Goal: Task Accomplishment & Management: Complete application form

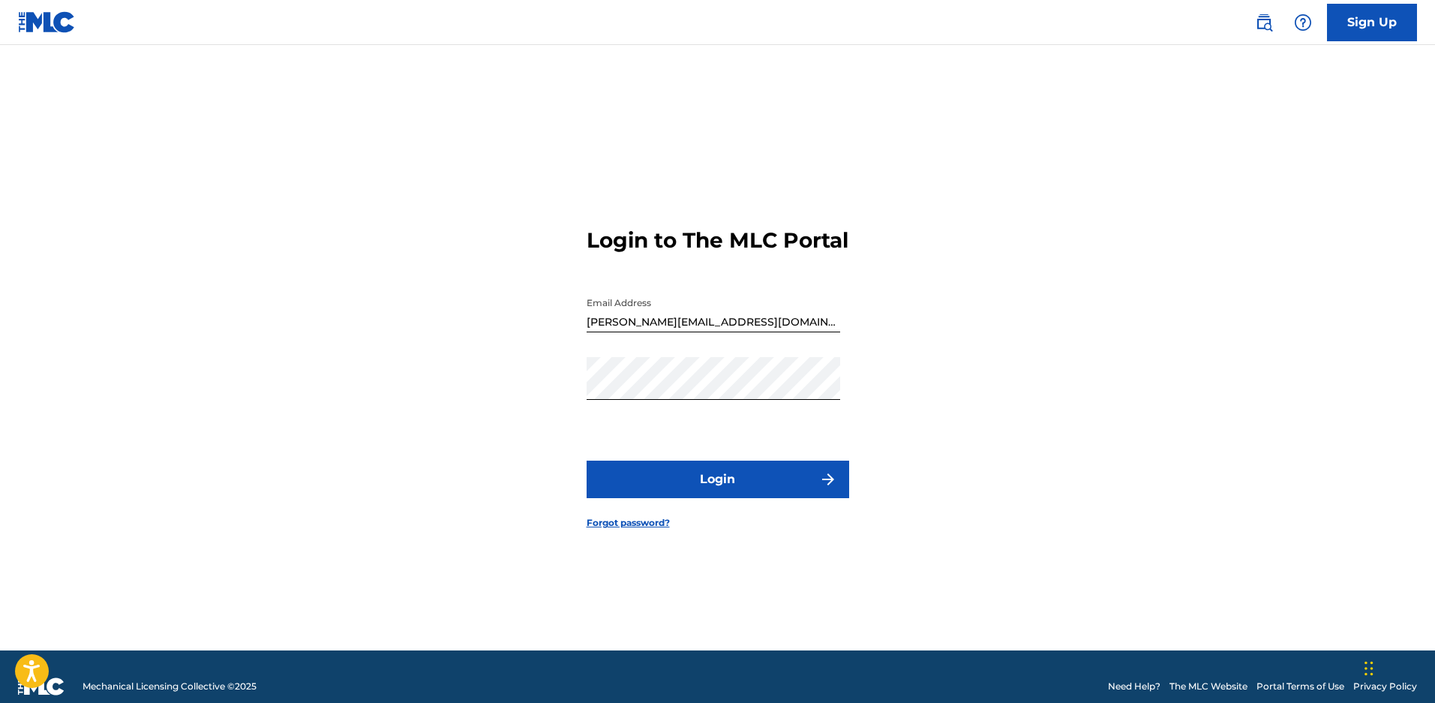
click at [753, 495] on button "Login" at bounding box center [718, 480] width 263 height 38
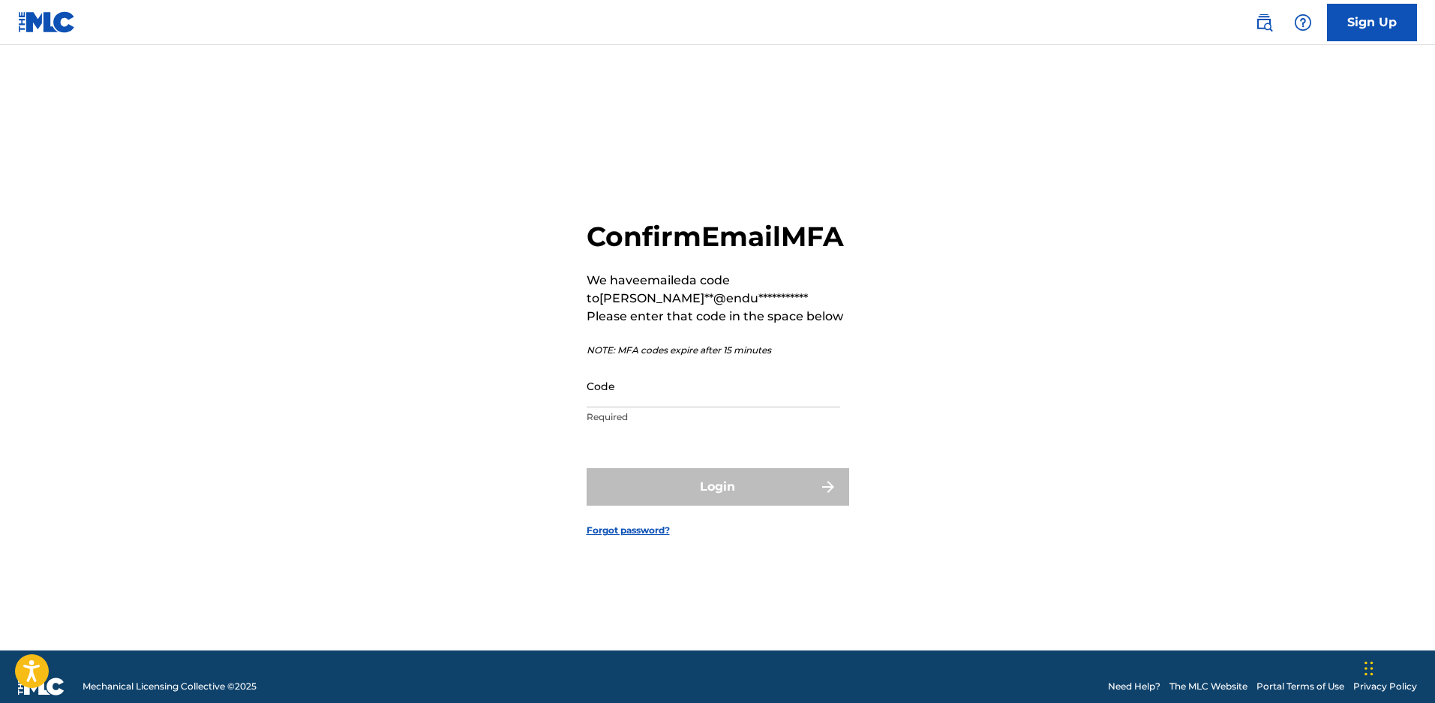
click at [626, 403] on input "Code" at bounding box center [714, 386] width 254 height 43
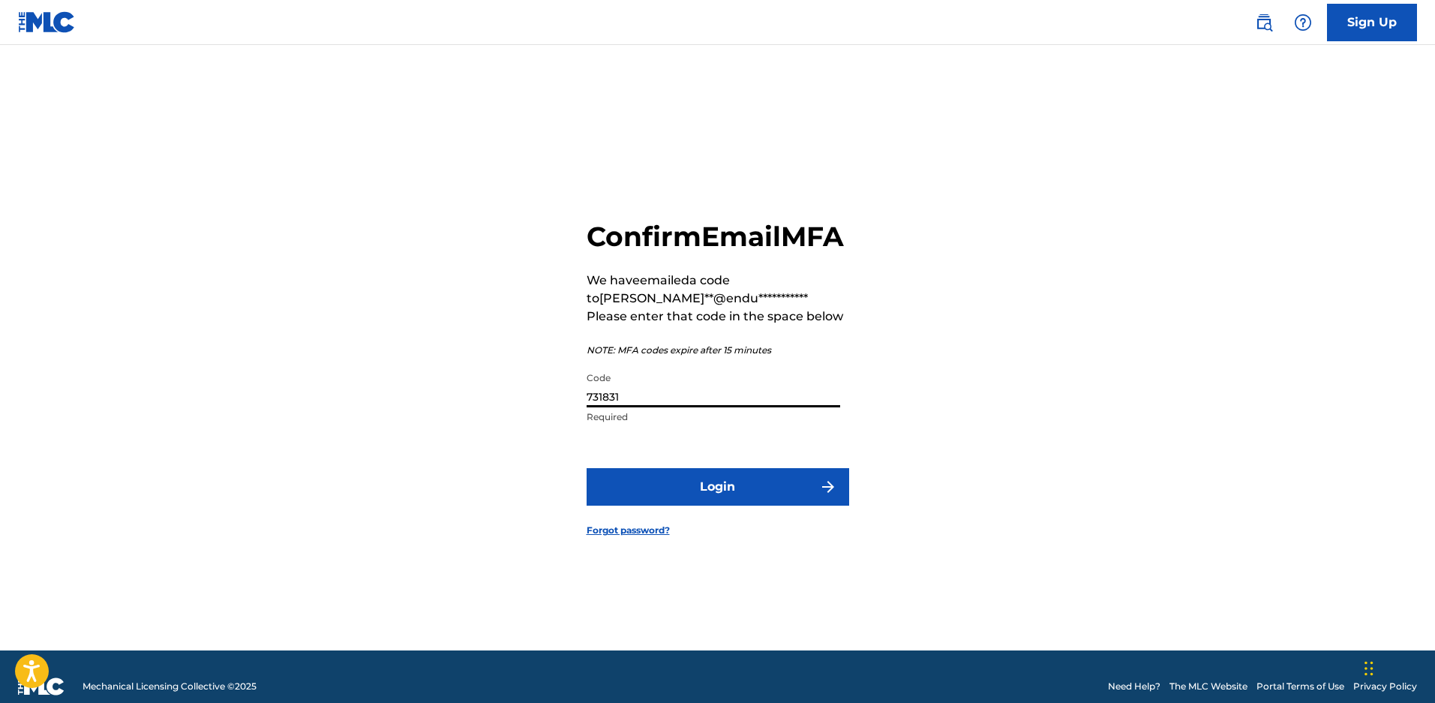
type input "731831"
click at [587, 468] on button "Login" at bounding box center [718, 487] width 263 height 38
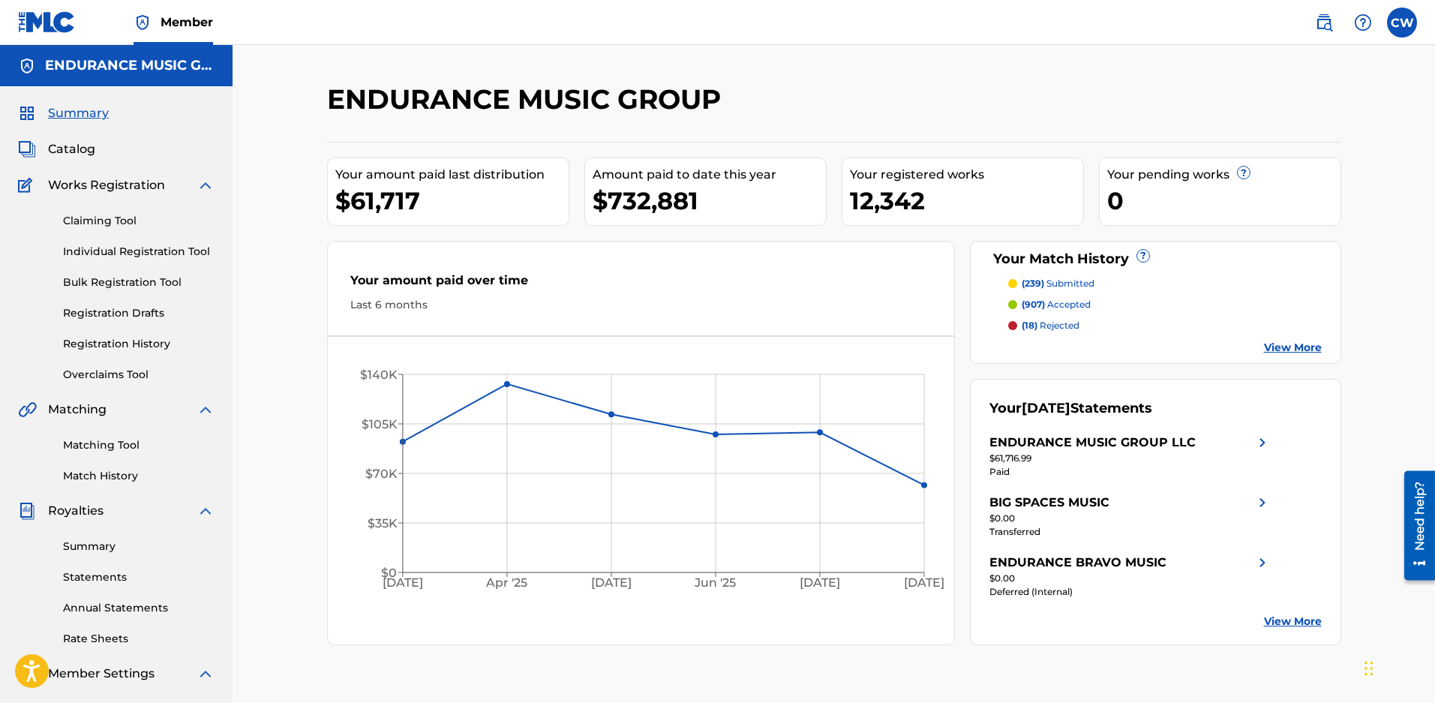
click at [81, 149] on span "Catalog" at bounding box center [71, 149] width 47 height 18
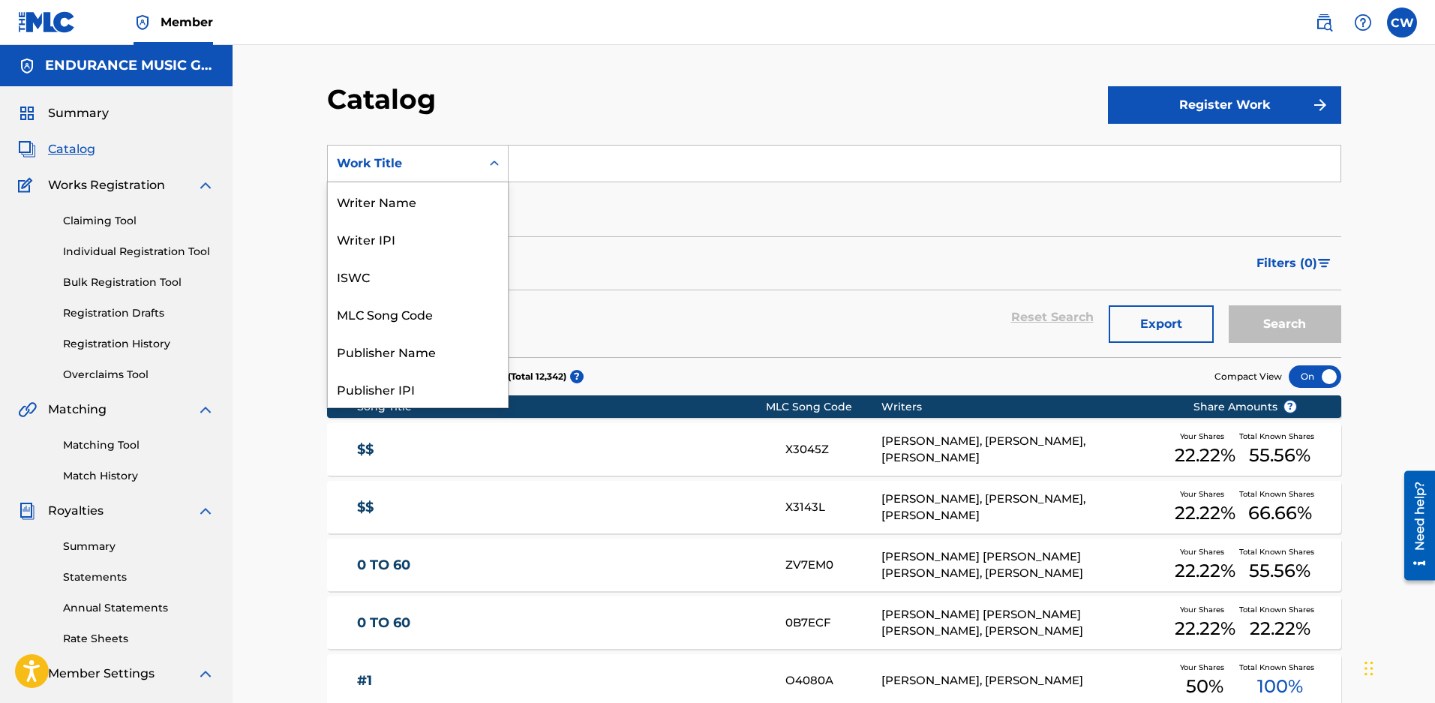
click at [443, 163] on div "Work Title" at bounding box center [404, 164] width 135 height 18
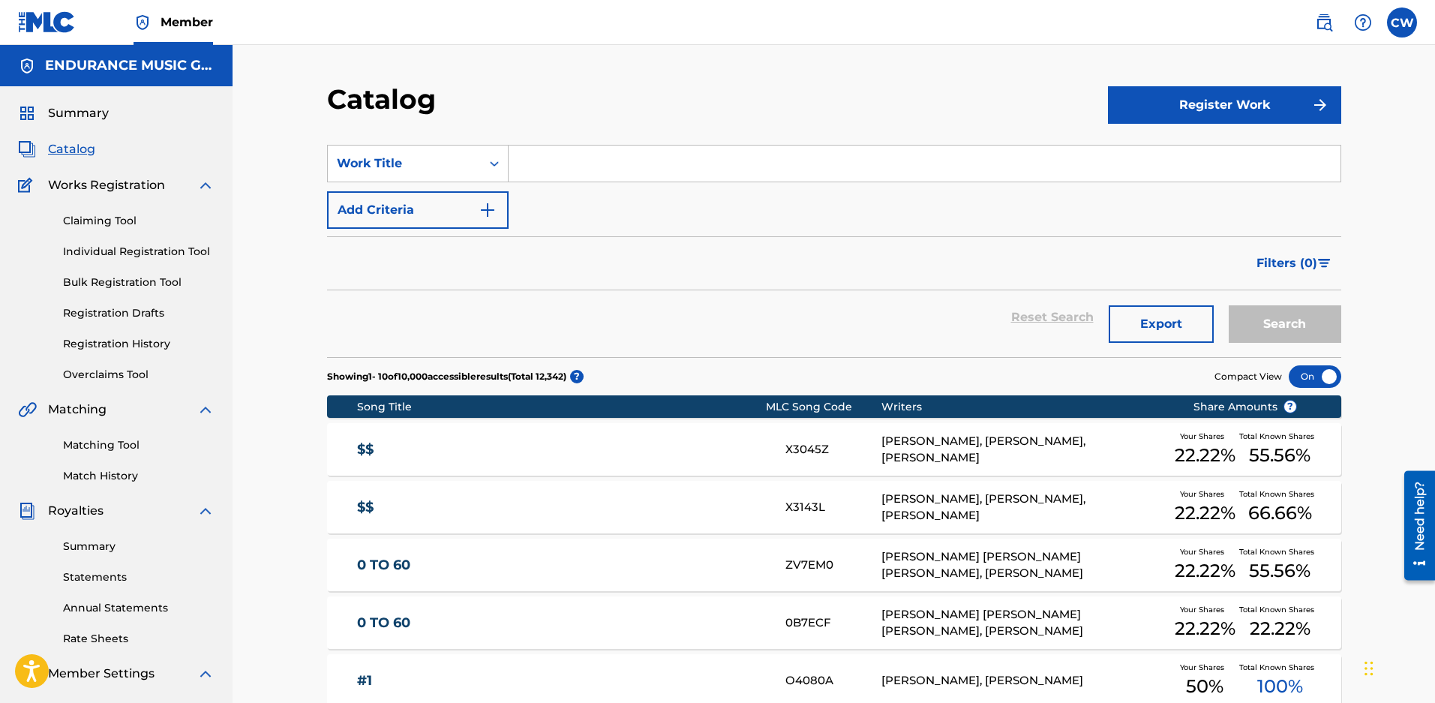
click at [543, 176] on input "Search Form" at bounding box center [925, 164] width 832 height 36
type input "1 last"
click at [1229, 305] on button "Search" at bounding box center [1285, 324] width 113 height 38
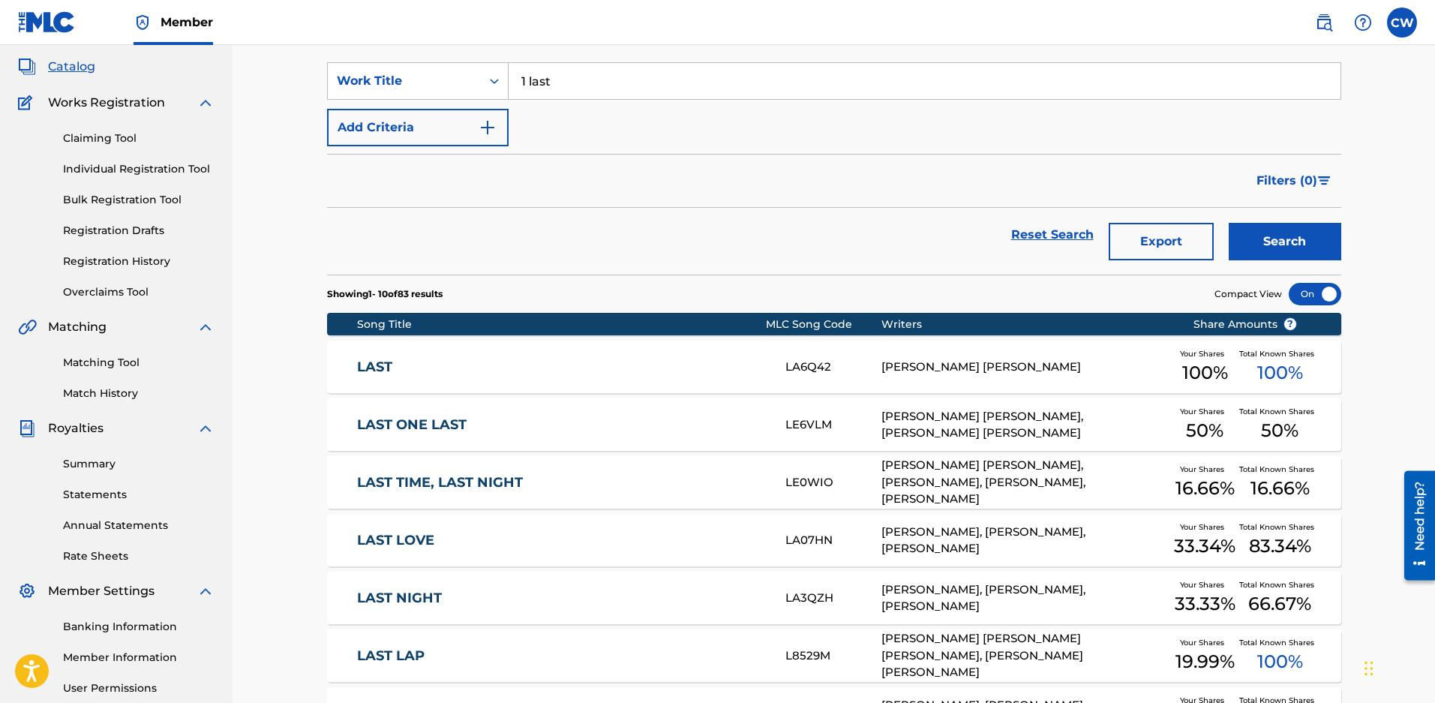
scroll to position [67, 0]
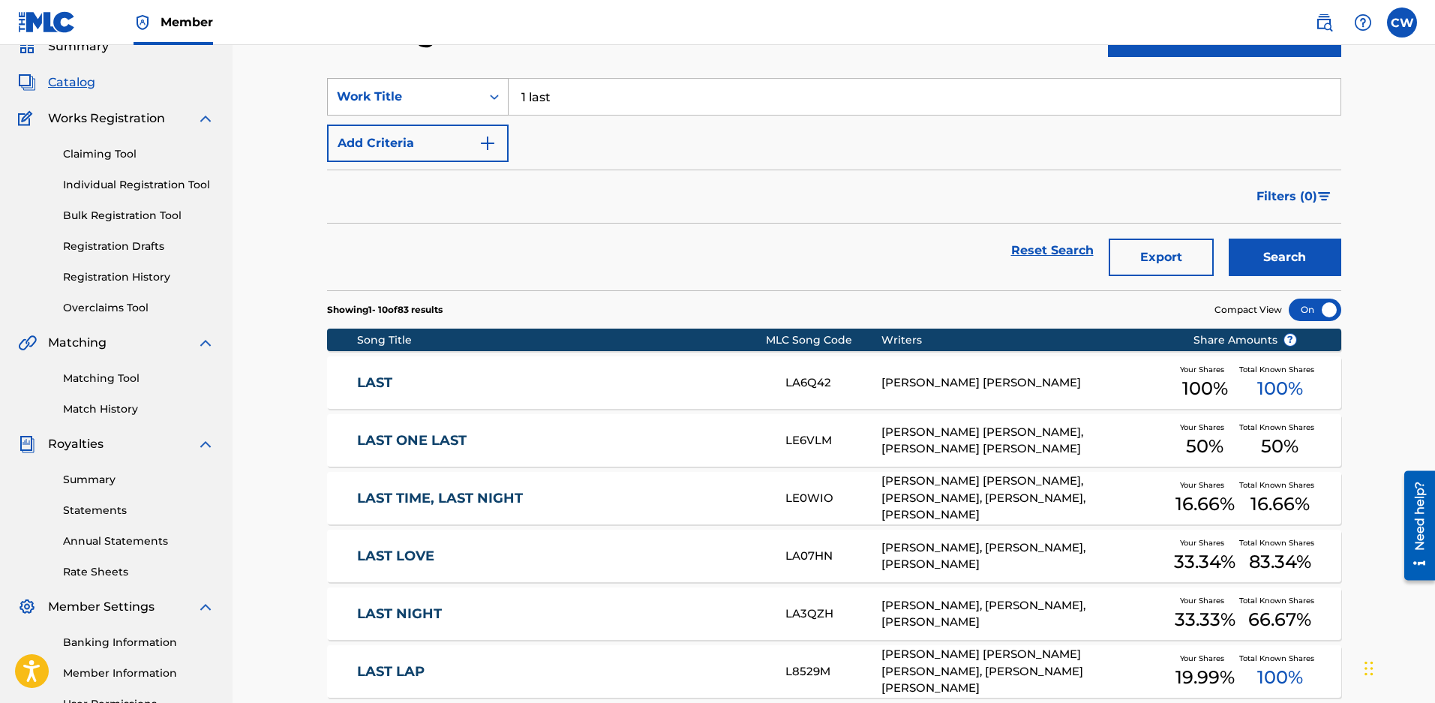
click at [446, 100] on div "Work Title" at bounding box center [404, 97] width 135 height 18
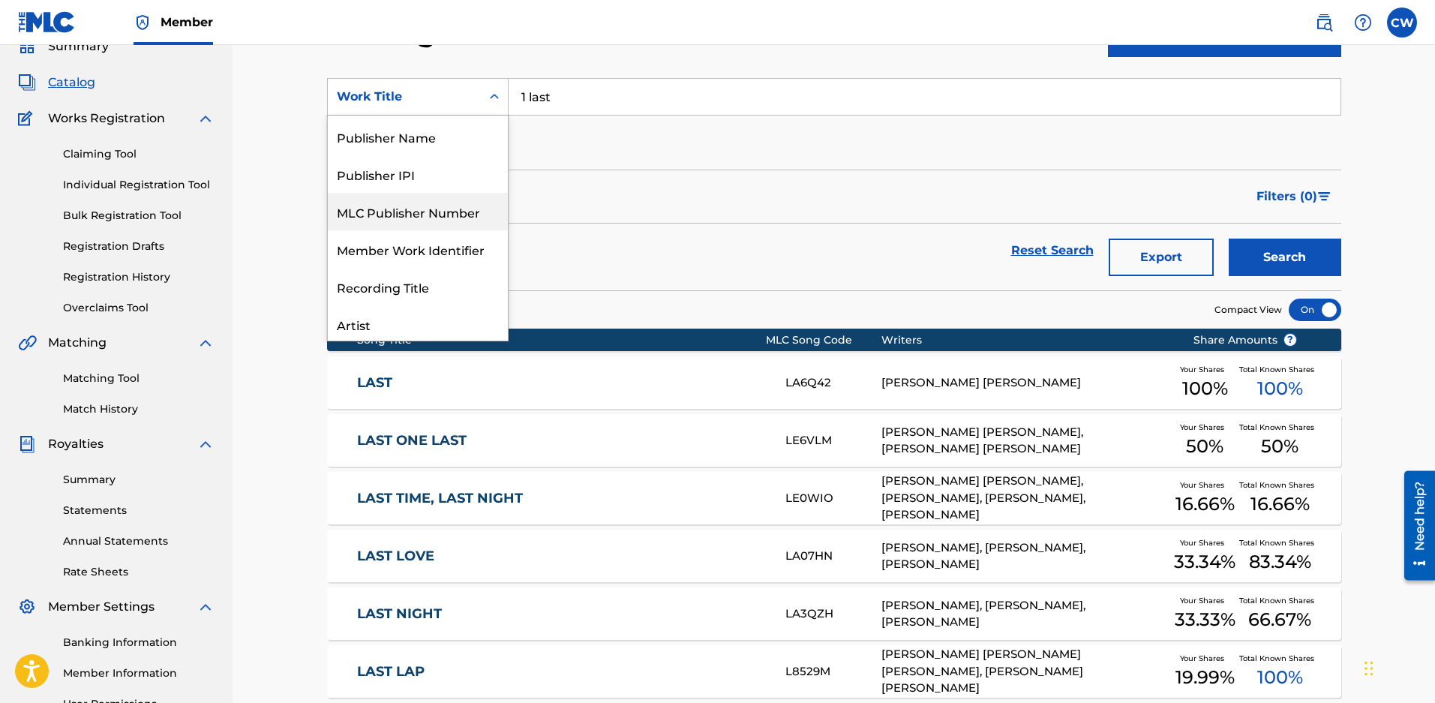
scroll to position [0, 0]
click at [379, 254] on div "MLC Song Code" at bounding box center [418, 247] width 180 height 38
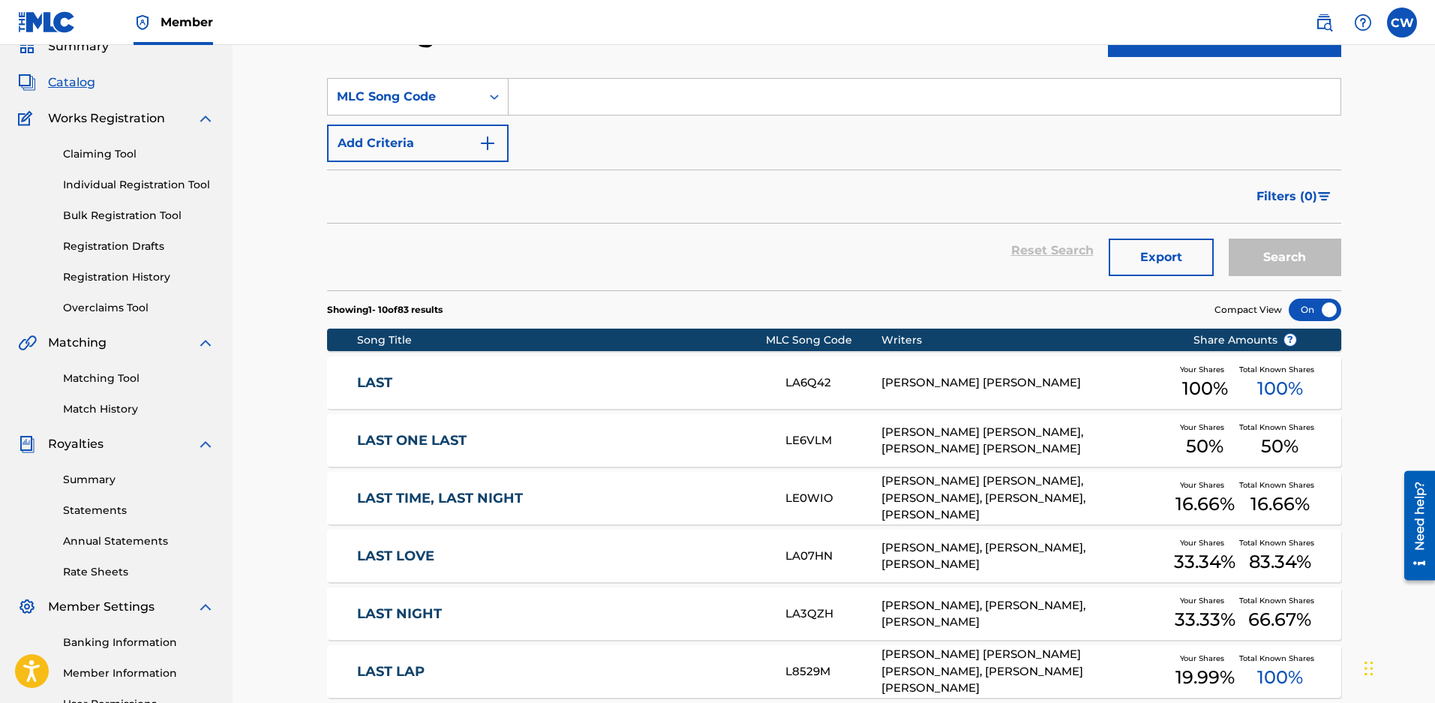
click at [601, 101] on input "Search Form" at bounding box center [925, 97] width 832 height 36
paste input "1C0DST"
type input "1C0DST"
click at [1229, 239] on button "Search" at bounding box center [1285, 258] width 113 height 38
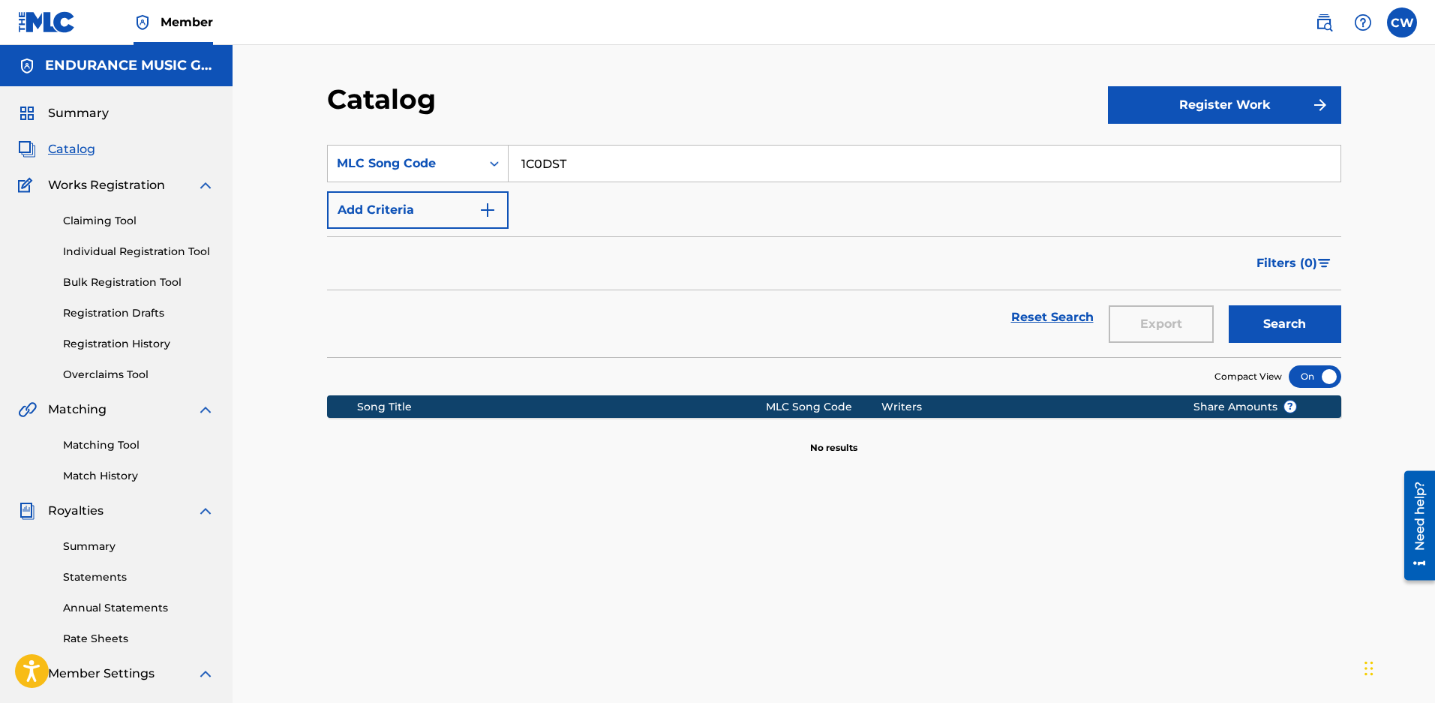
click at [120, 222] on link "Claiming Tool" at bounding box center [139, 221] width 152 height 16
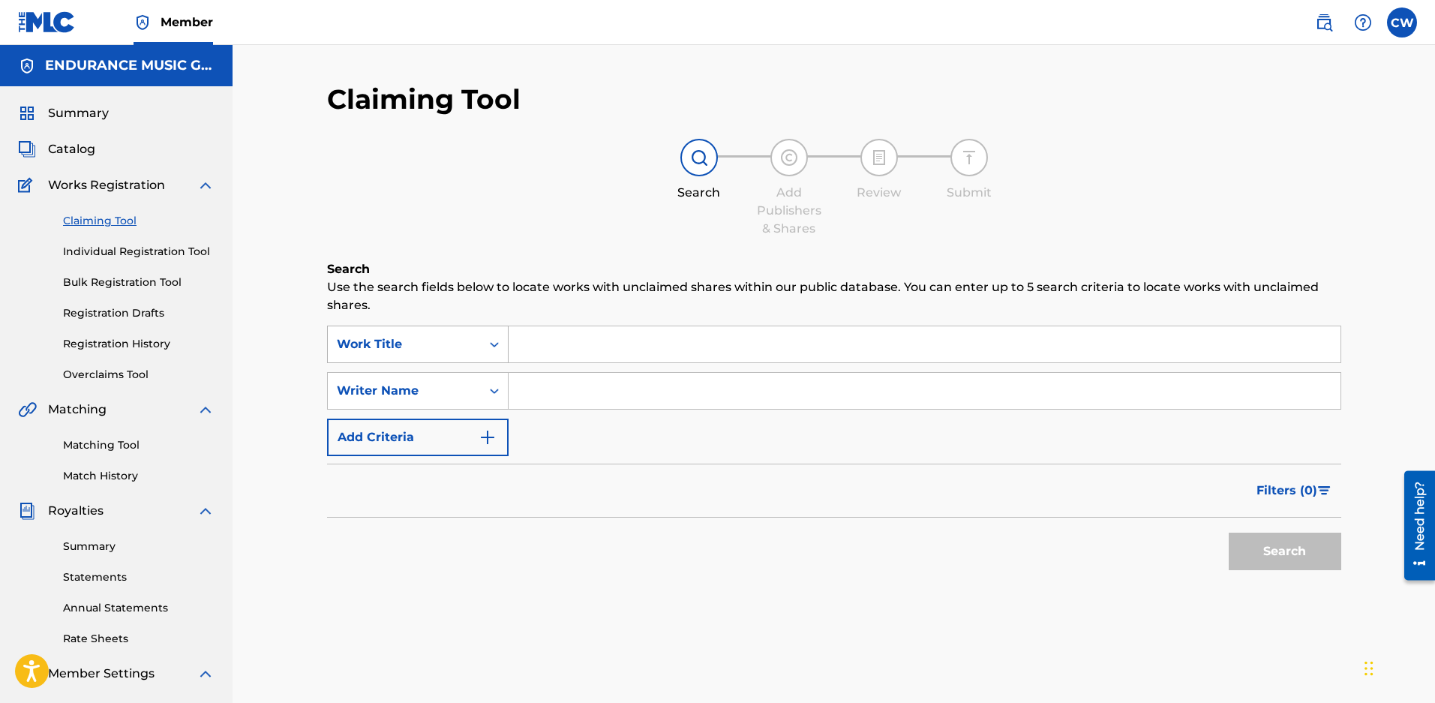
click at [413, 347] on div "Work Title" at bounding box center [404, 344] width 135 height 18
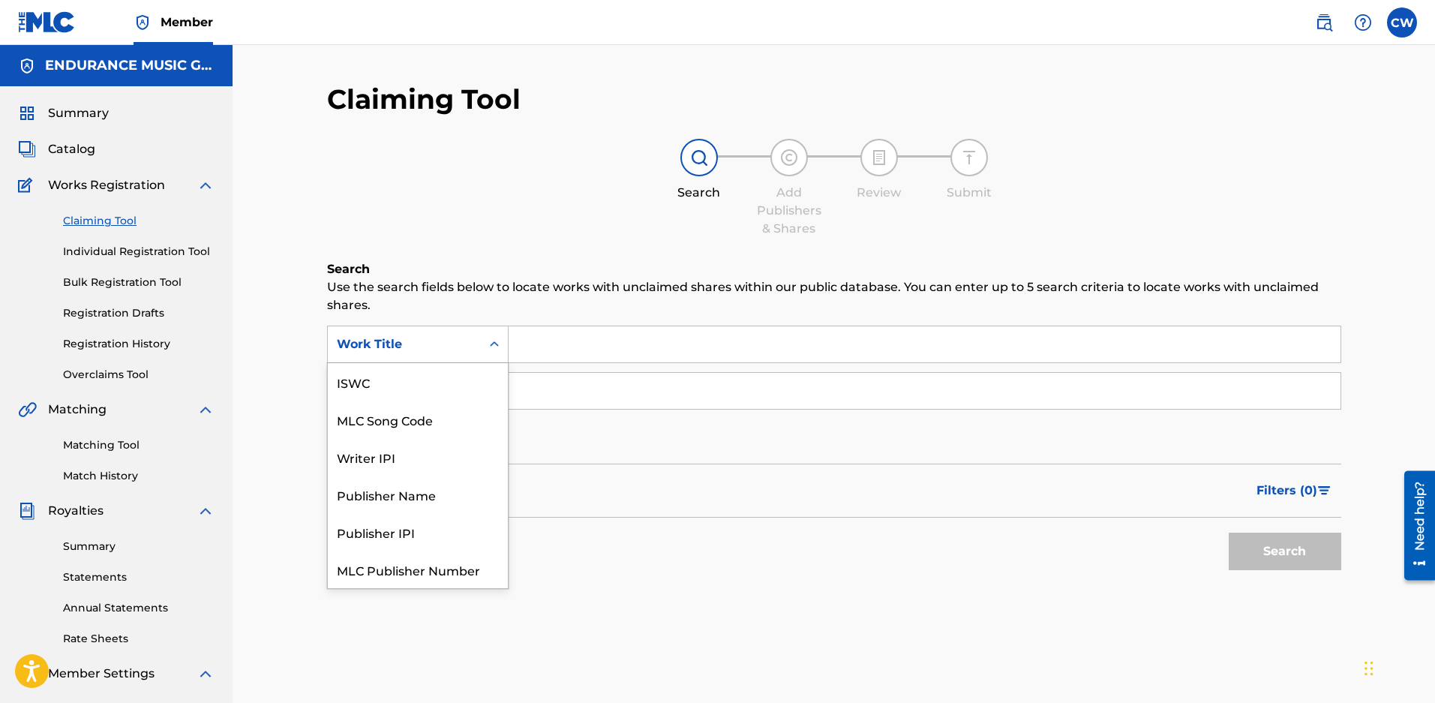
scroll to position [38, 0]
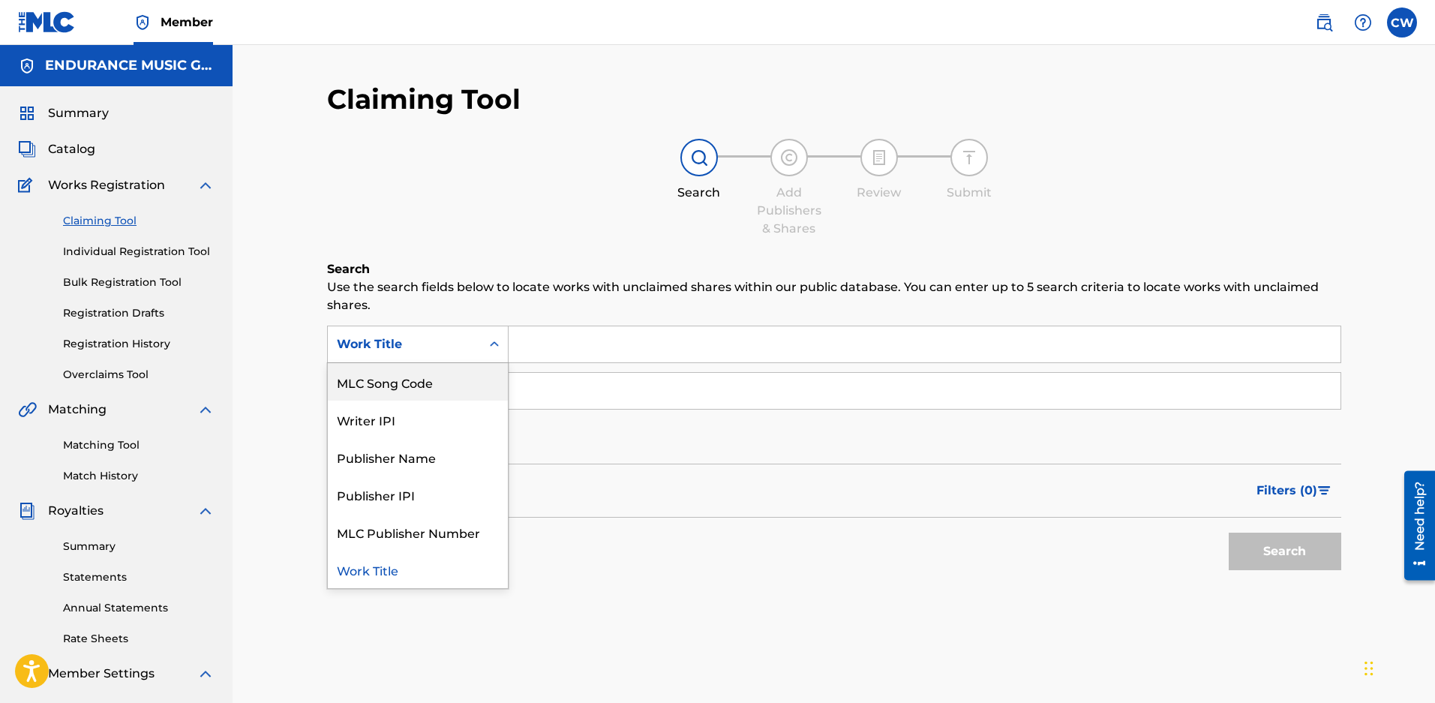
click at [401, 389] on div "MLC Song Code" at bounding box center [418, 382] width 180 height 38
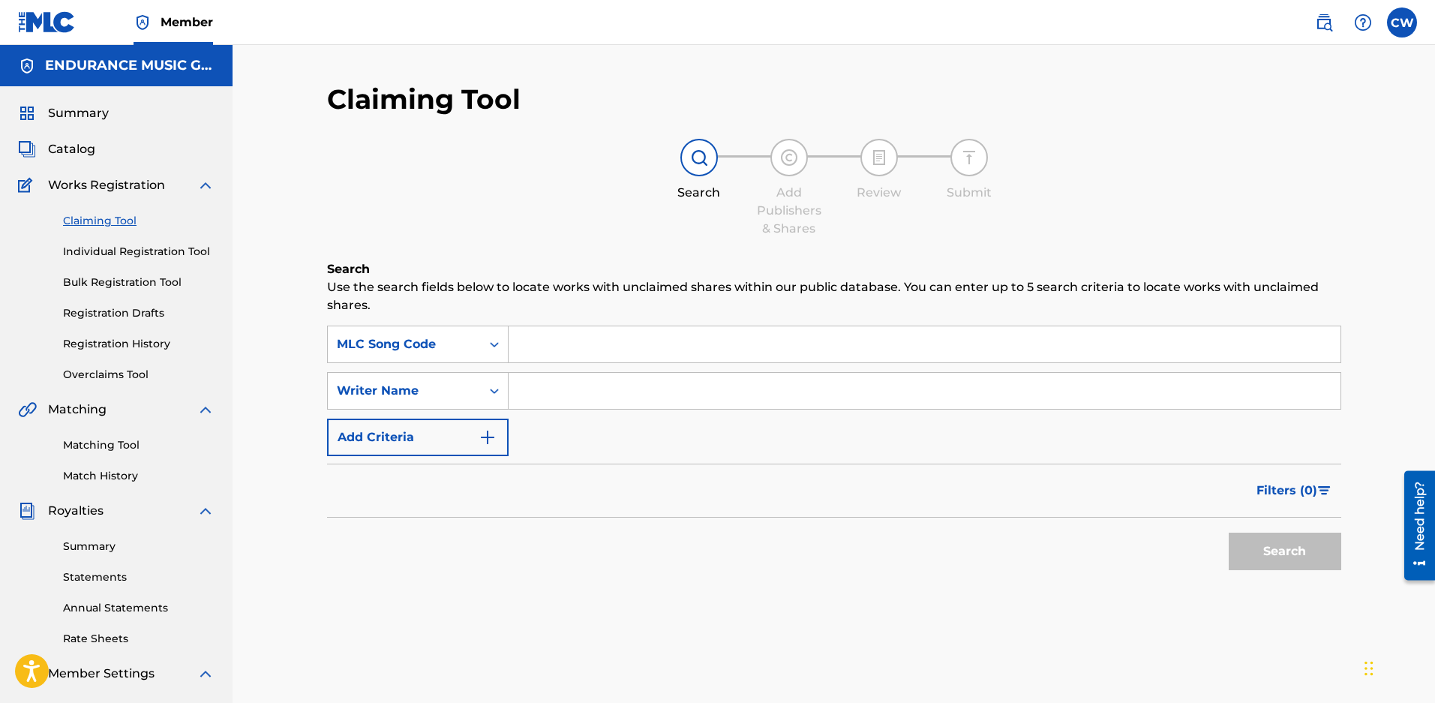
click at [543, 344] on input "Search Form" at bounding box center [925, 344] width 832 height 36
paste input "1C0DST"
type input "1C0DST"
click at [1229, 533] on button "Search" at bounding box center [1285, 552] width 113 height 38
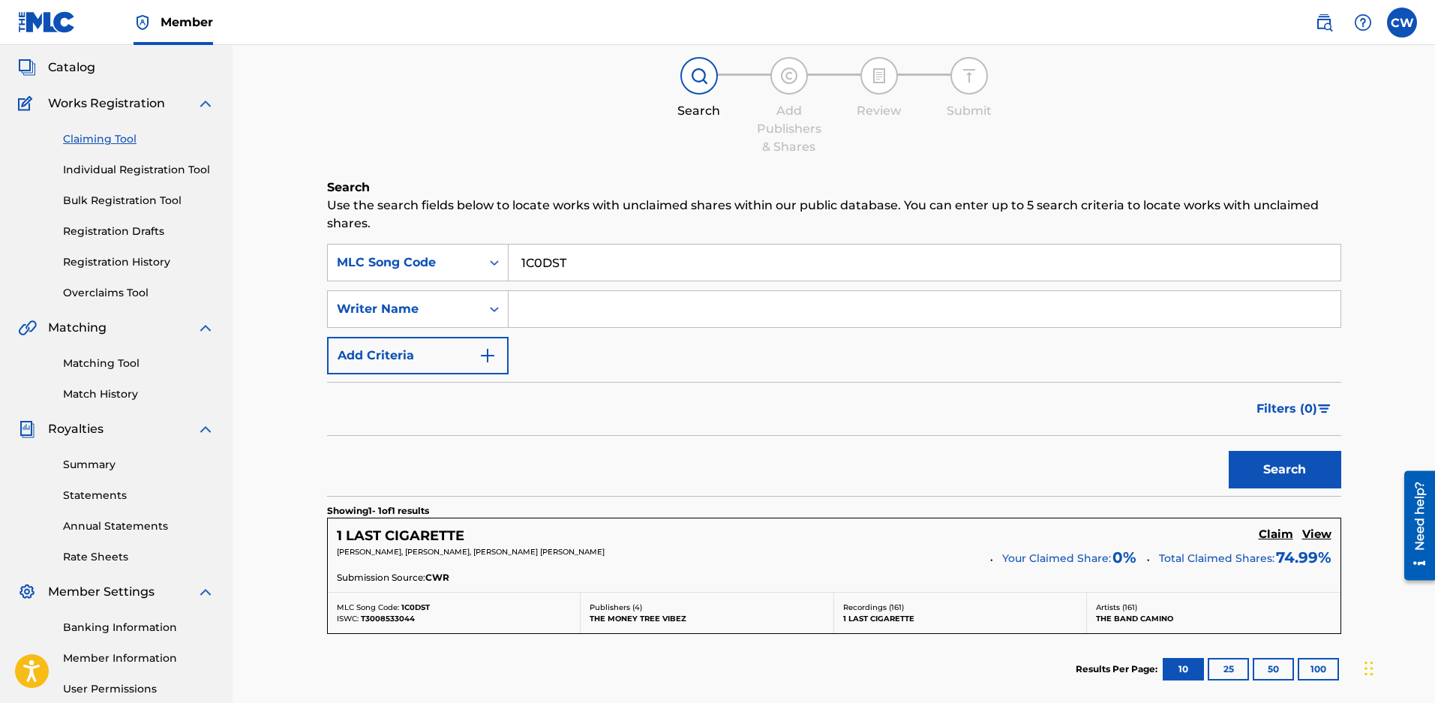
scroll to position [284, 0]
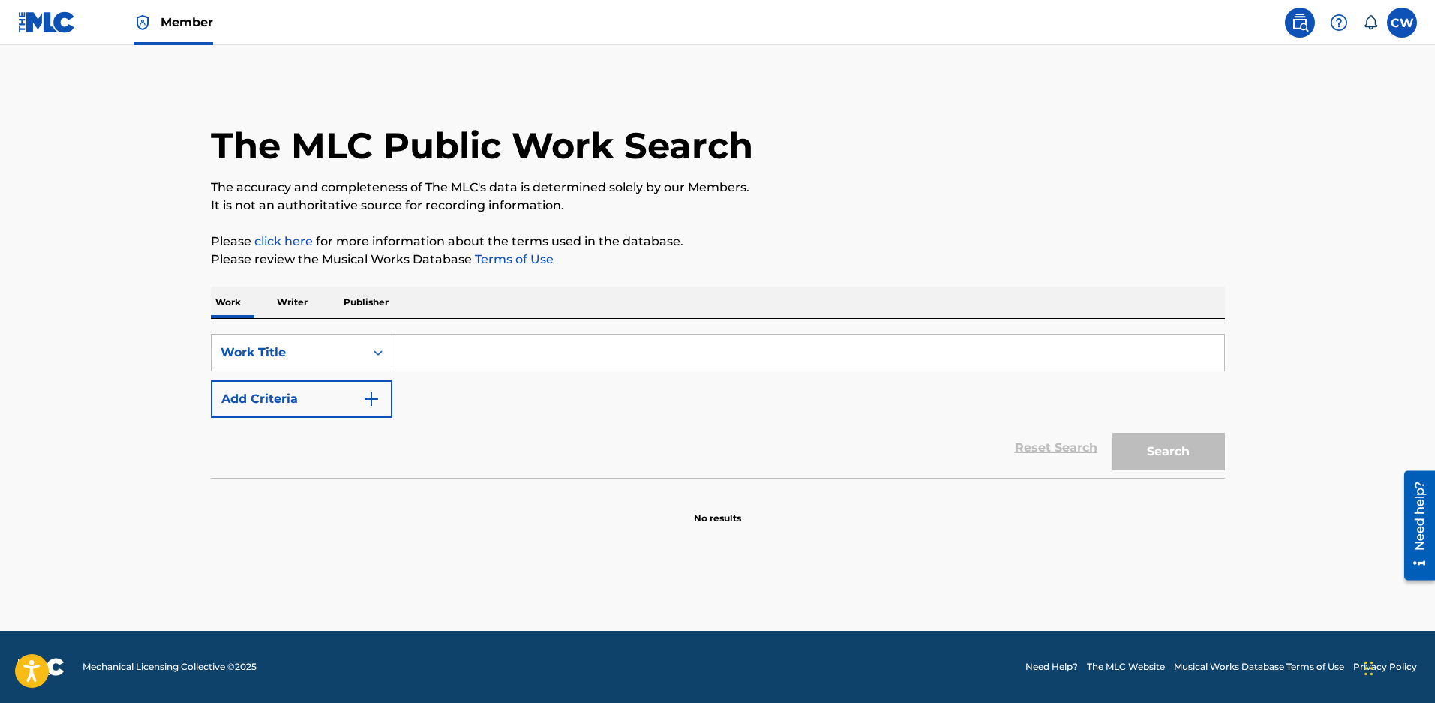
click at [446, 365] on input "Search Form" at bounding box center [808, 353] width 832 height 36
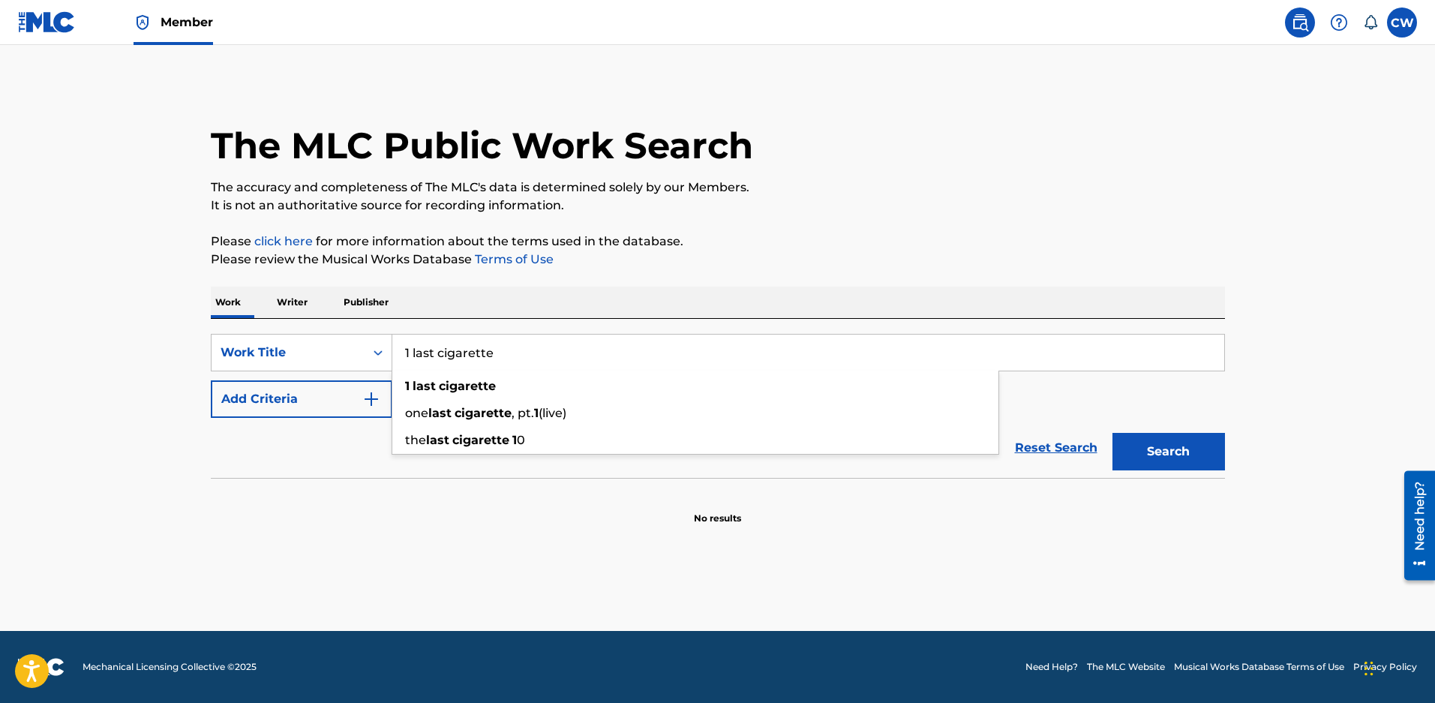
type input "1 last cigarette"
click at [1113, 433] on button "Search" at bounding box center [1169, 452] width 113 height 38
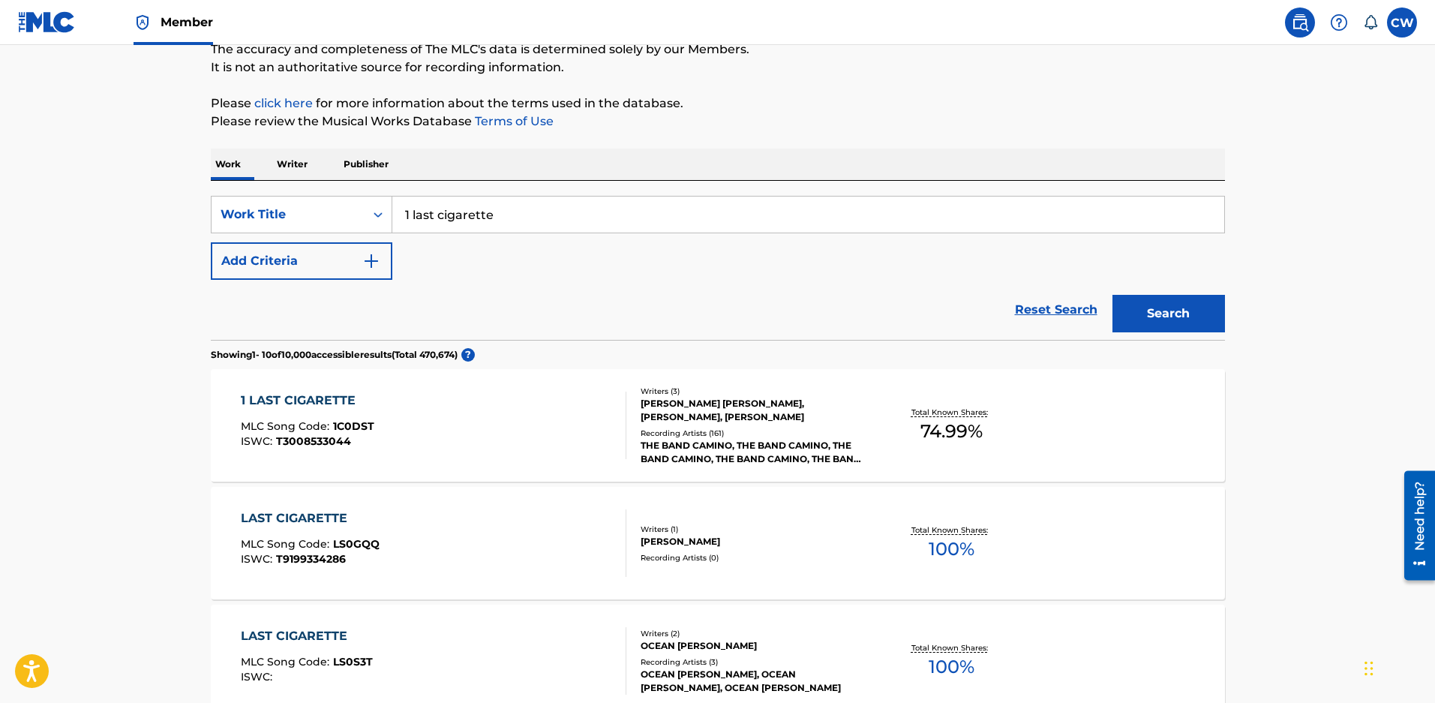
scroll to position [150, 0]
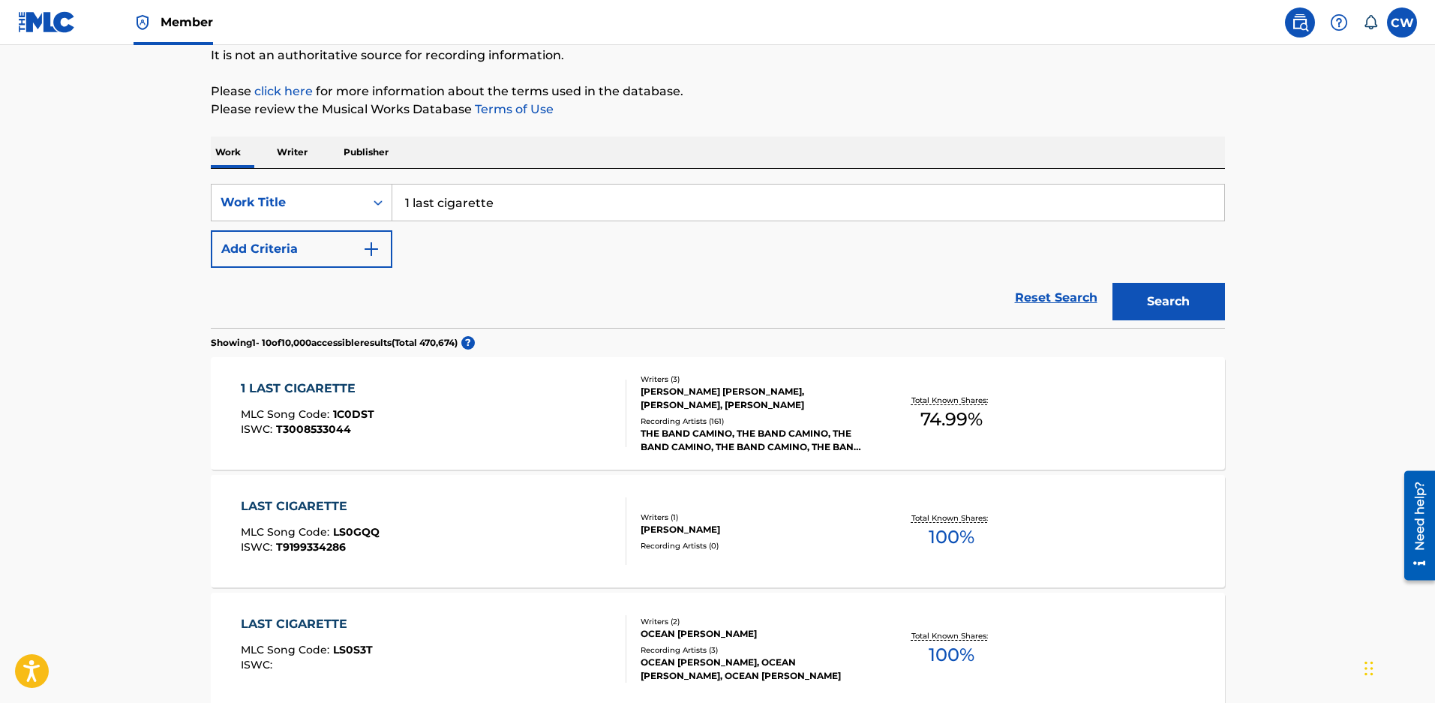
click at [700, 383] on div "Writers ( 3 )" at bounding box center [754, 379] width 227 height 11
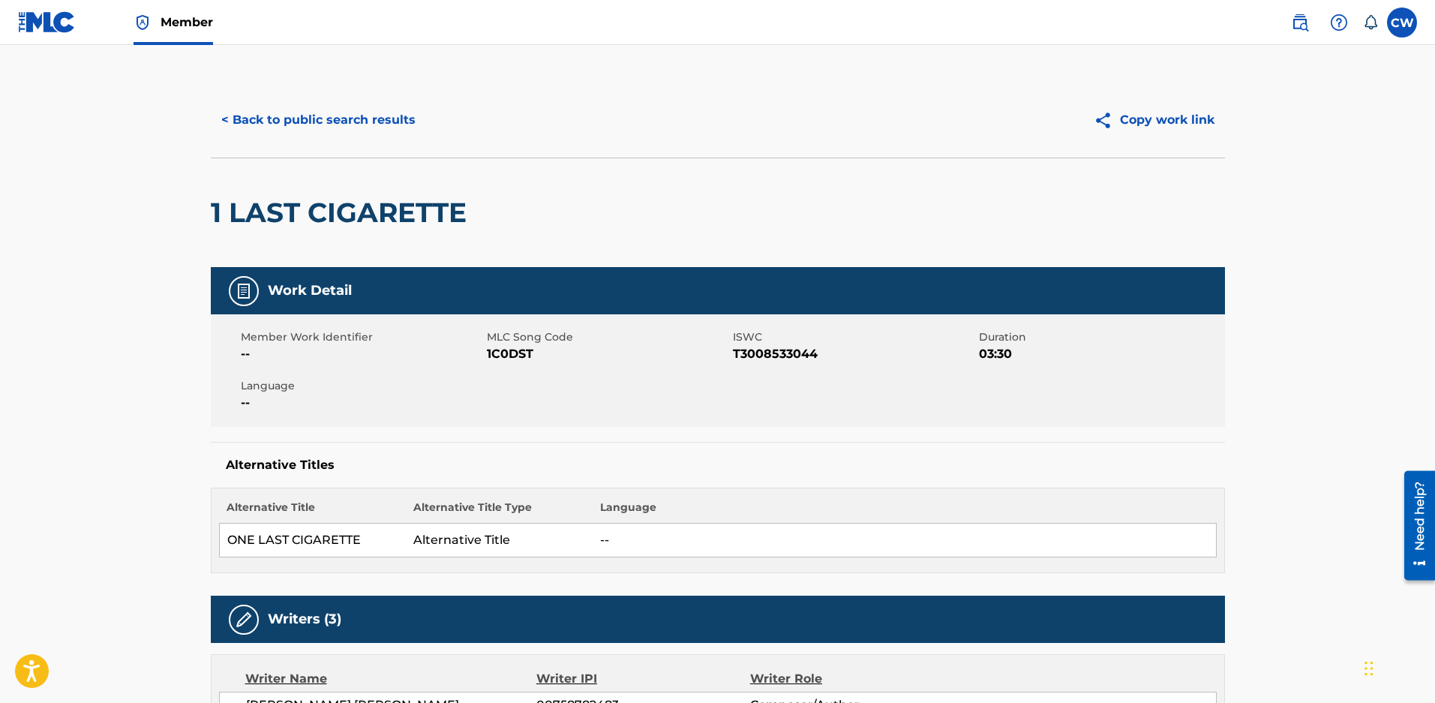
click at [180, 27] on span "Member" at bounding box center [187, 22] width 53 height 17
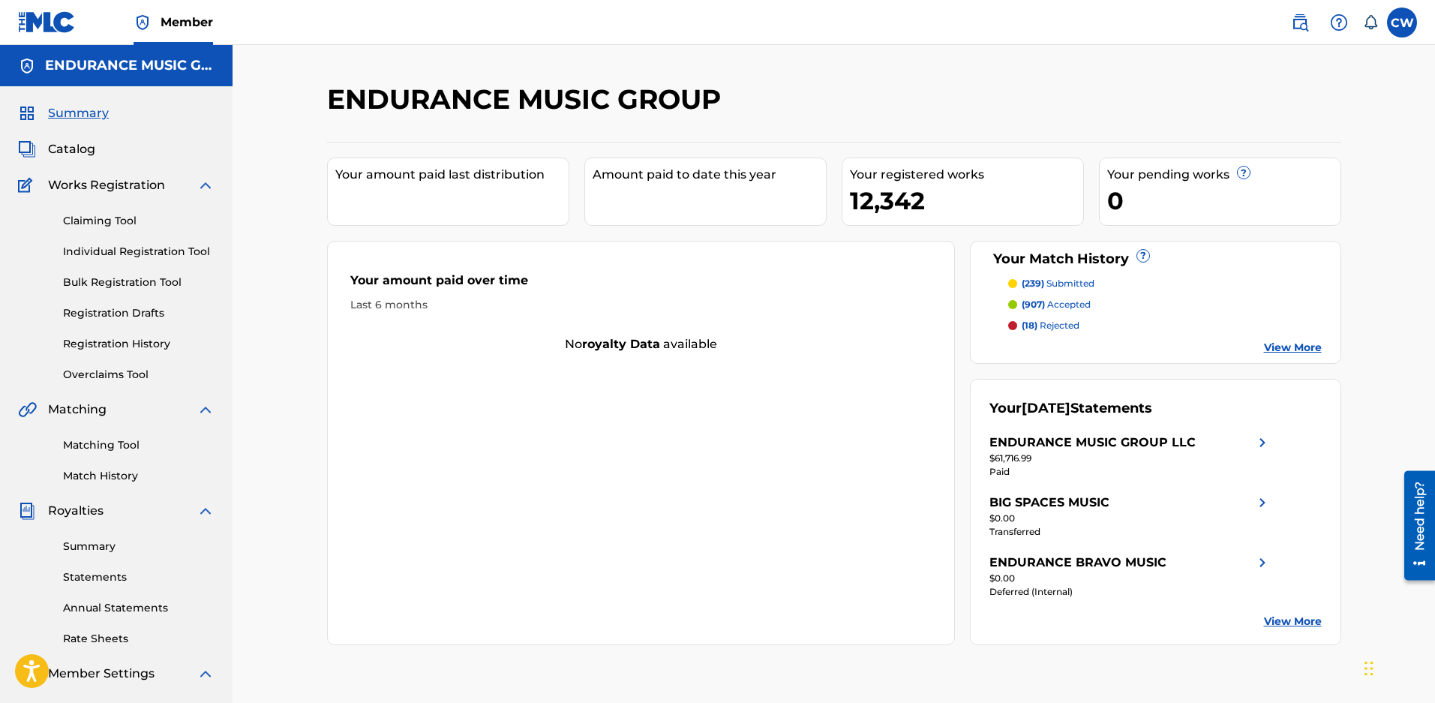
click at [109, 218] on link "Claiming Tool" at bounding box center [139, 221] width 152 height 16
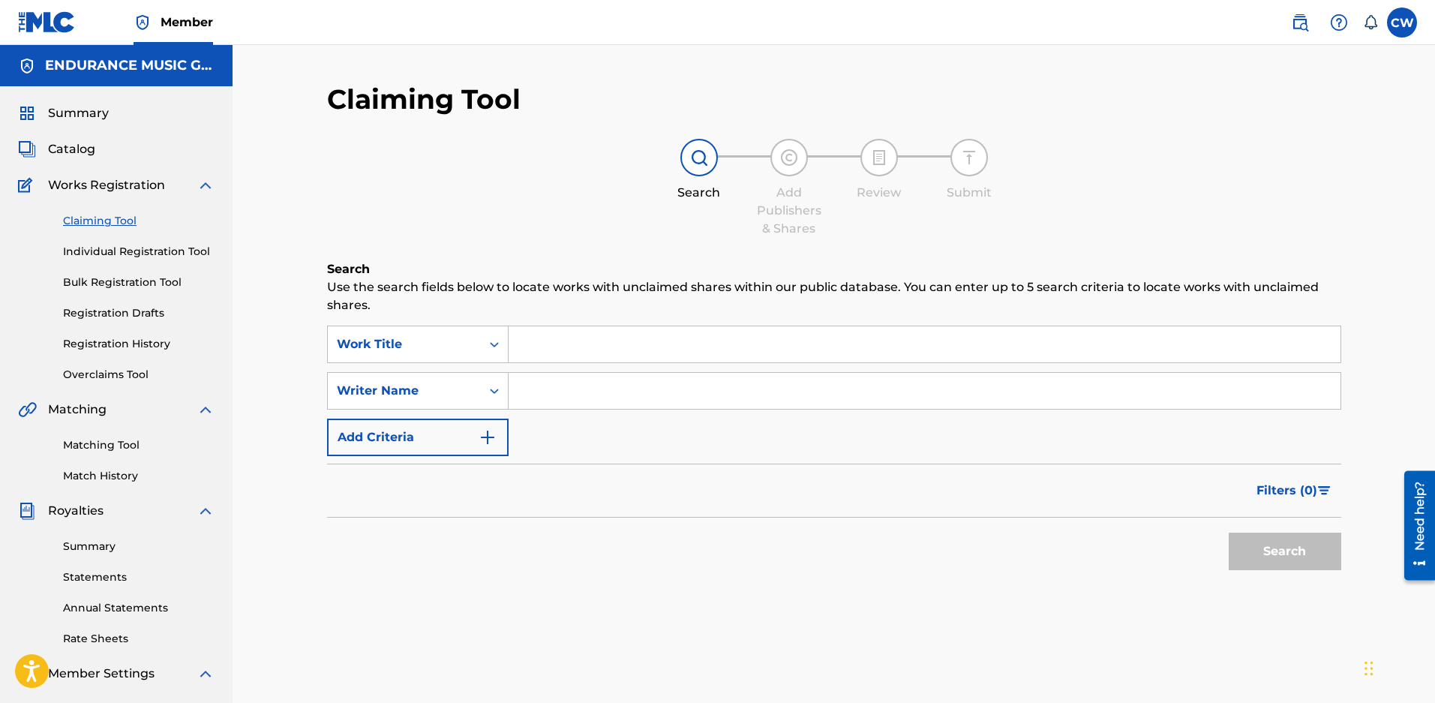
click at [541, 348] on input "Search Form" at bounding box center [925, 344] width 832 height 36
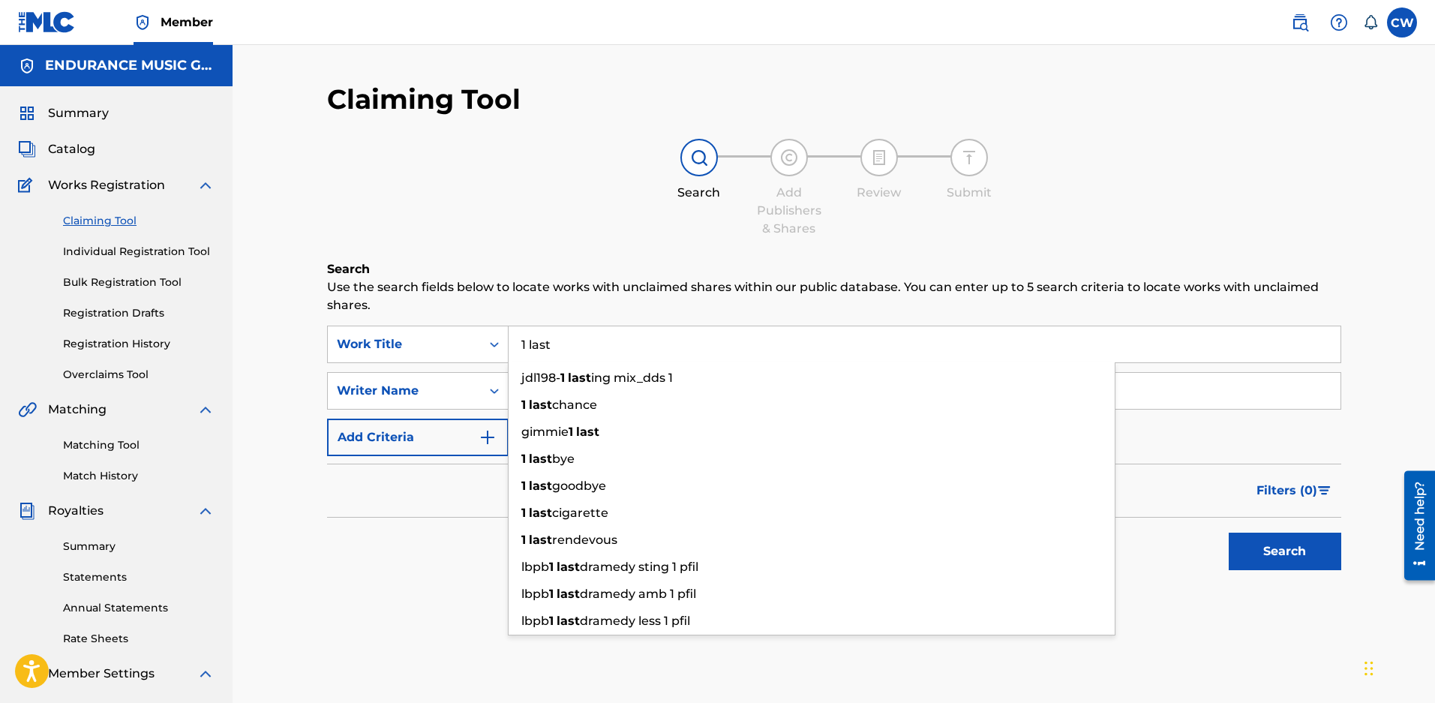
type input "1 last"
click at [1229, 533] on button "Search" at bounding box center [1285, 552] width 113 height 38
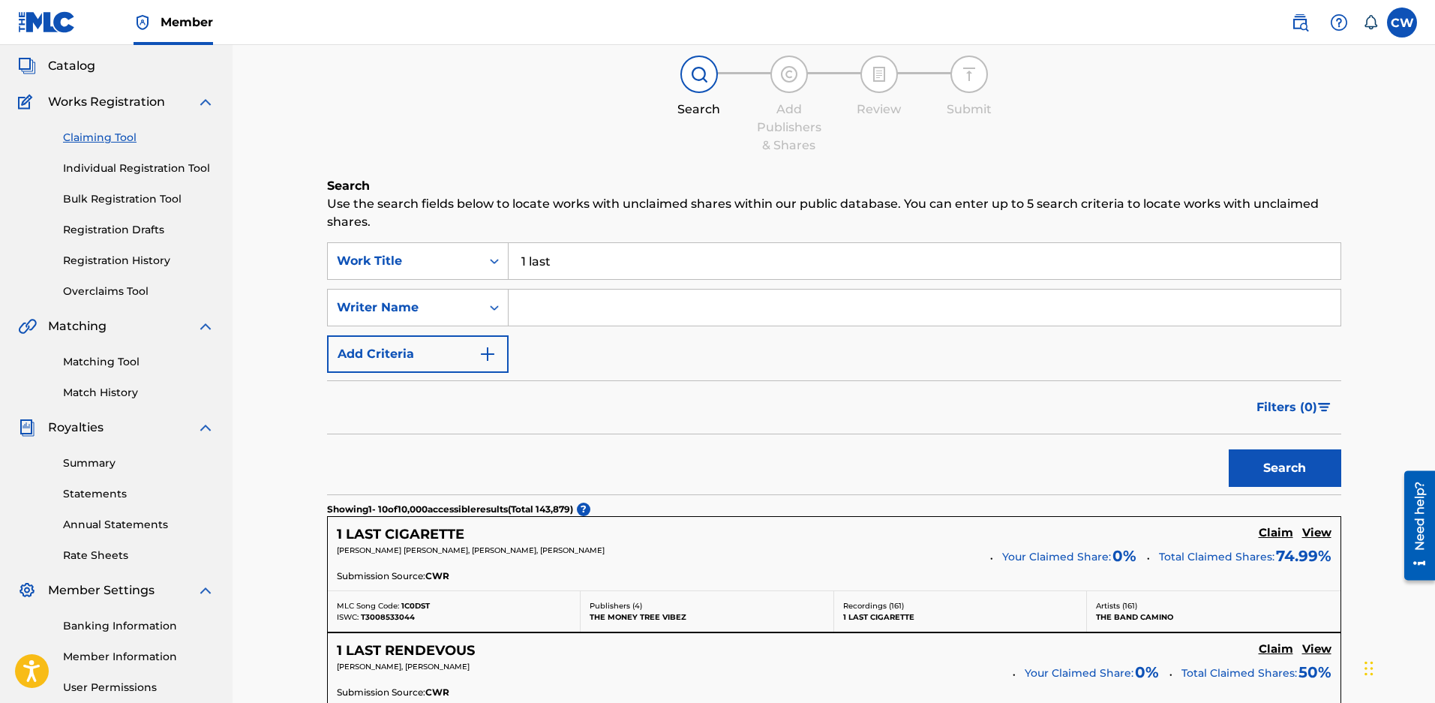
scroll to position [225, 0]
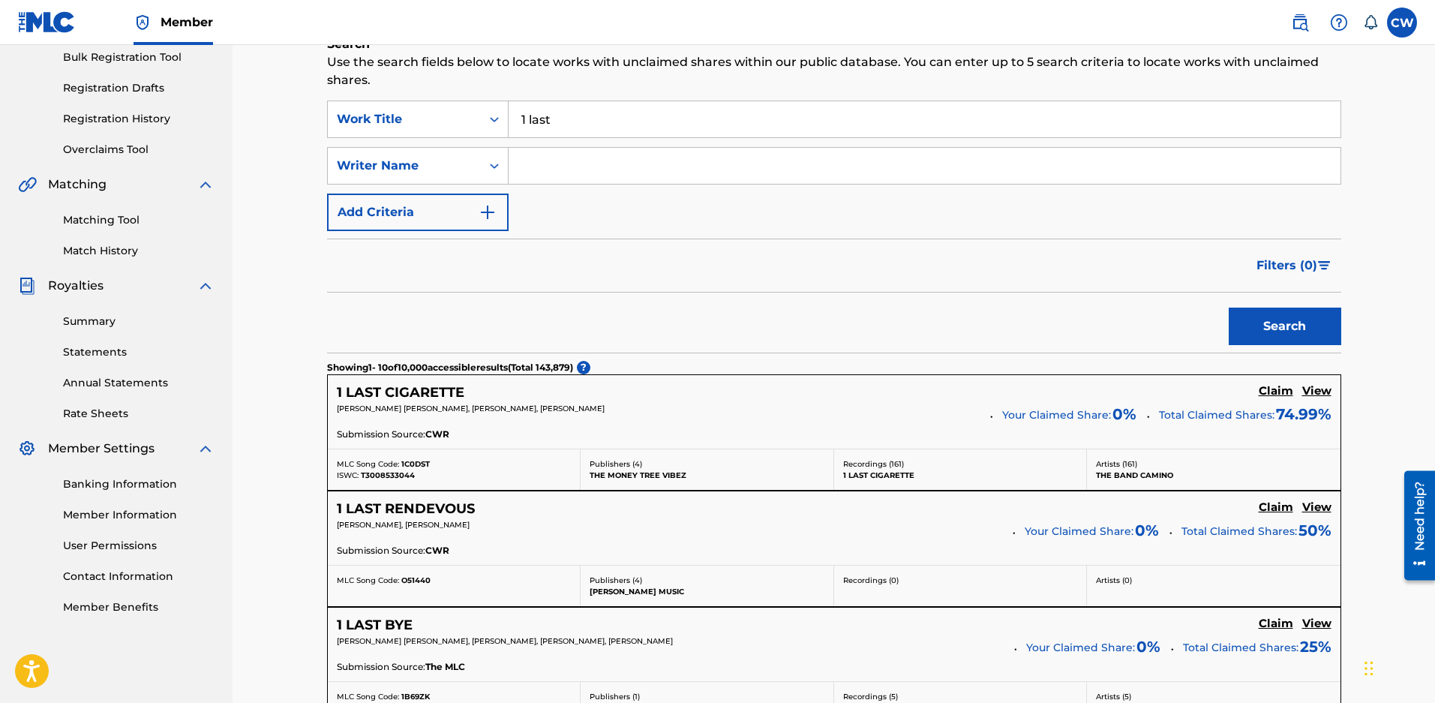
click at [1272, 392] on h5 "Claim" at bounding box center [1276, 391] width 35 height 14
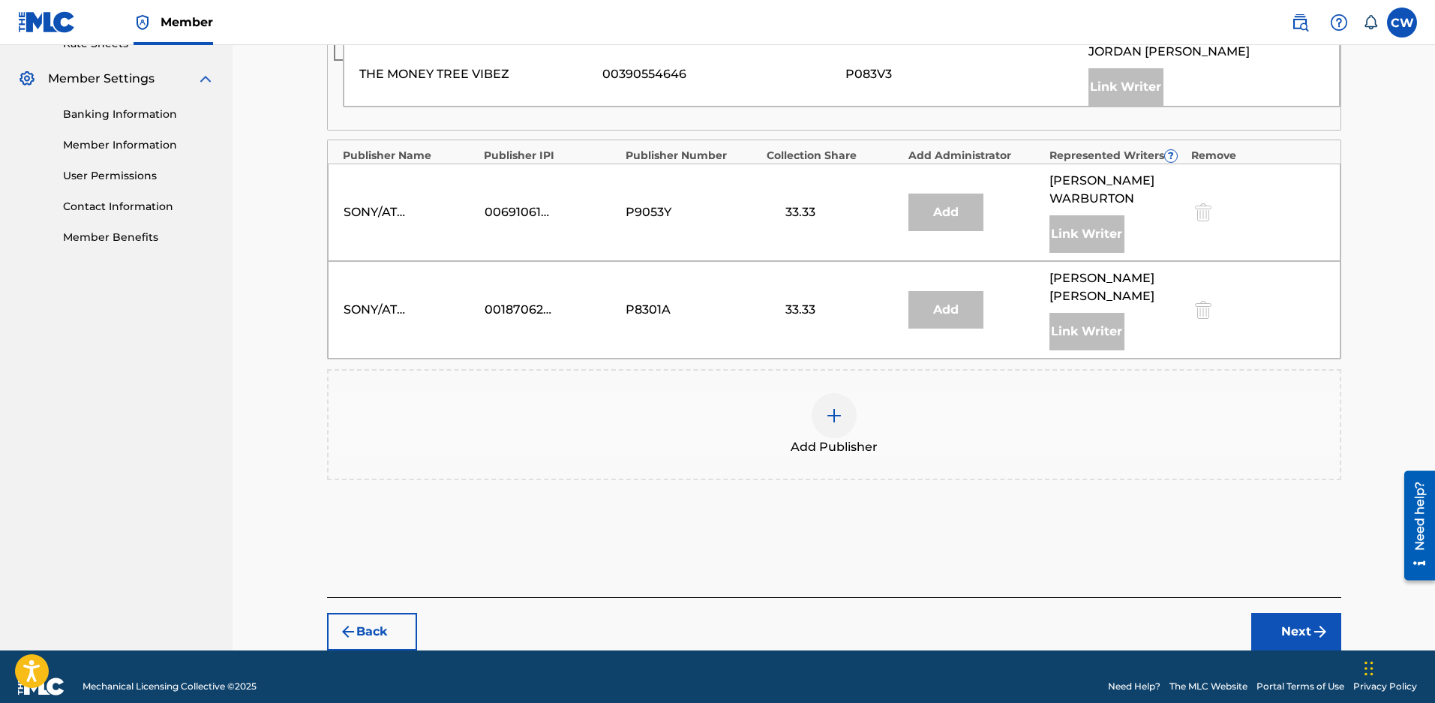
scroll to position [600, 0]
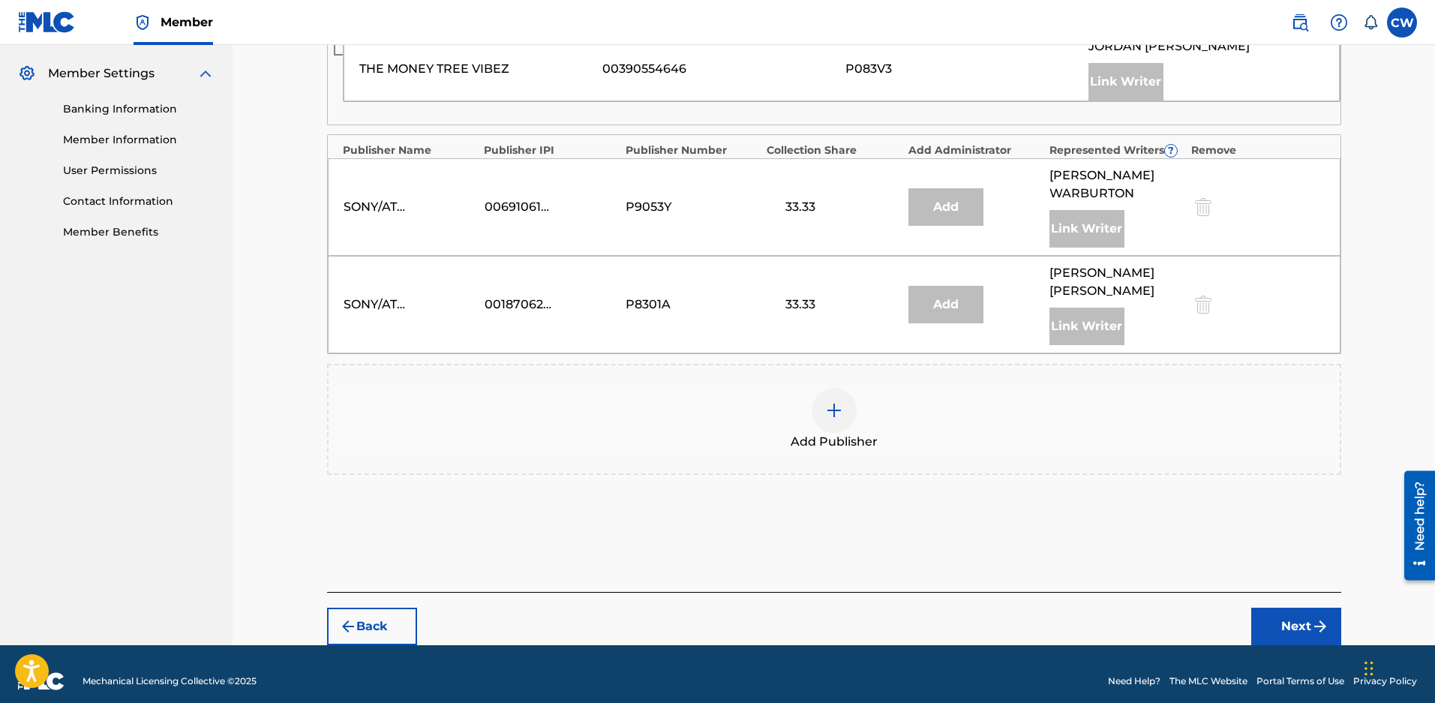
click at [837, 428] on div at bounding box center [834, 410] width 45 height 45
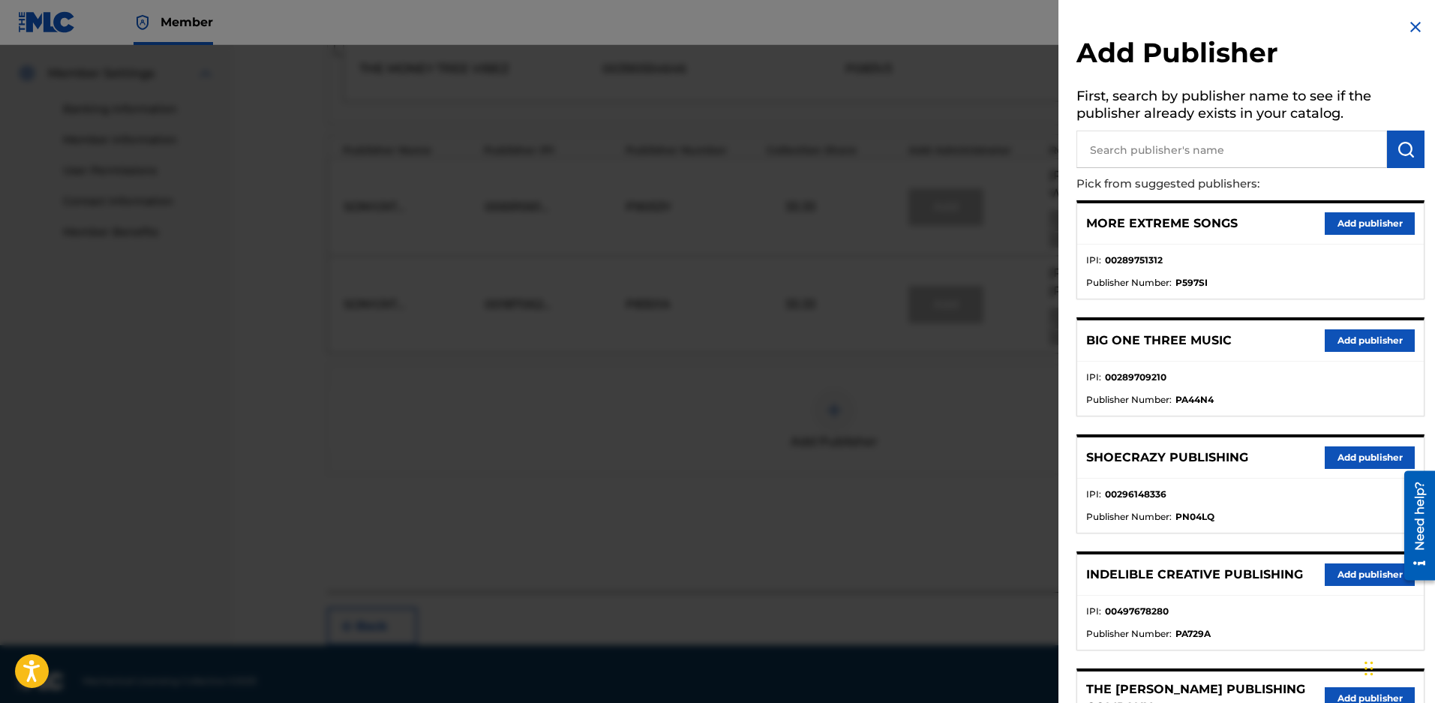
click at [1184, 163] on input "text" at bounding box center [1232, 150] width 311 height 38
type input "endurance lima"
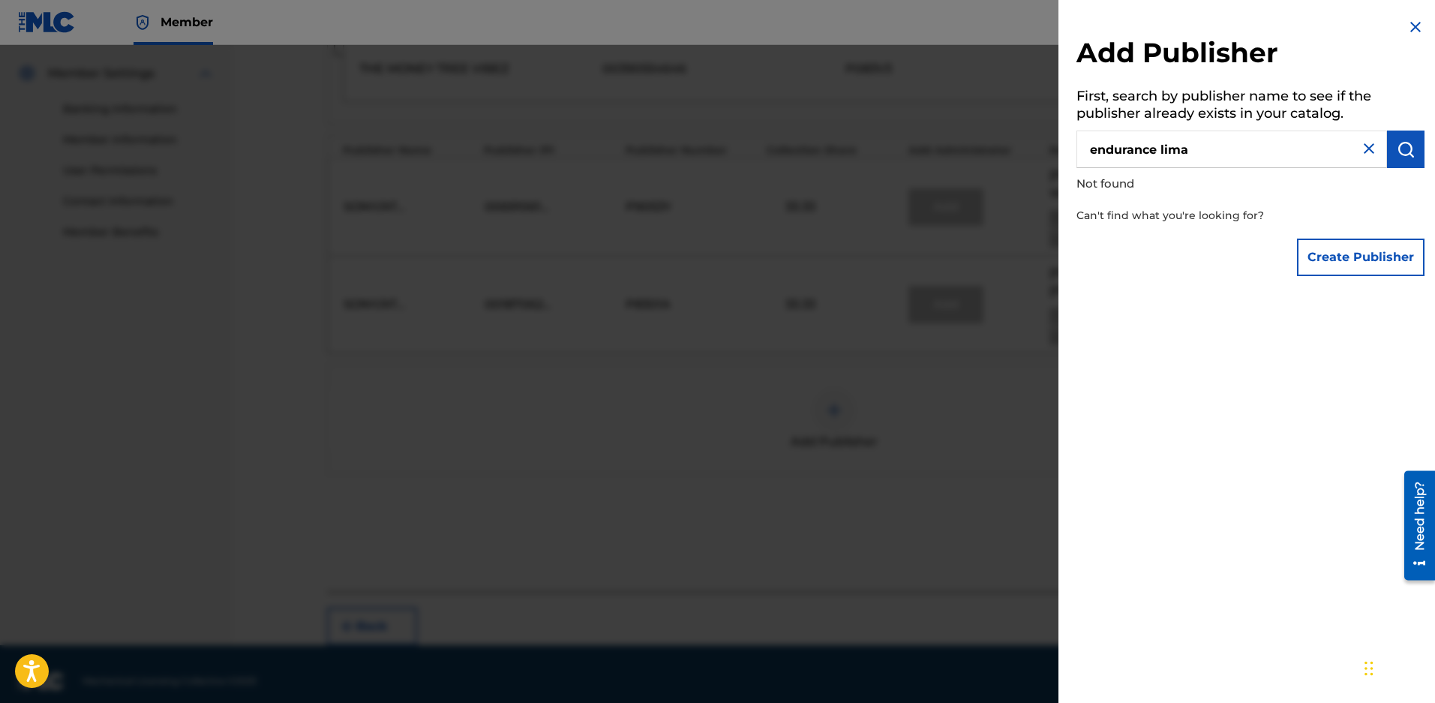
click at [1375, 260] on button "Create Publisher" at bounding box center [1361, 258] width 128 height 38
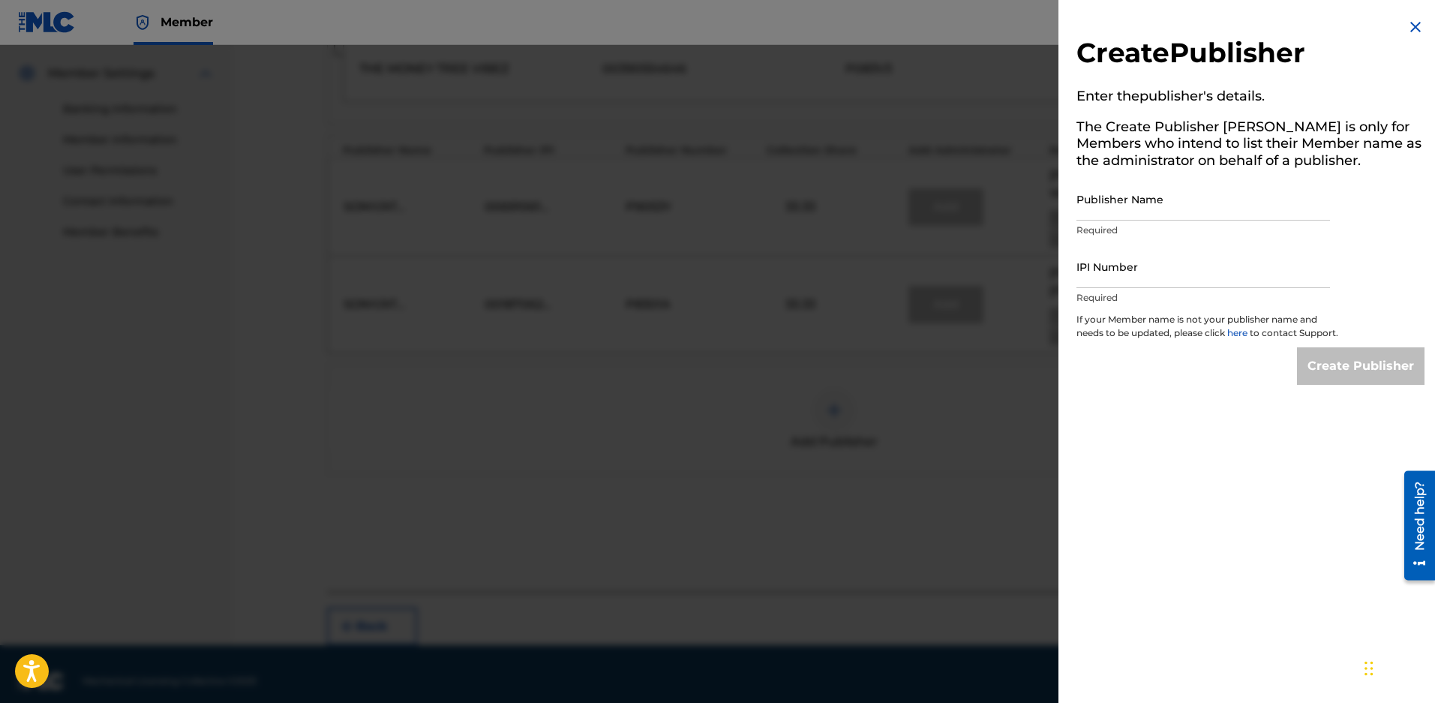
click at [1407, 26] on img at bounding box center [1416, 27] width 18 height 18
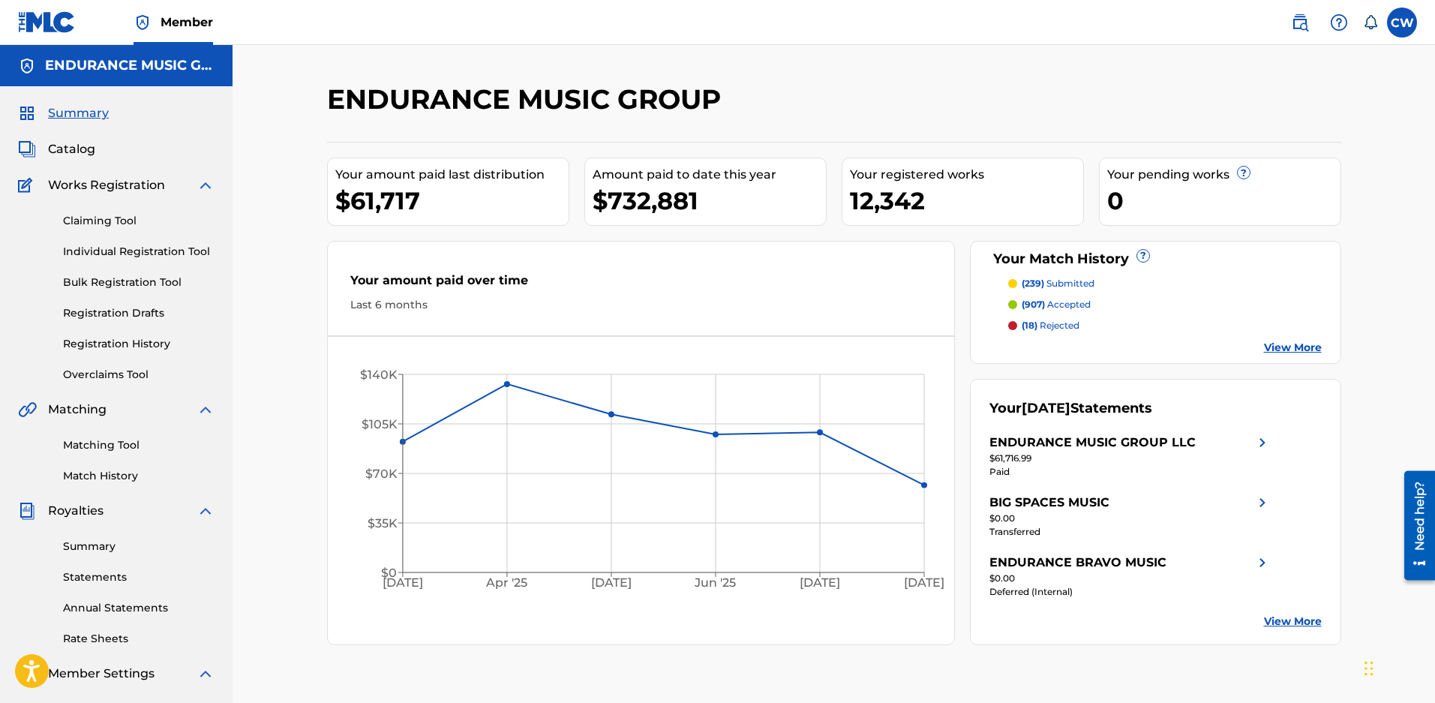
click at [121, 221] on link "Claiming Tool" at bounding box center [139, 221] width 152 height 16
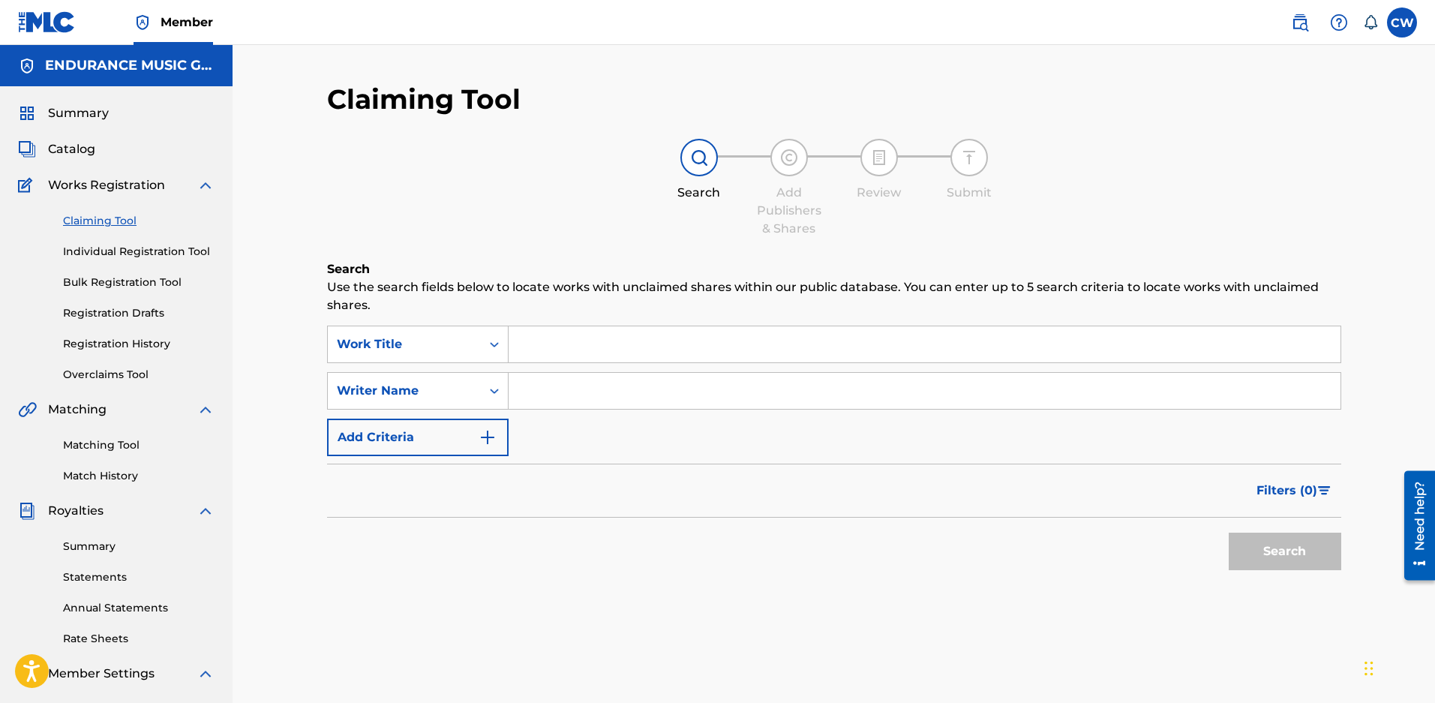
click at [540, 349] on input "Search Form" at bounding box center [925, 344] width 832 height 36
click at [1229, 533] on button "Search" at bounding box center [1285, 552] width 113 height 38
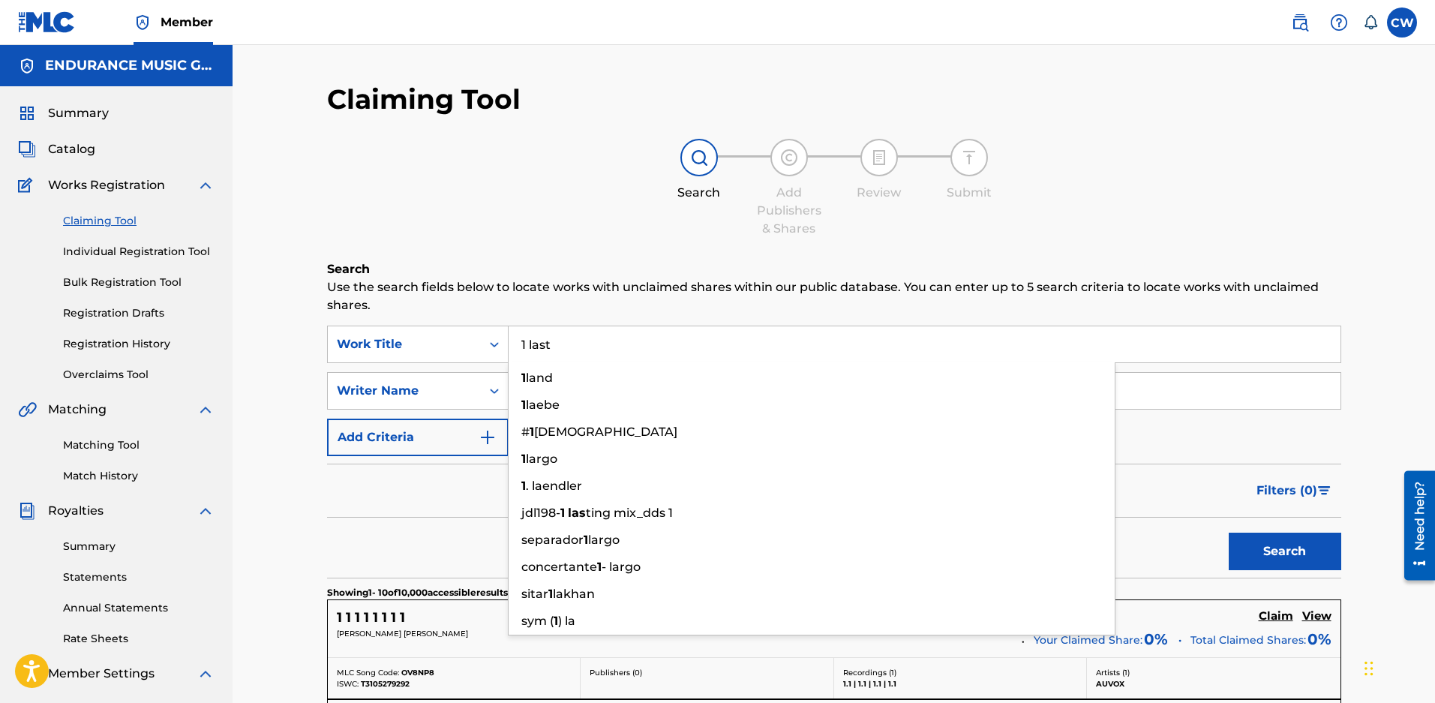
type input "1 last"
click at [1229, 533] on button "Search" at bounding box center [1285, 552] width 113 height 38
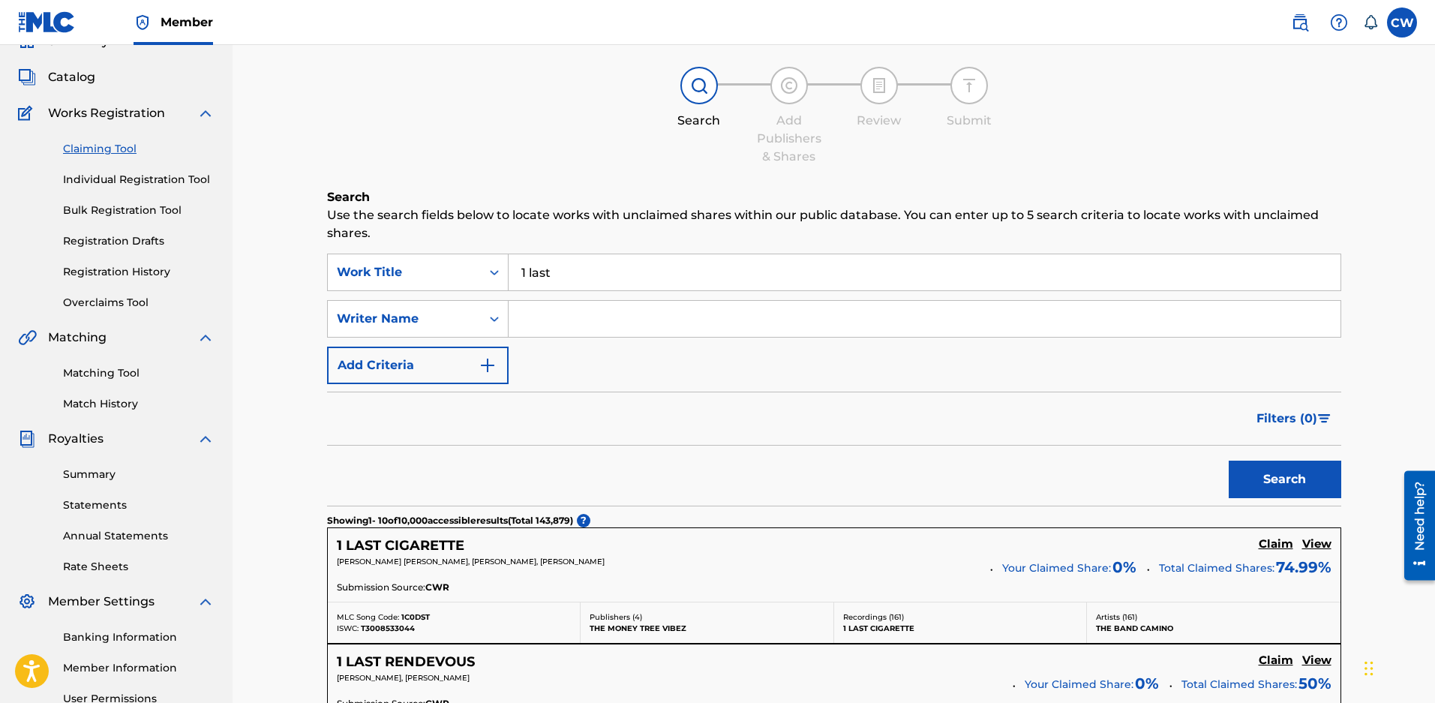
scroll to position [150, 0]
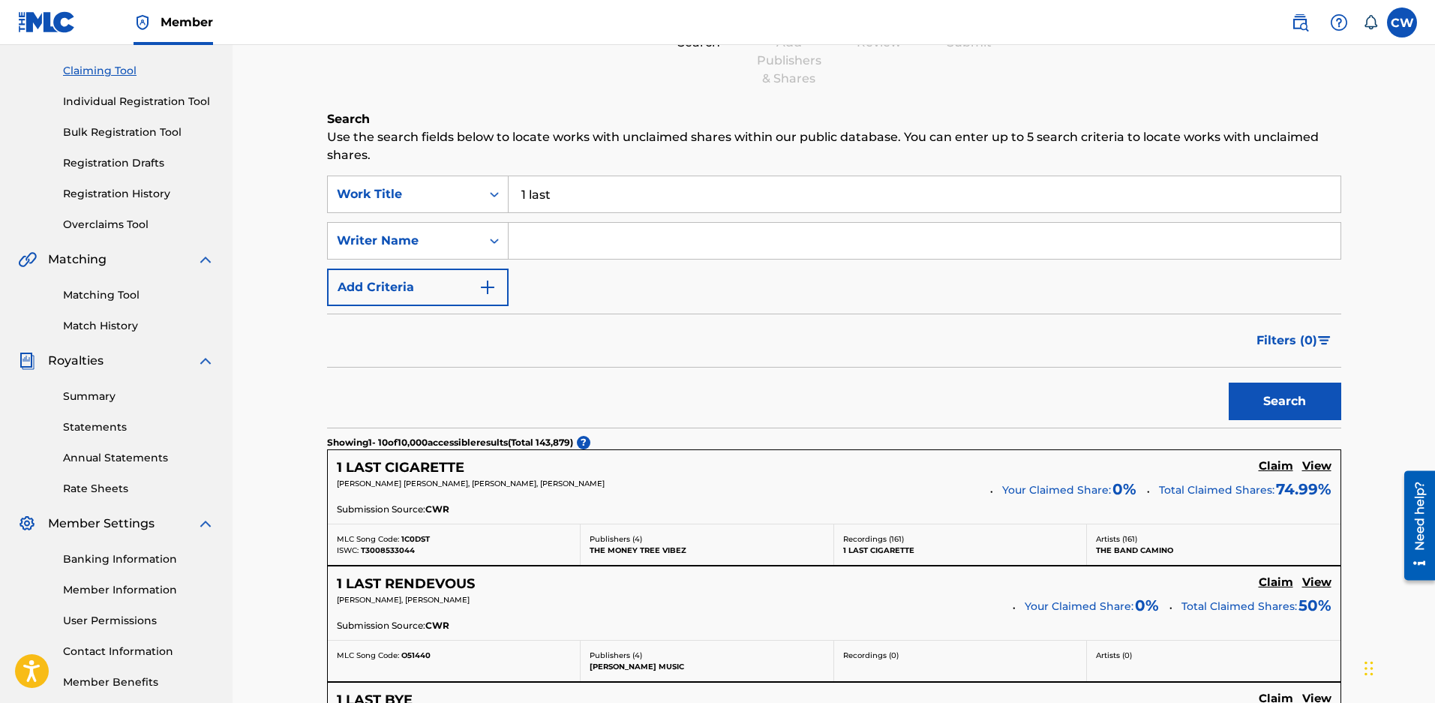
click at [1276, 471] on h5 "Claim" at bounding box center [1276, 466] width 35 height 14
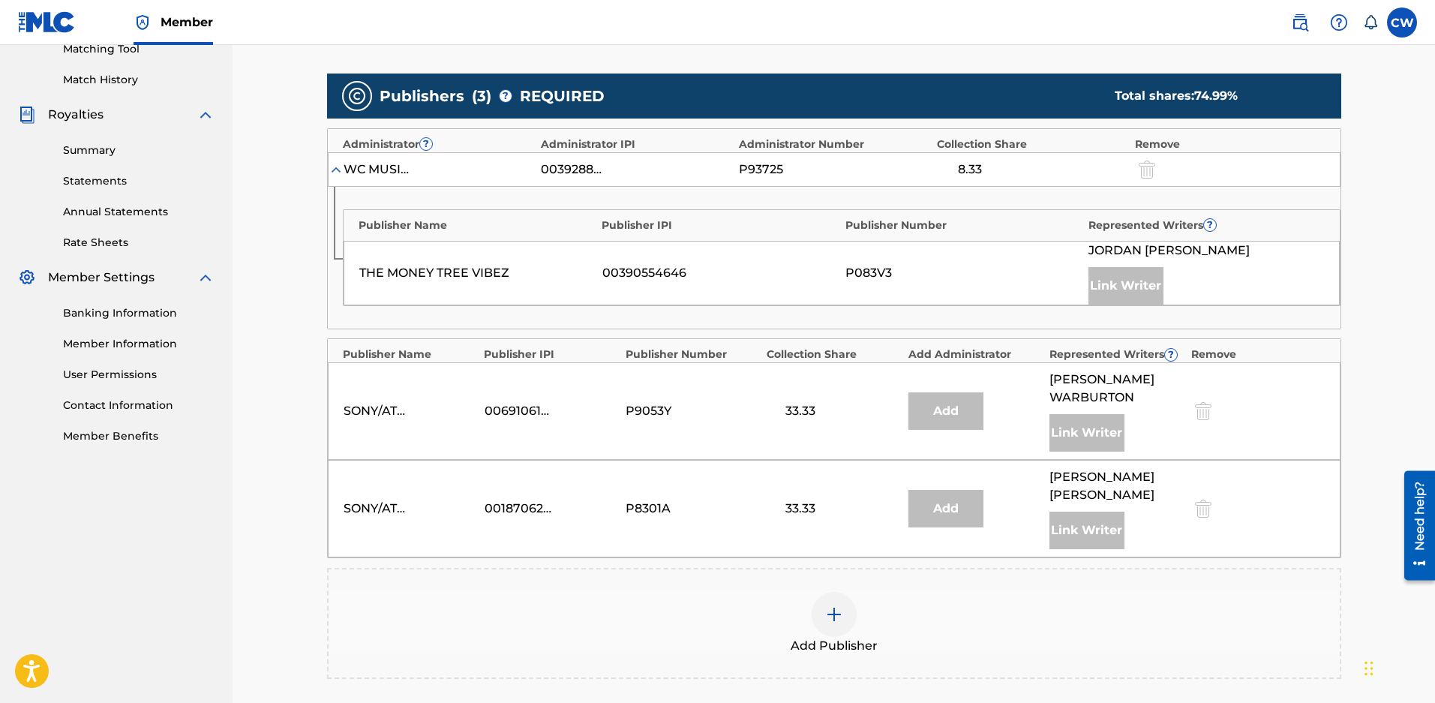
scroll to position [450, 0]
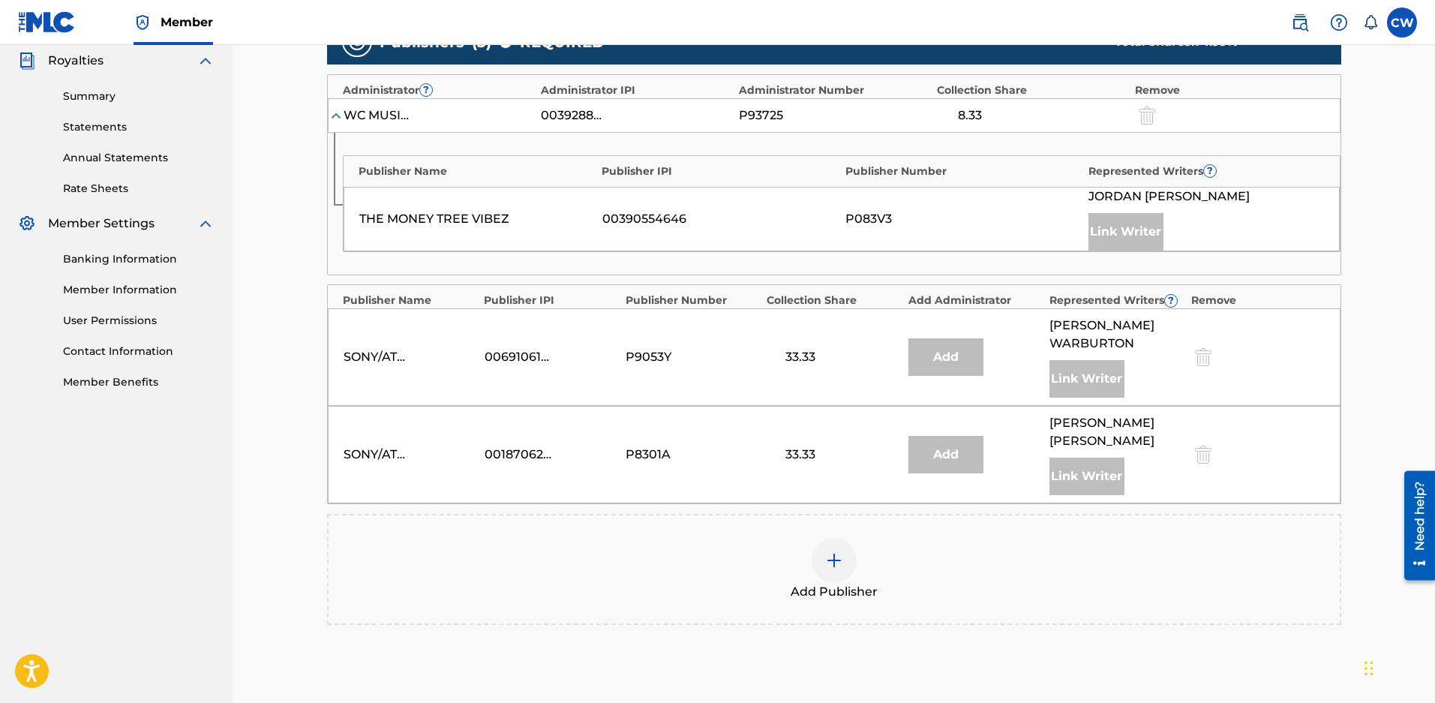
click at [834, 569] on img at bounding box center [834, 560] width 18 height 18
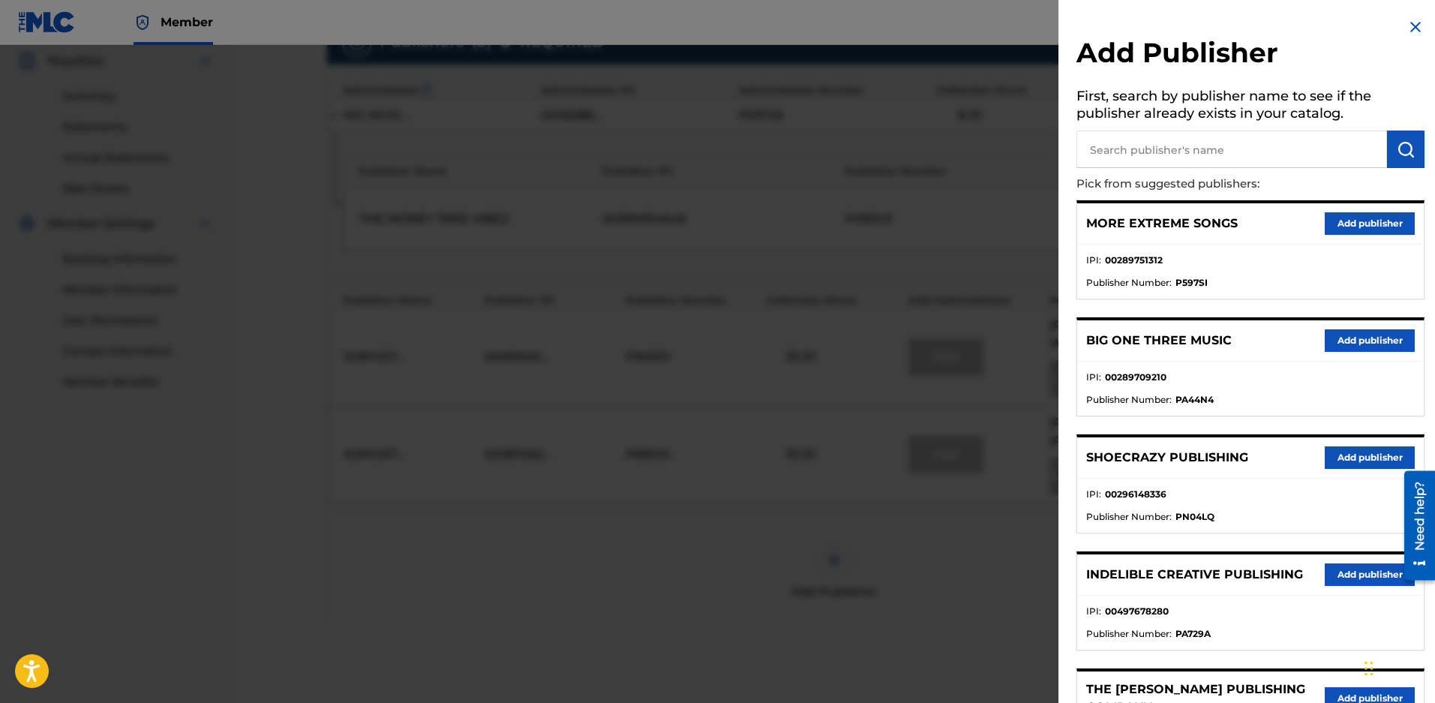
click at [1136, 150] on input "text" at bounding box center [1232, 150] width 311 height 38
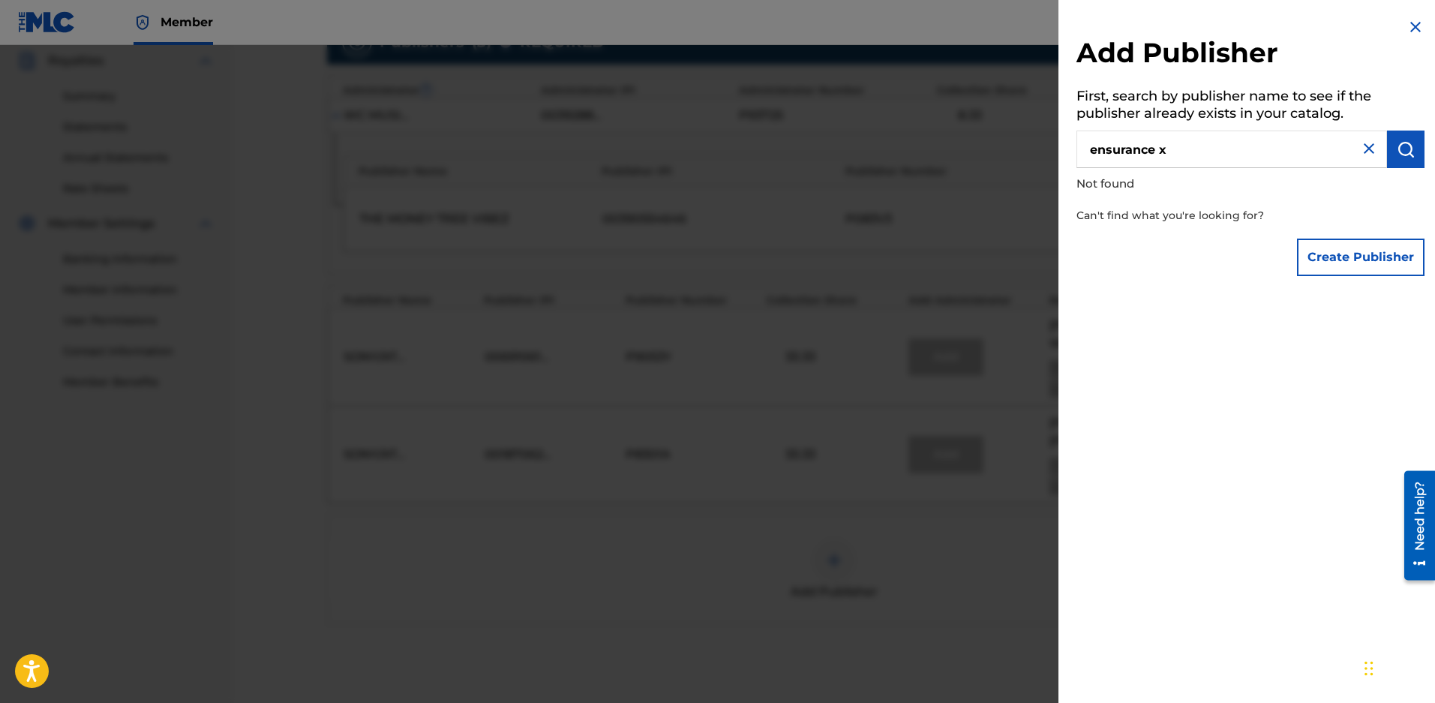
drag, startPoint x: 1173, startPoint y: 153, endPoint x: 832, endPoint y: 102, distance: 345.2
click at [832, 102] on div "Add Publisher First, search by publisher name to see if the publisher already e…" at bounding box center [717, 374] width 1435 height 658
type input "endurance x"
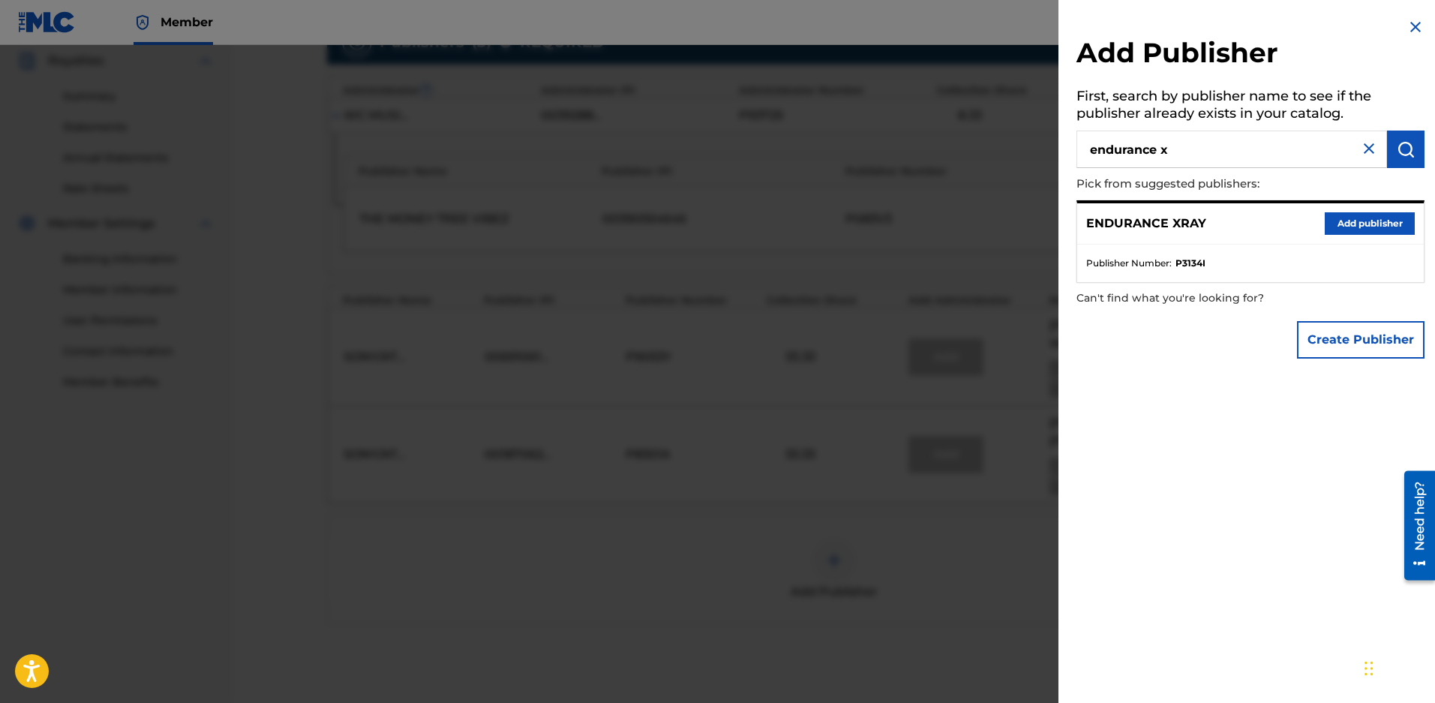
click at [1331, 340] on button "Create Publisher" at bounding box center [1361, 340] width 128 height 38
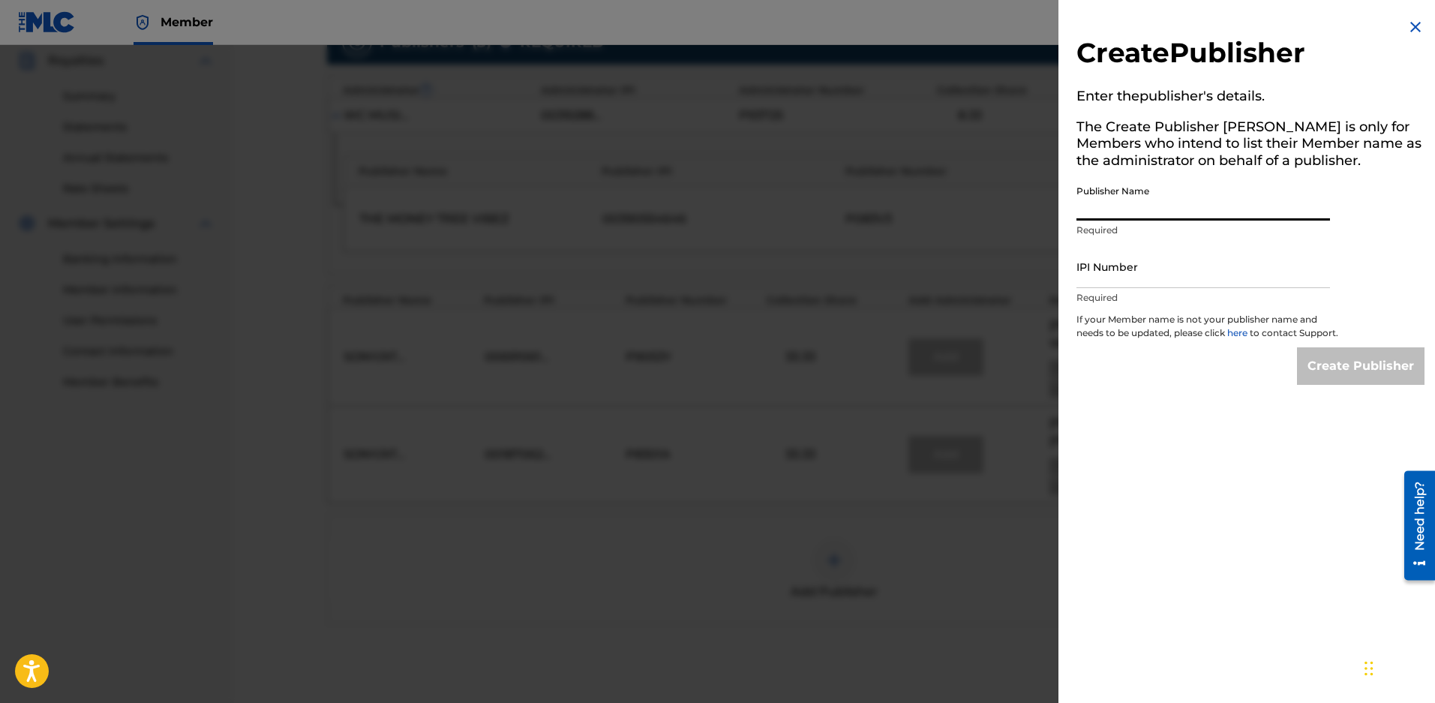
click at [1094, 218] on input "Publisher Name" at bounding box center [1204, 199] width 254 height 43
type input "Endurance Lima Golf"
paste input "1158916721"
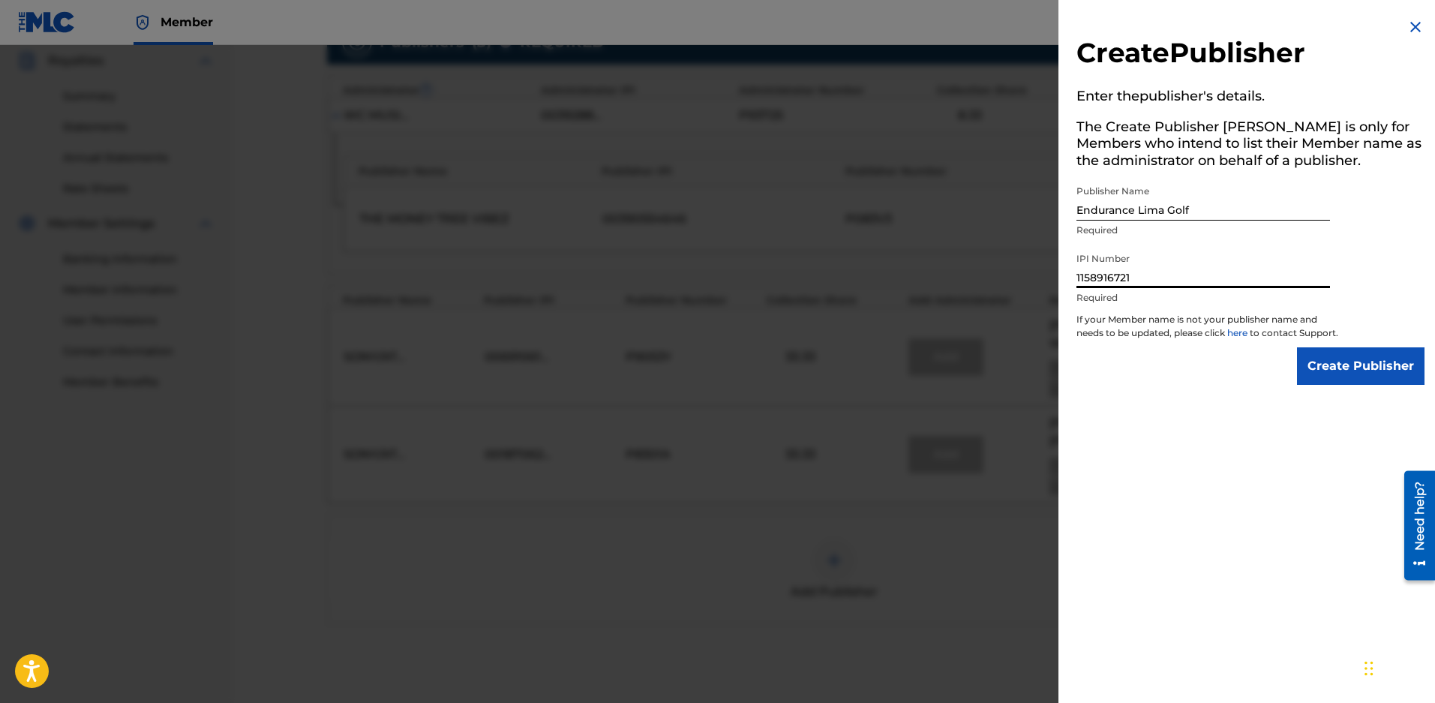
type input "1158916721"
drag, startPoint x: 1320, startPoint y: 392, endPoint x: 23, endPoint y: 239, distance: 1306.1
click at [5, 232] on div "Create Publisher Enter the publisher 's details. The Create Publisher button is…" at bounding box center [717, 374] width 1435 height 658
click at [1368, 385] on input "Create Publisher" at bounding box center [1361, 366] width 128 height 38
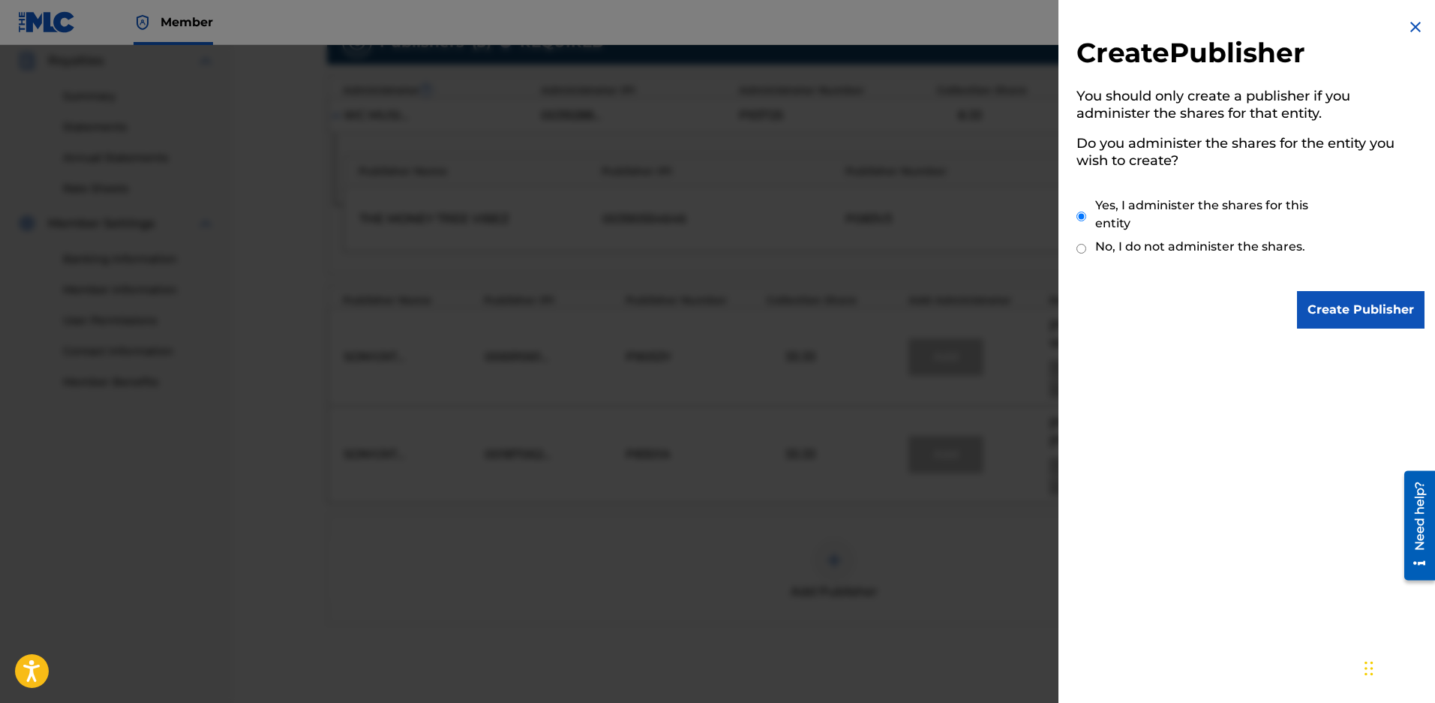
click at [1344, 309] on input "Create Publisher" at bounding box center [1361, 310] width 128 height 38
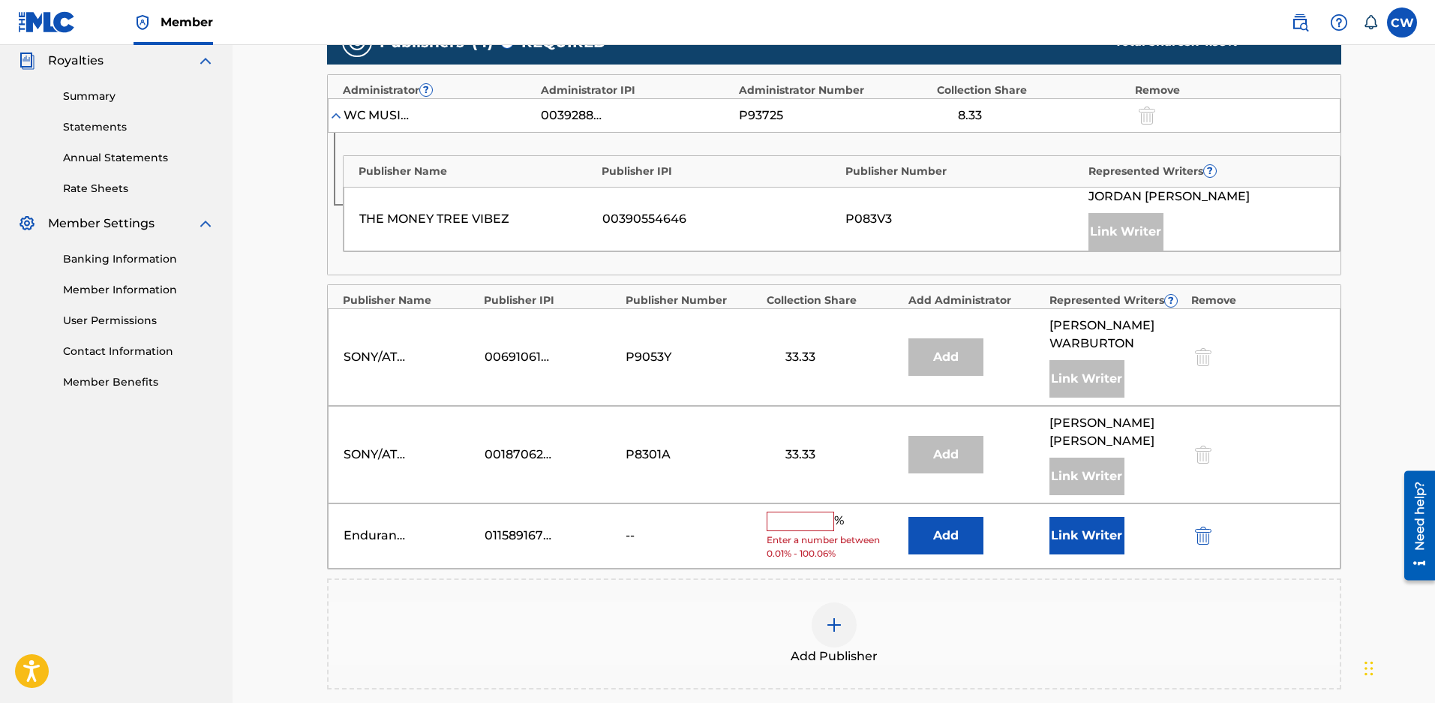
click at [798, 531] on input "text" at bounding box center [801, 522] width 68 height 20
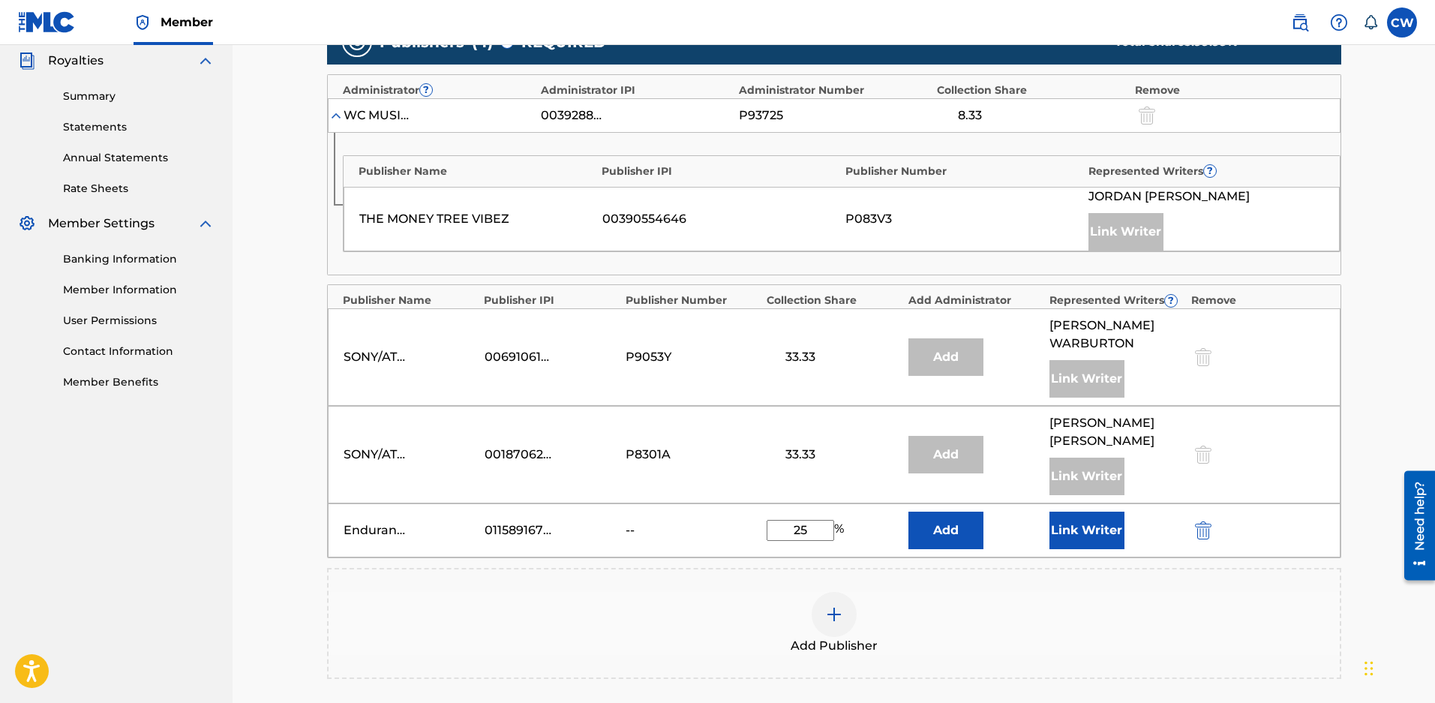
type input "25"
click at [1243, 620] on div "Add Publisher" at bounding box center [834, 623] width 1011 height 63
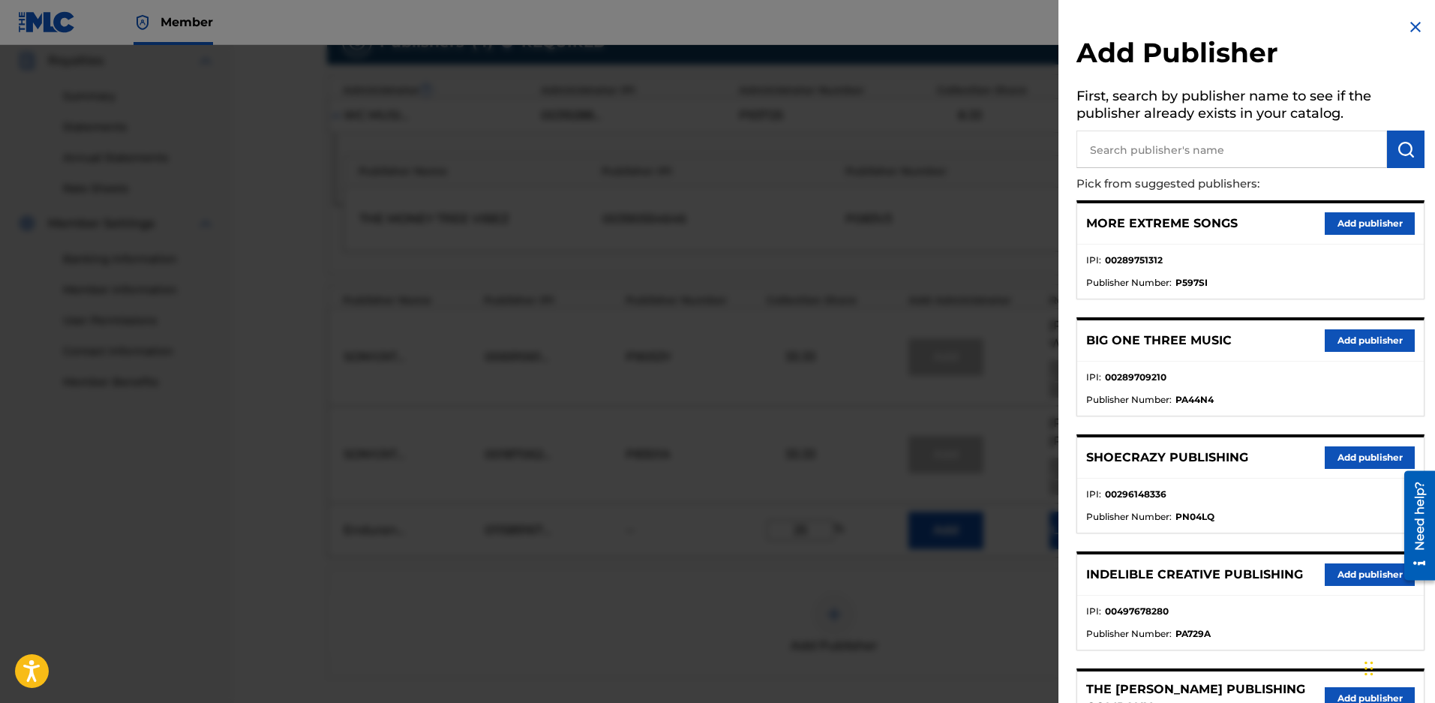
click at [1409, 26] on img at bounding box center [1416, 27] width 18 height 18
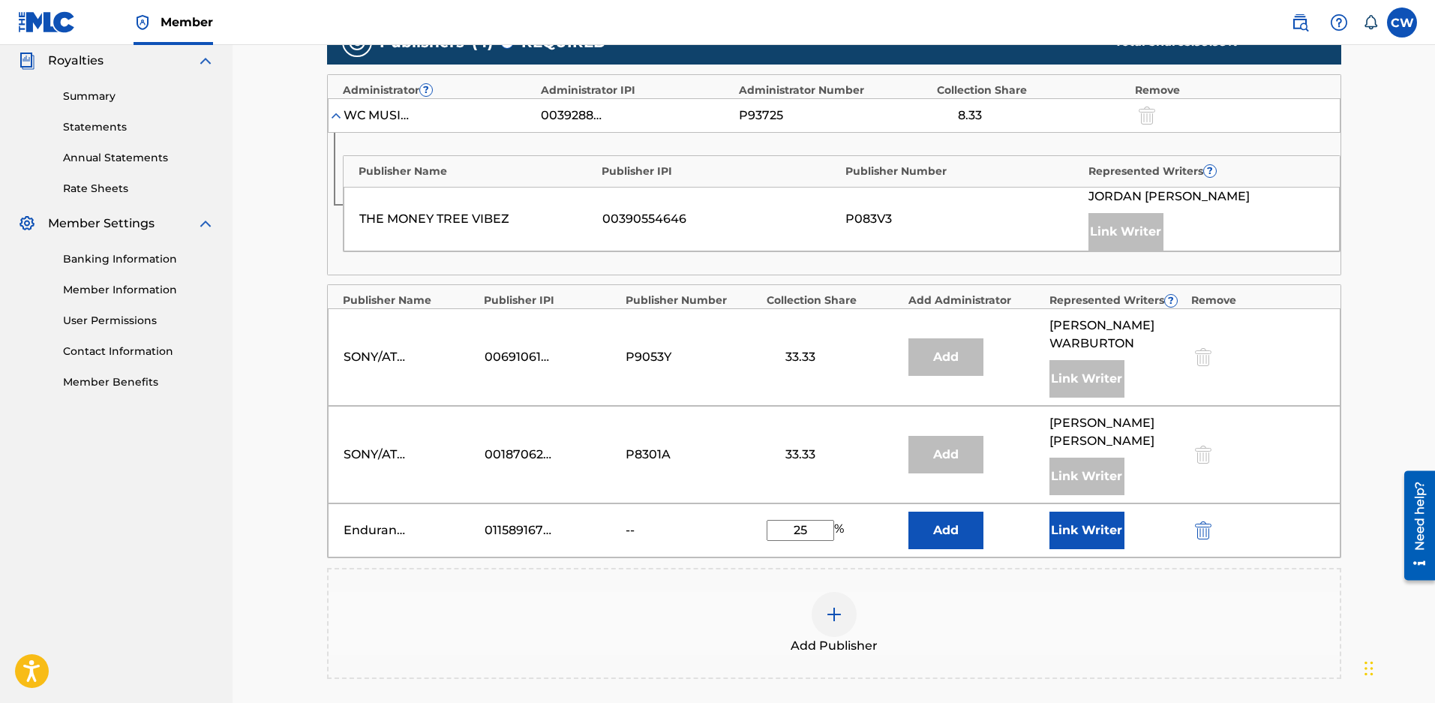
click at [943, 539] on button "Add" at bounding box center [946, 531] width 75 height 38
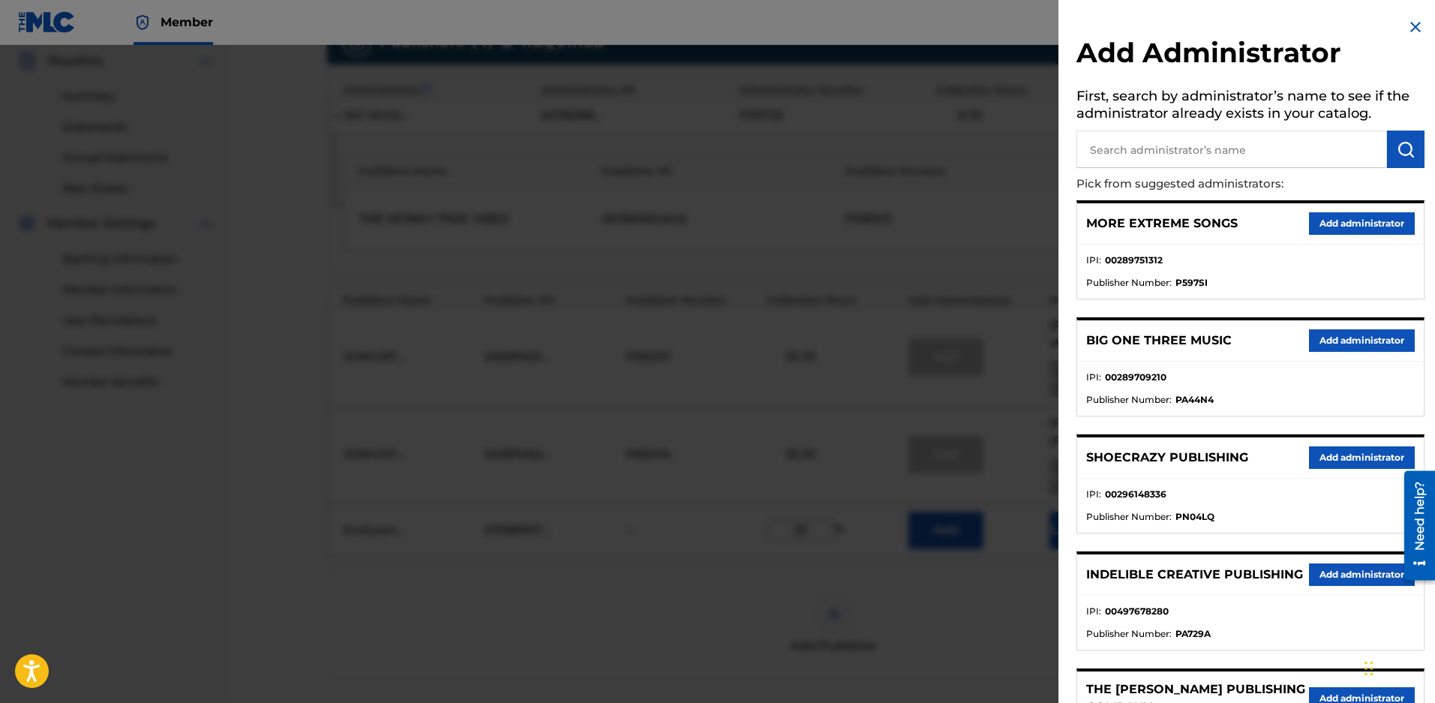
click at [1168, 159] on input "text" at bounding box center [1232, 150] width 311 height 38
type input "endurance x"
click at [1414, 137] on button "submit" at bounding box center [1406, 150] width 38 height 38
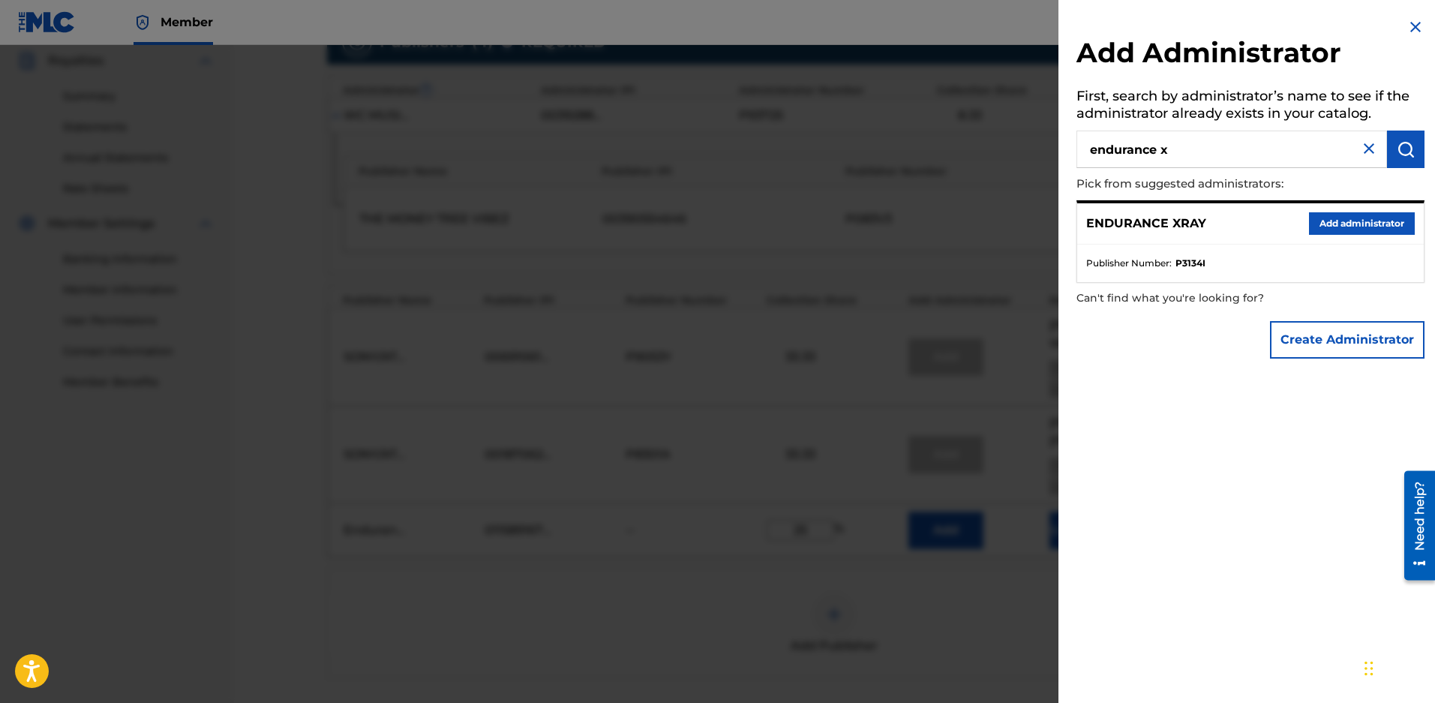
click at [1322, 222] on button "Add administrator" at bounding box center [1362, 223] width 106 height 23
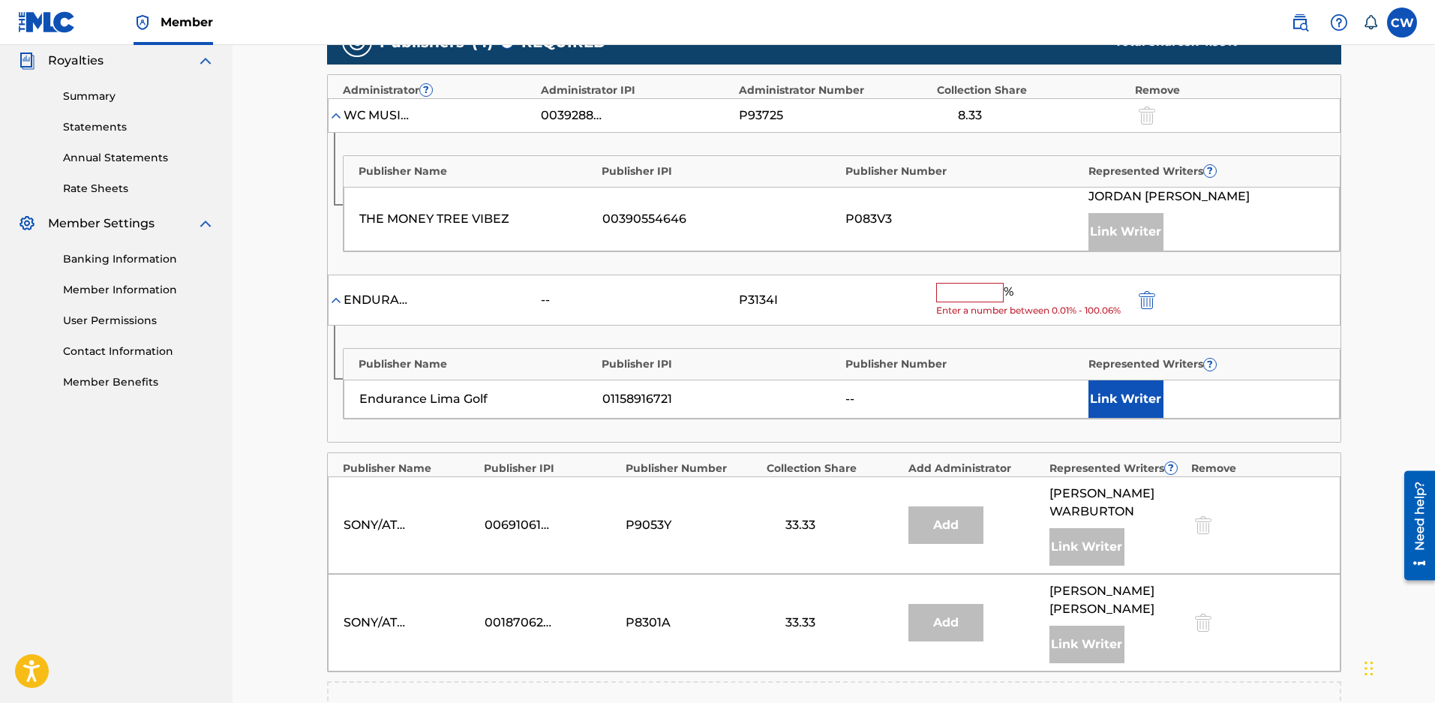
click at [948, 293] on input "text" at bounding box center [970, 293] width 68 height 20
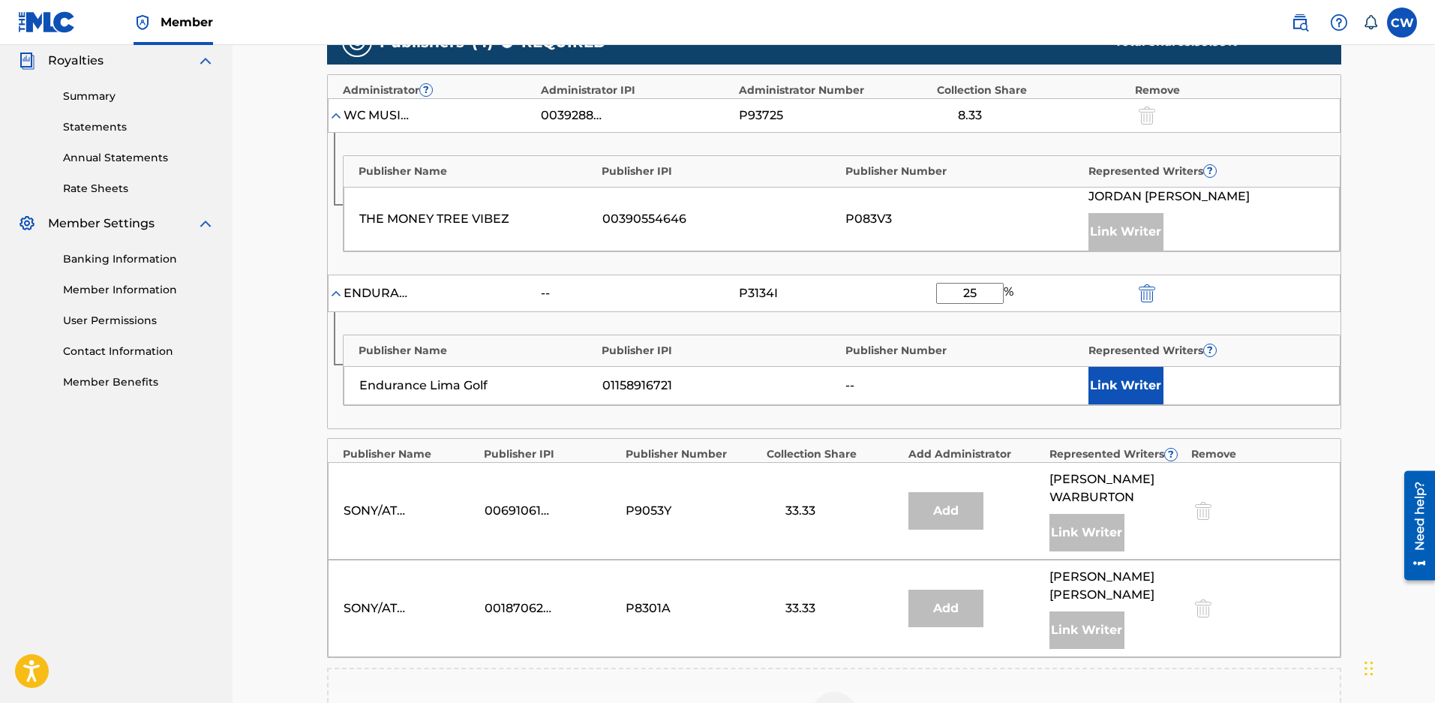
type input "25"
click at [1141, 397] on button "Link Writer" at bounding box center [1126, 386] width 75 height 38
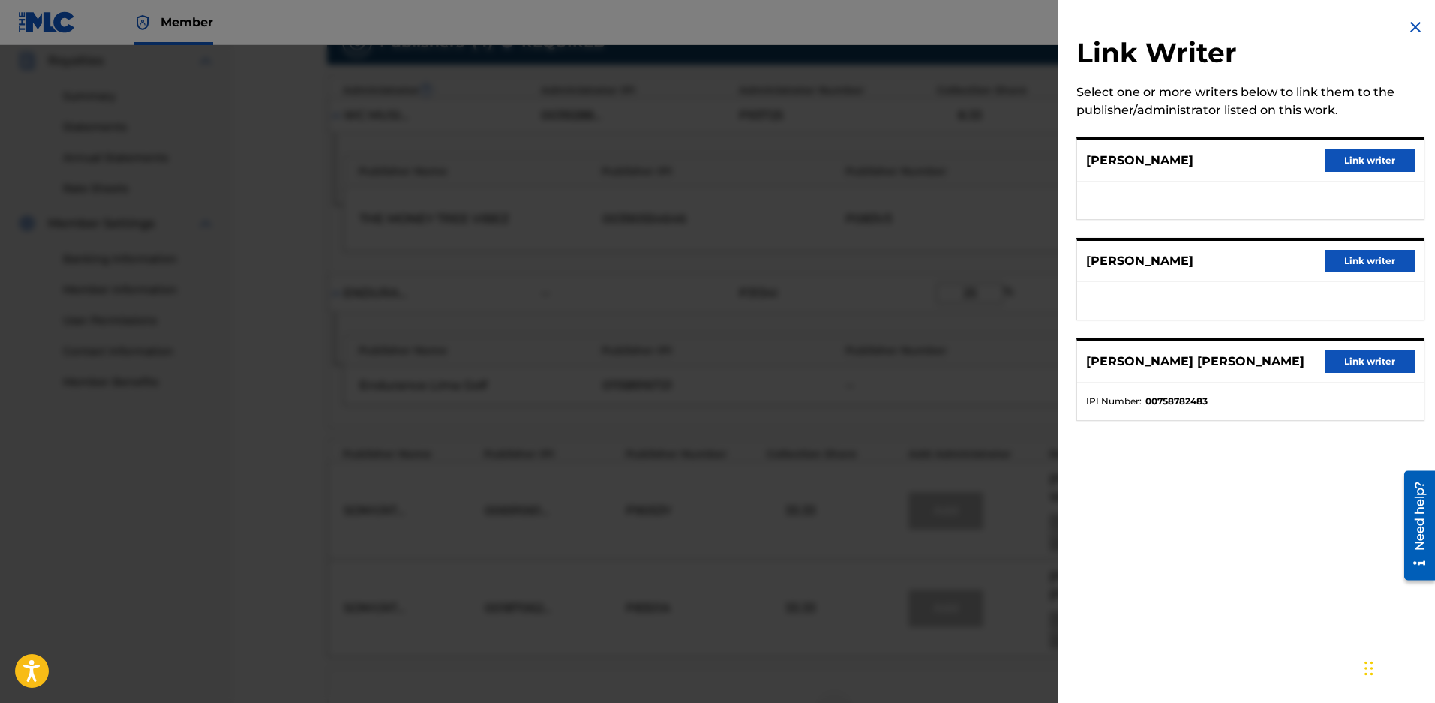
click at [1345, 158] on button "Link writer" at bounding box center [1370, 160] width 90 height 23
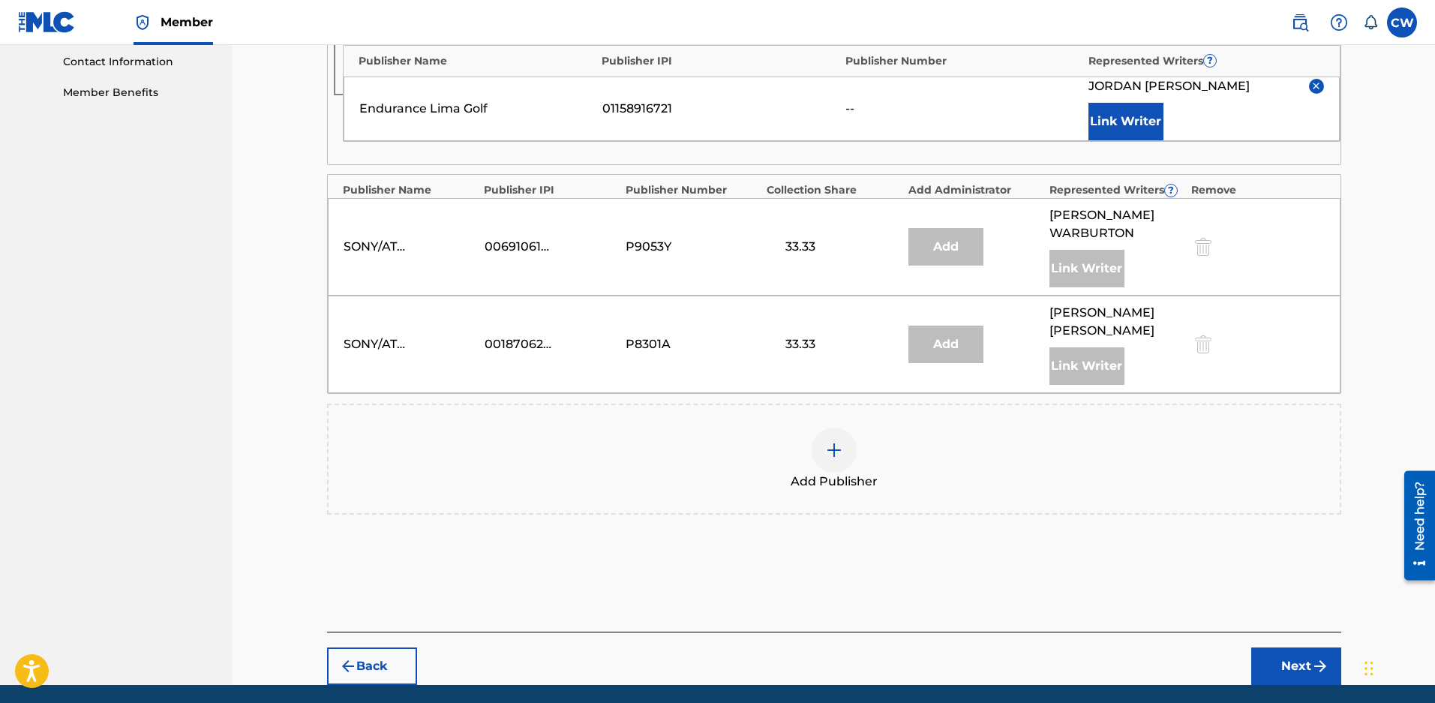
scroll to position [803, 0]
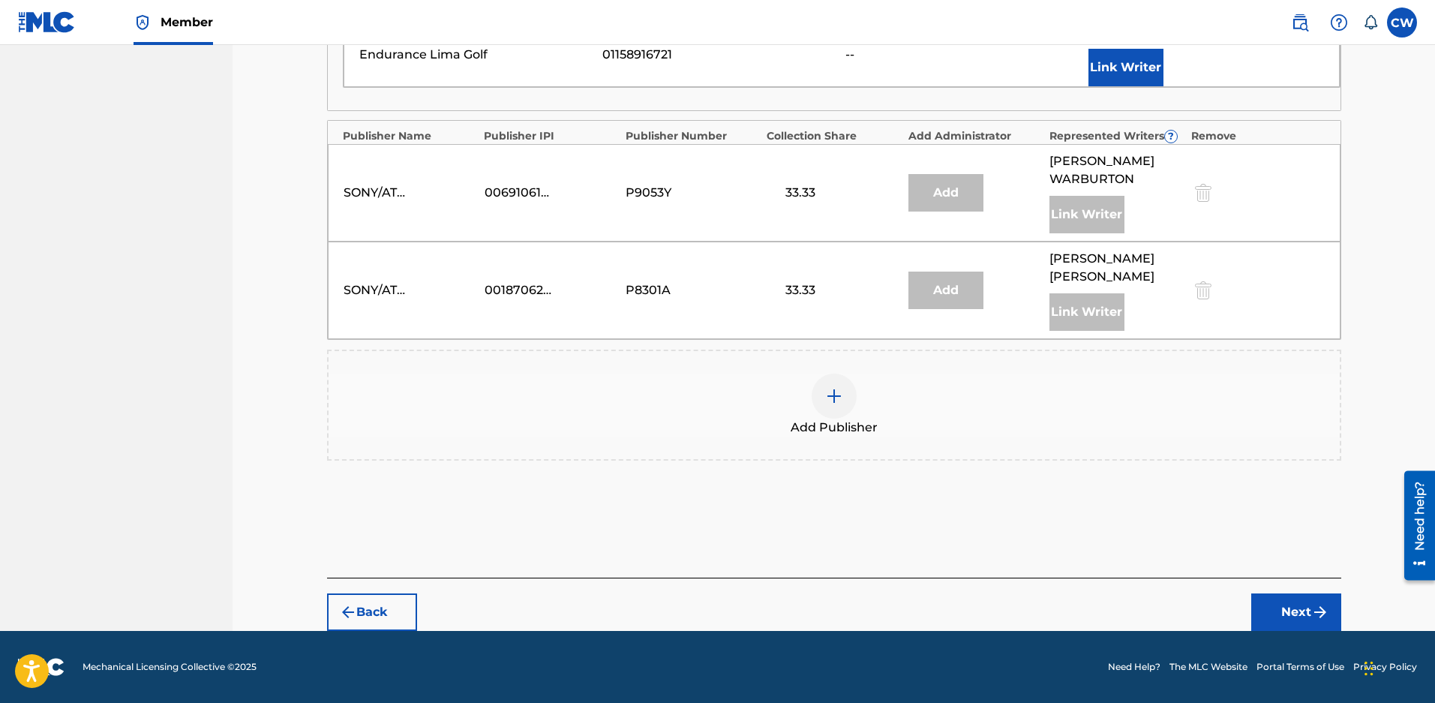
click at [1284, 599] on button "Next" at bounding box center [1296, 612] width 90 height 38
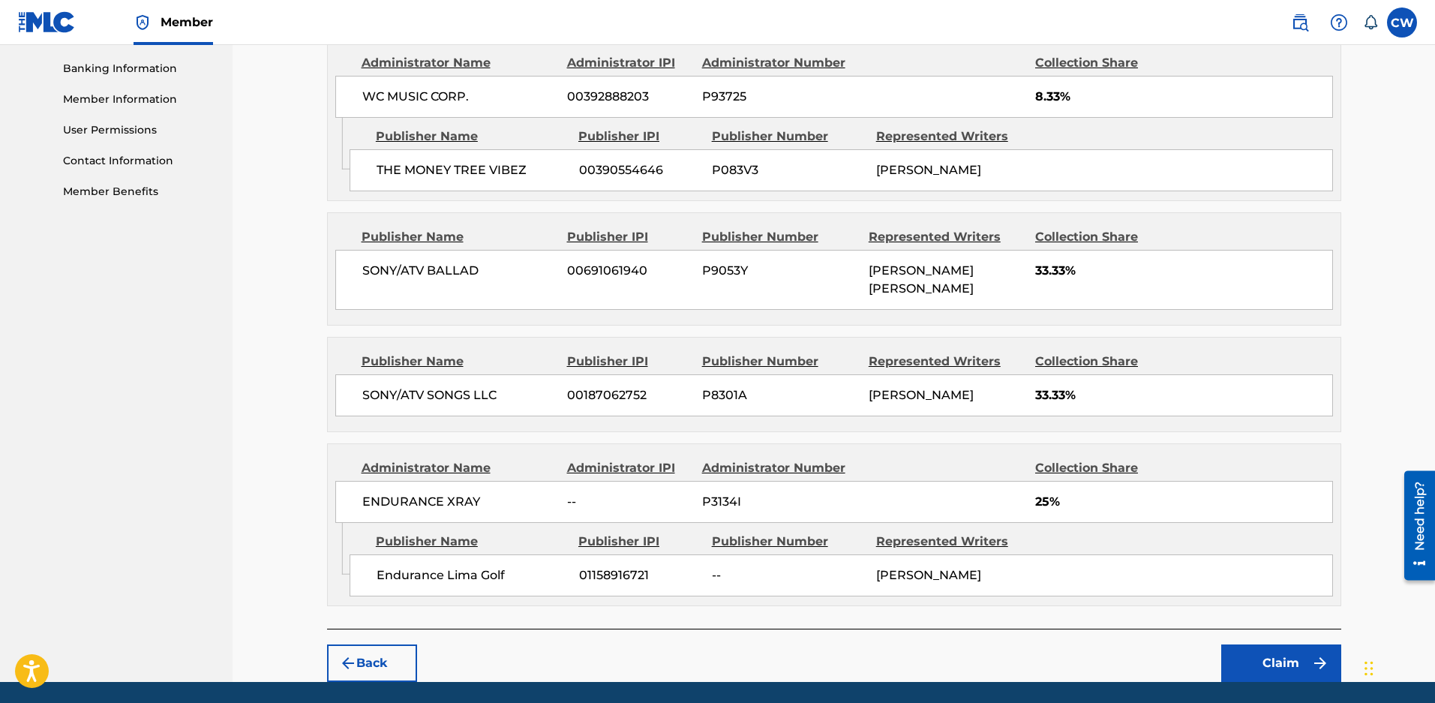
scroll to position [692, 0]
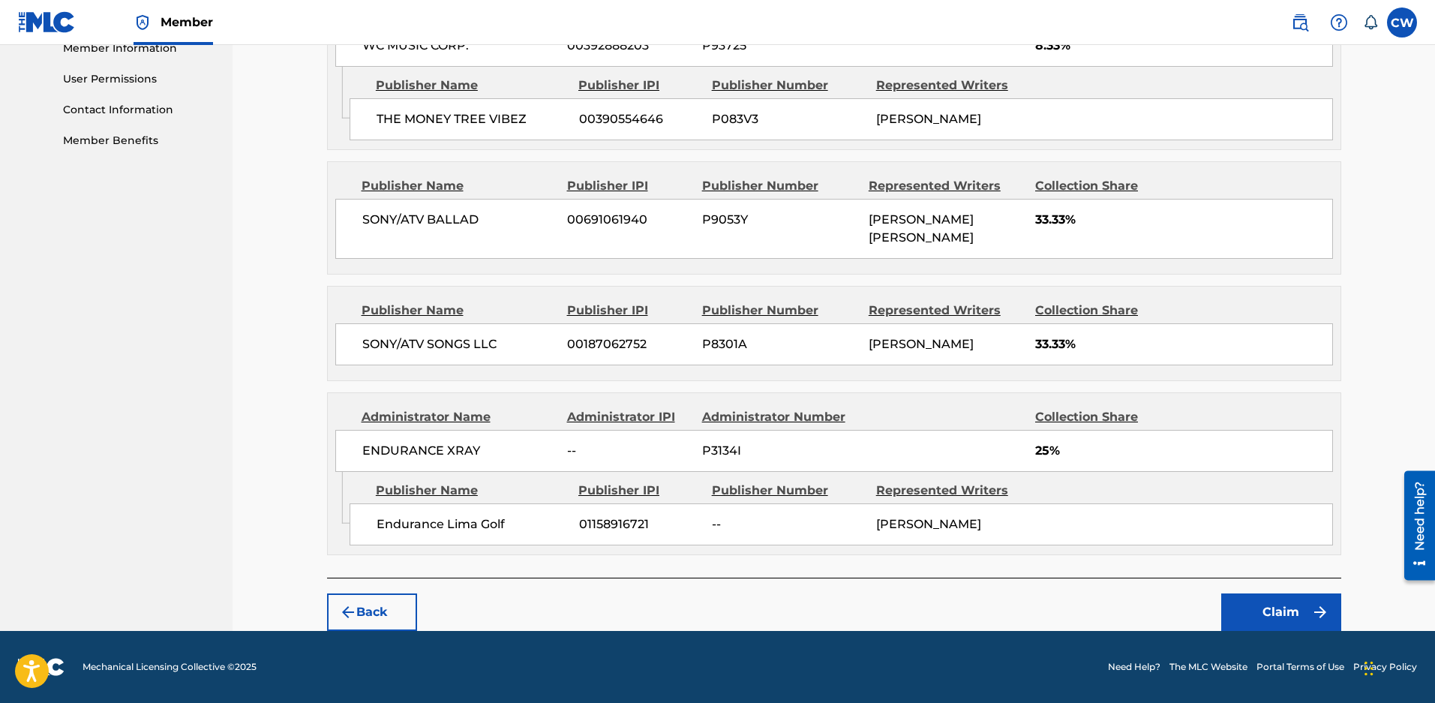
click at [1284, 608] on button "Claim" at bounding box center [1281, 612] width 120 height 38
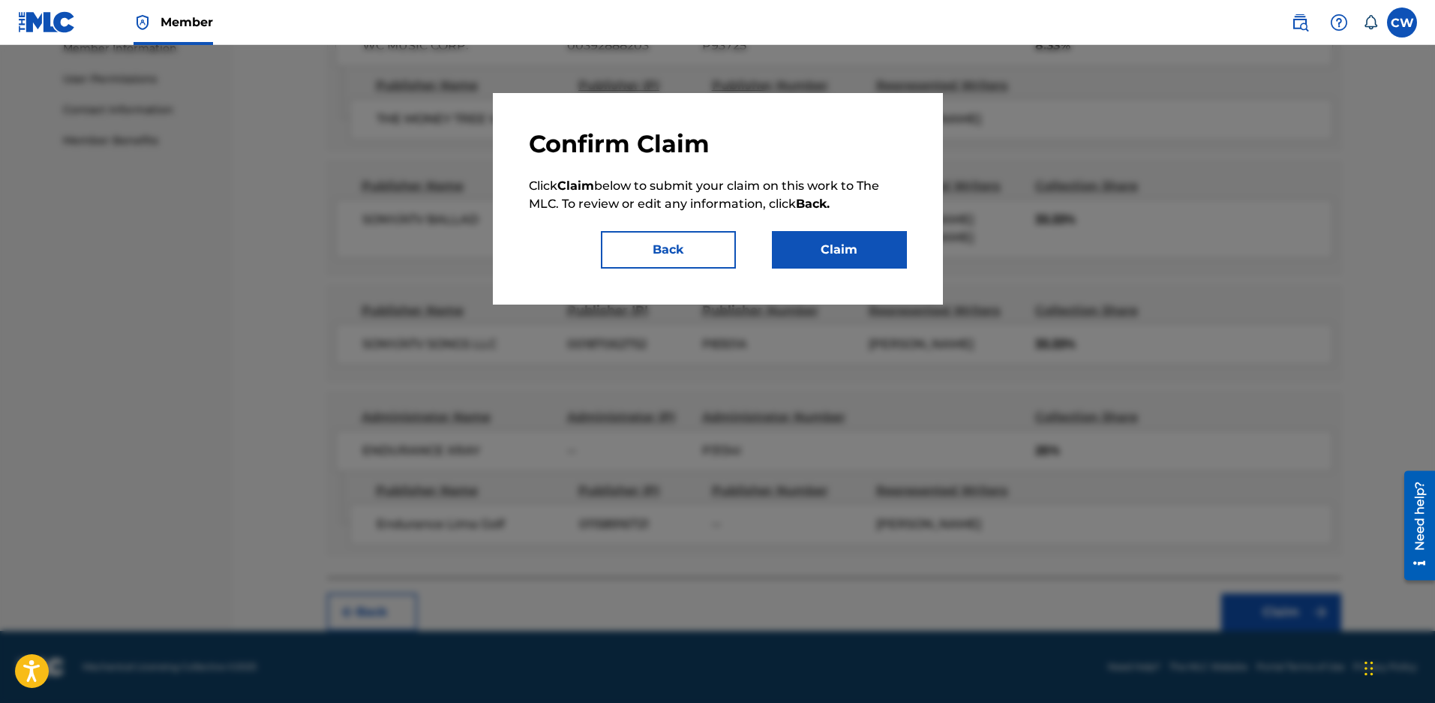
click at [813, 249] on button "Claim" at bounding box center [839, 250] width 135 height 38
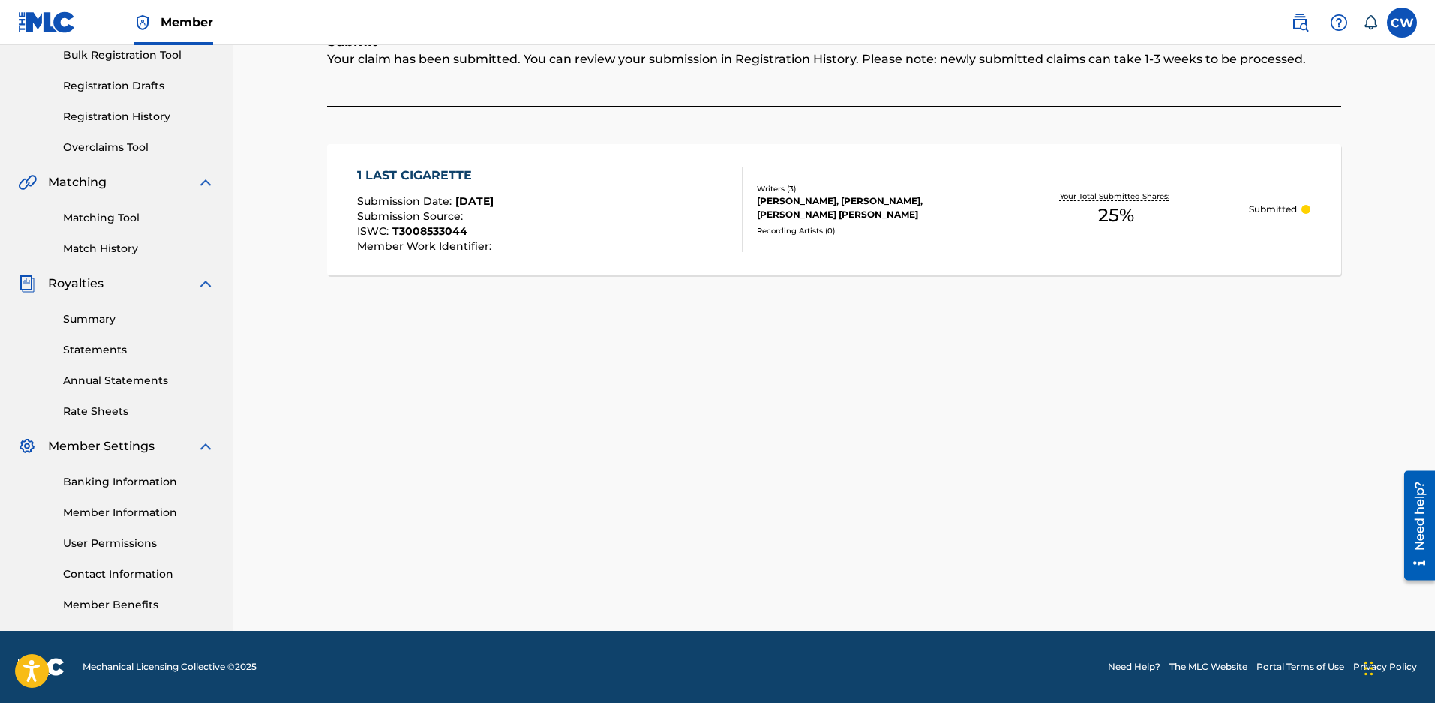
scroll to position [0, 0]
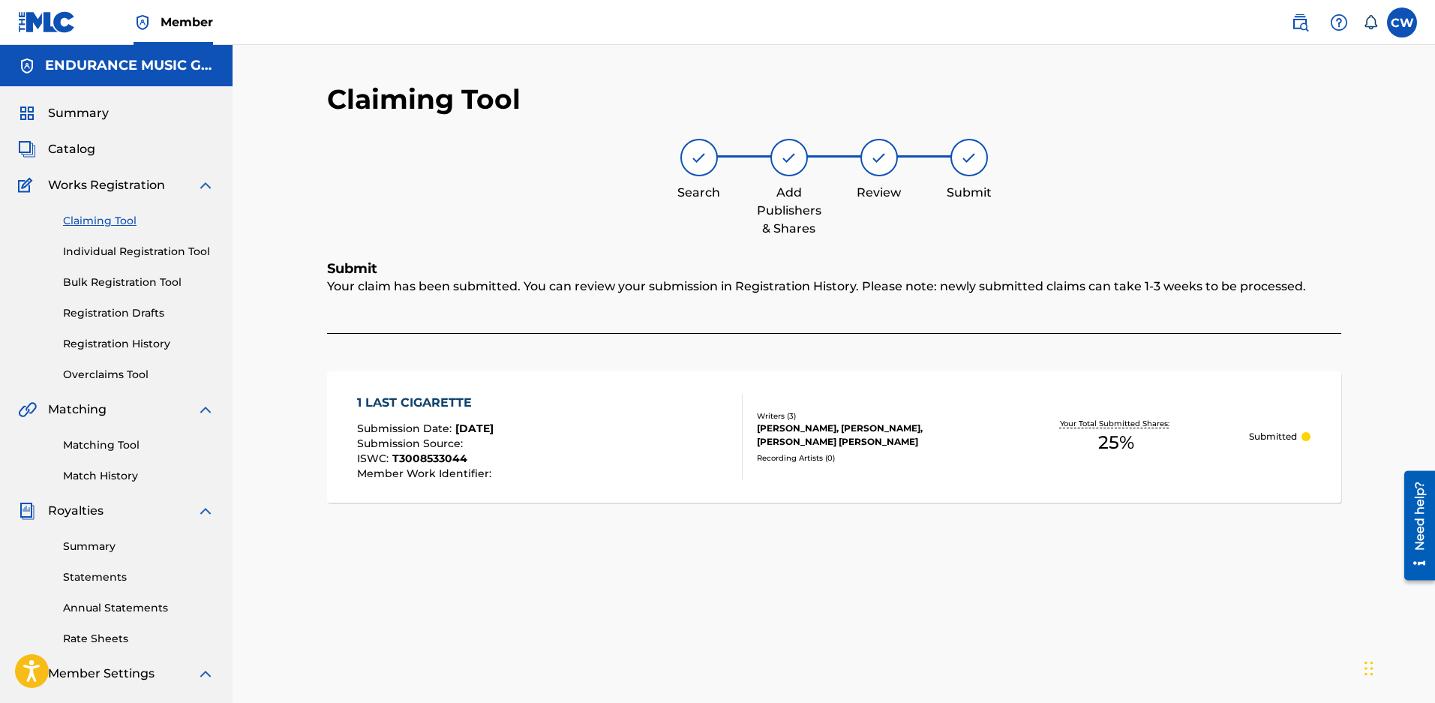
click at [105, 224] on link "Claiming Tool" at bounding box center [139, 221] width 152 height 16
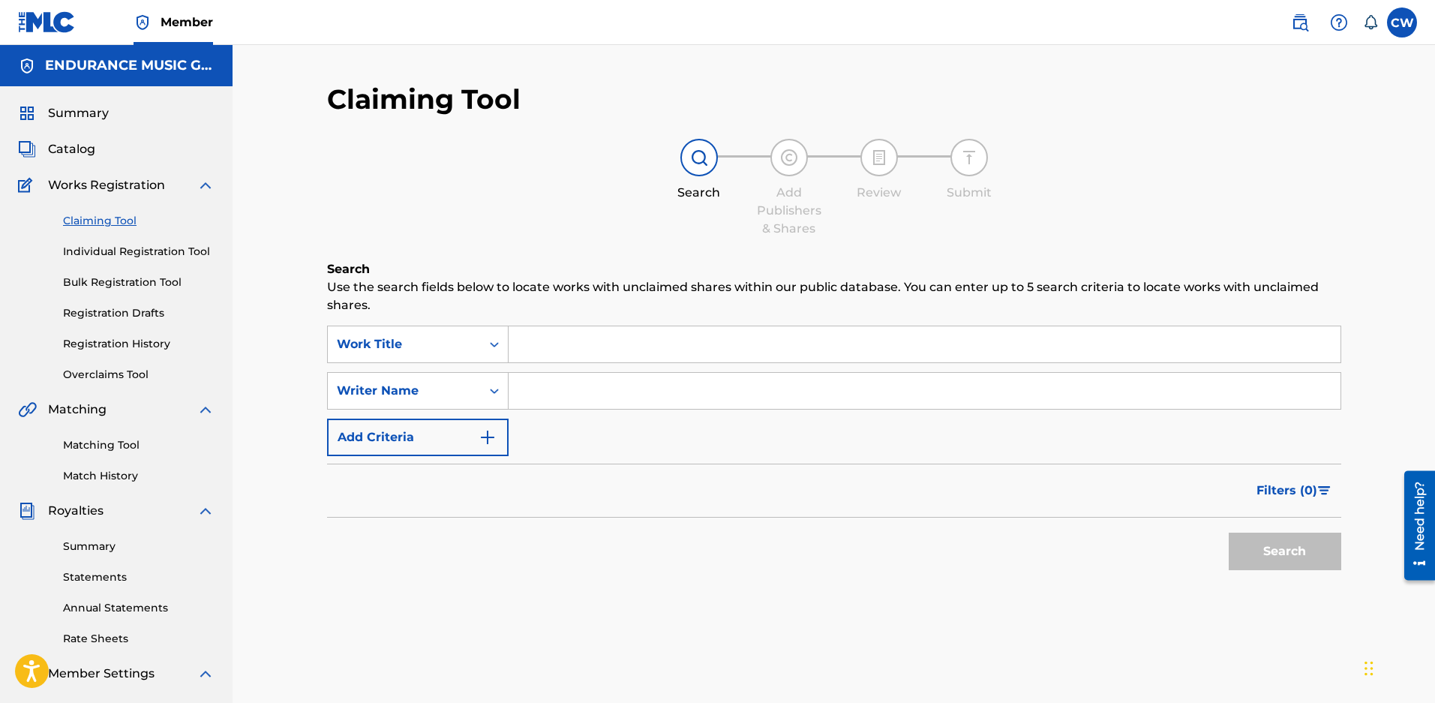
click at [566, 346] on input "Search Form" at bounding box center [925, 344] width 832 height 36
click at [1229, 533] on button "Search" at bounding box center [1285, 552] width 113 height 38
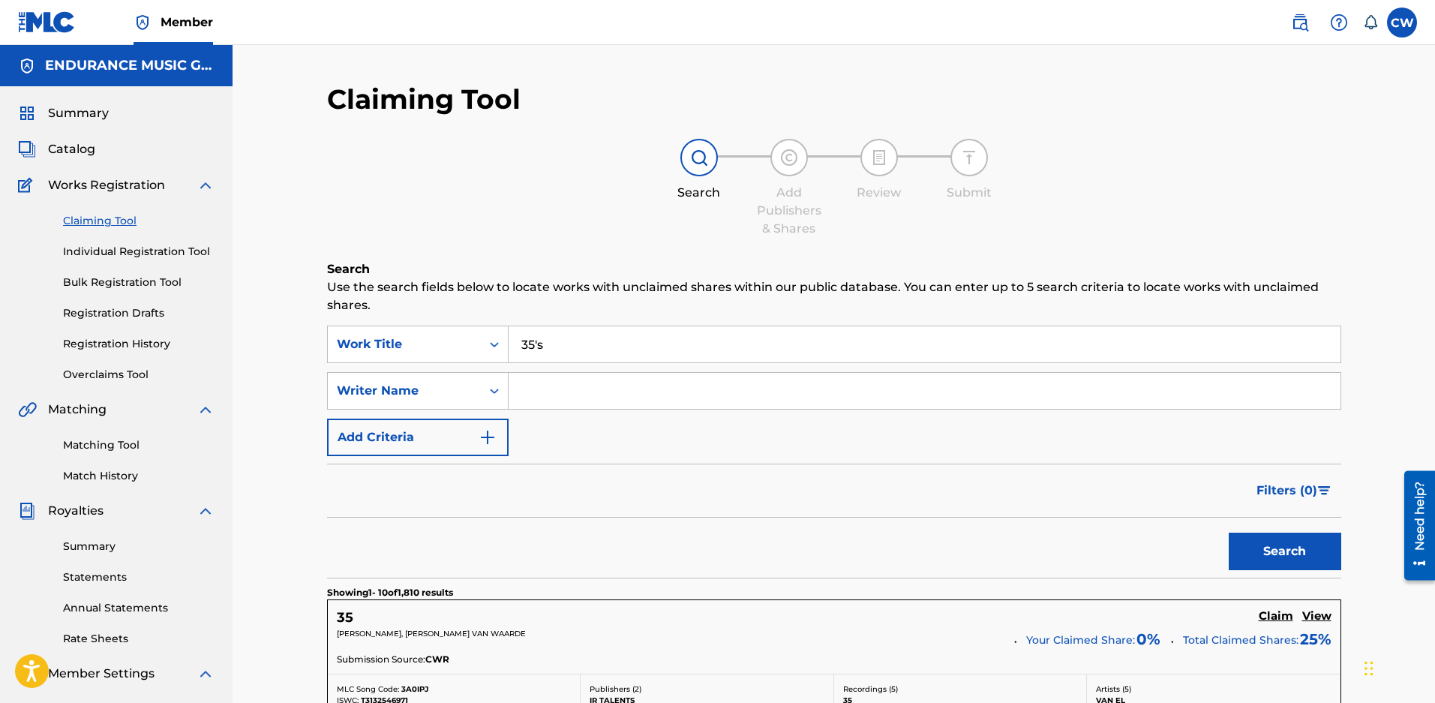
type input "35's"
click at [1229, 533] on button "Search" at bounding box center [1285, 552] width 113 height 38
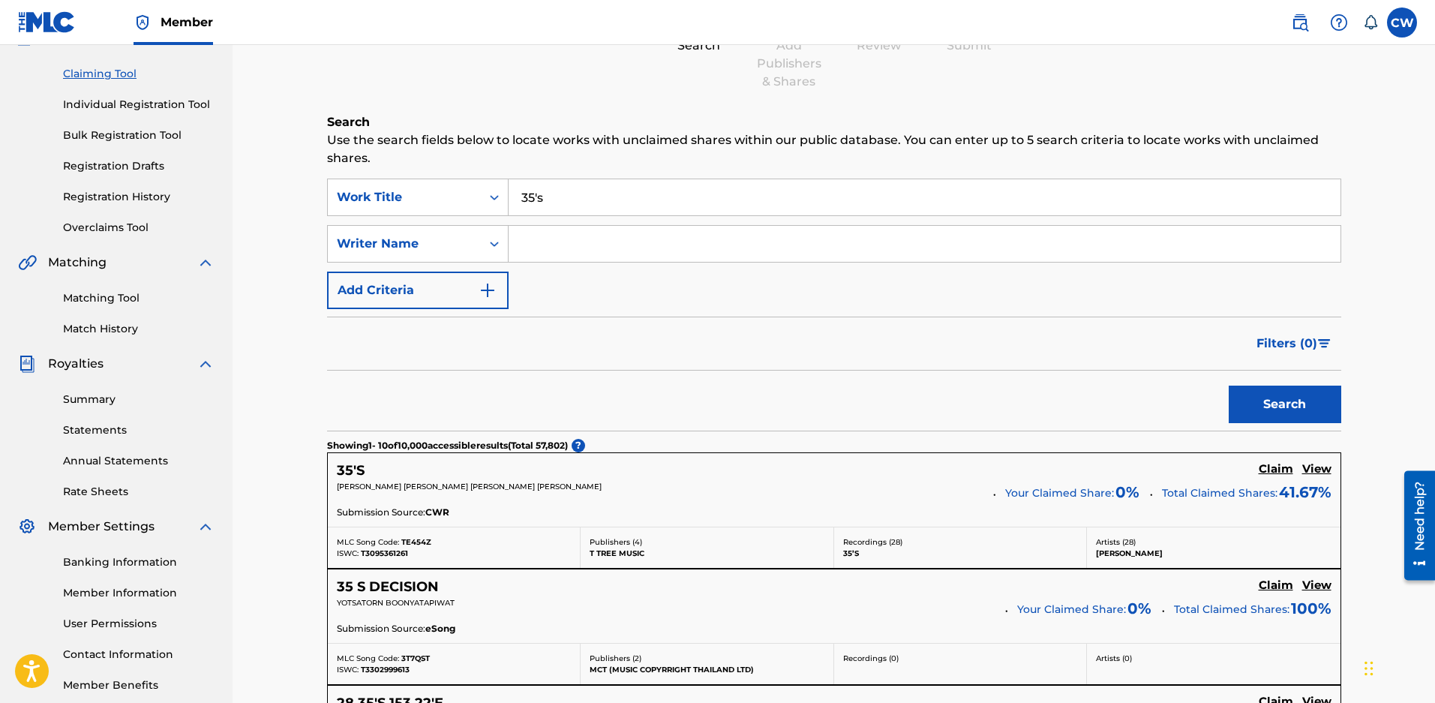
scroll to position [150, 0]
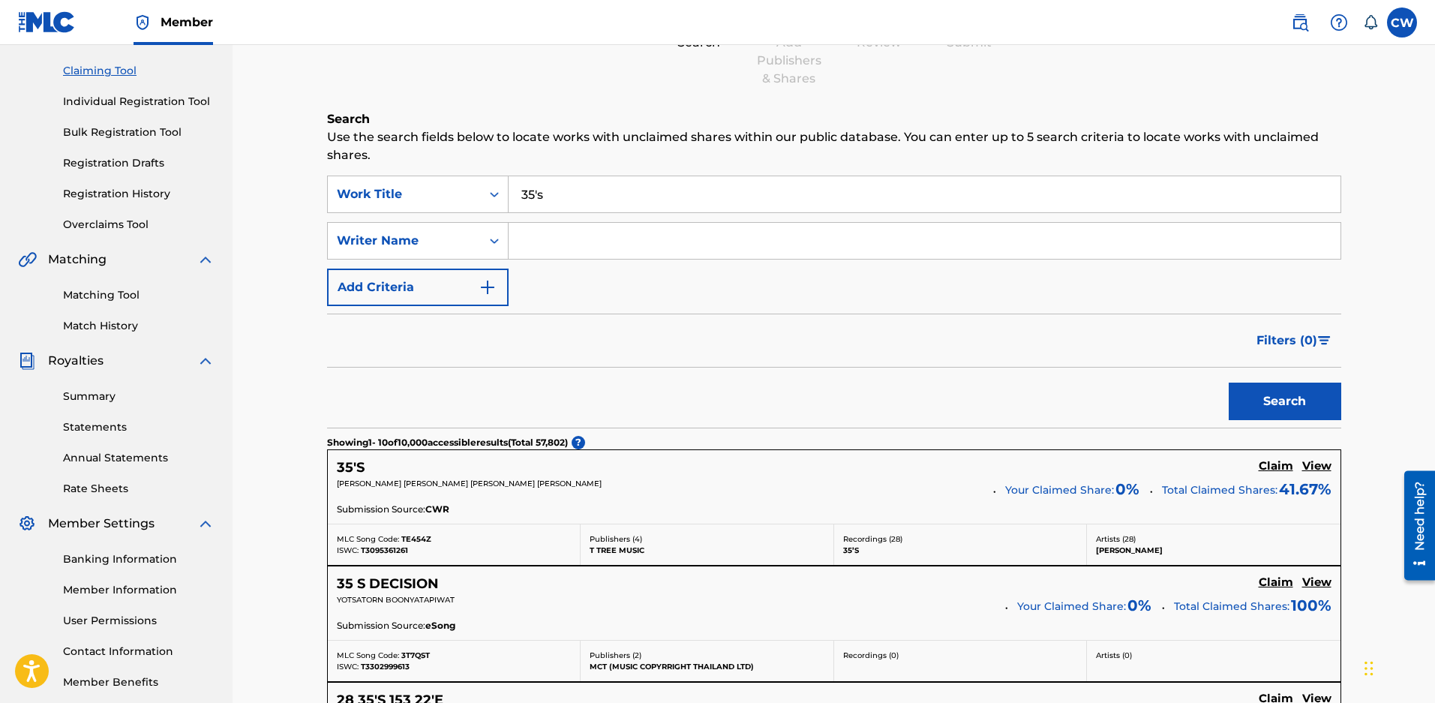
click at [1281, 472] on h5 "Claim" at bounding box center [1276, 466] width 35 height 14
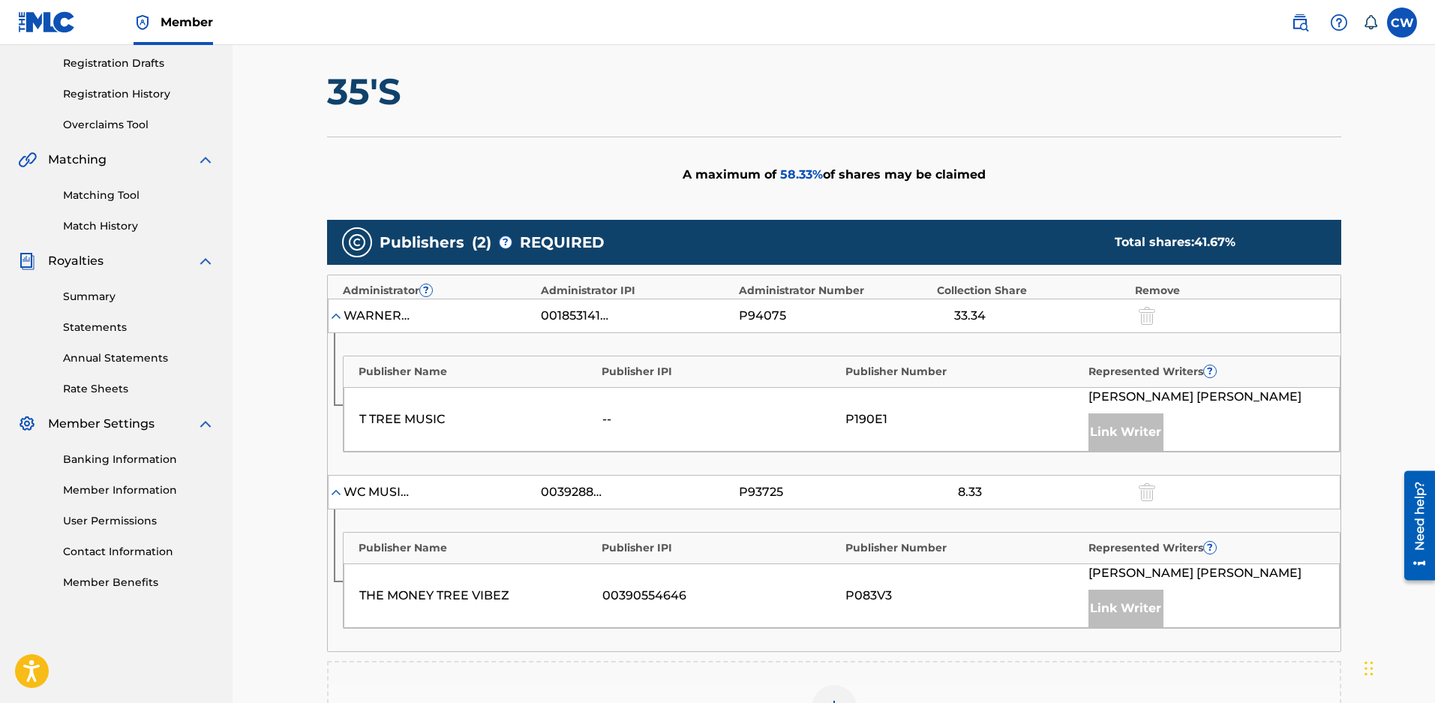
scroll to position [525, 0]
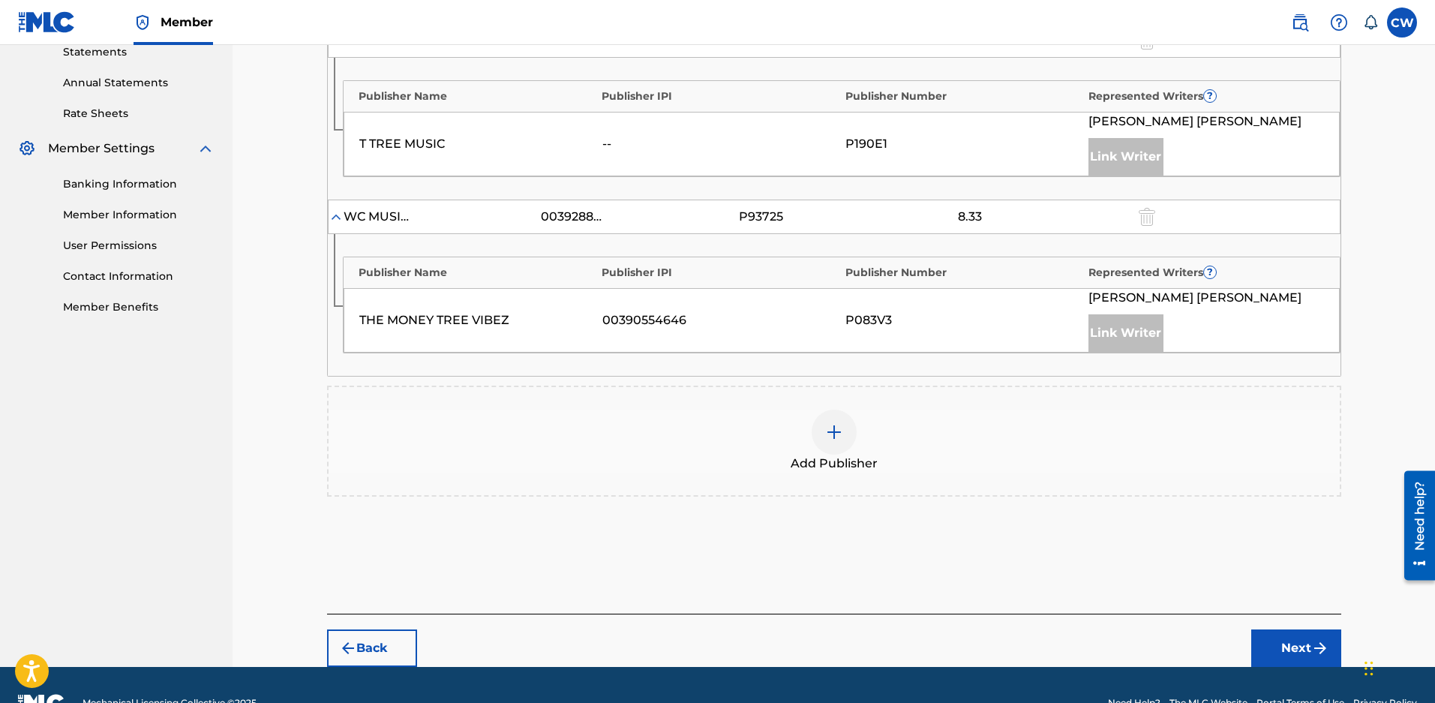
click at [832, 437] on img at bounding box center [834, 432] width 18 height 18
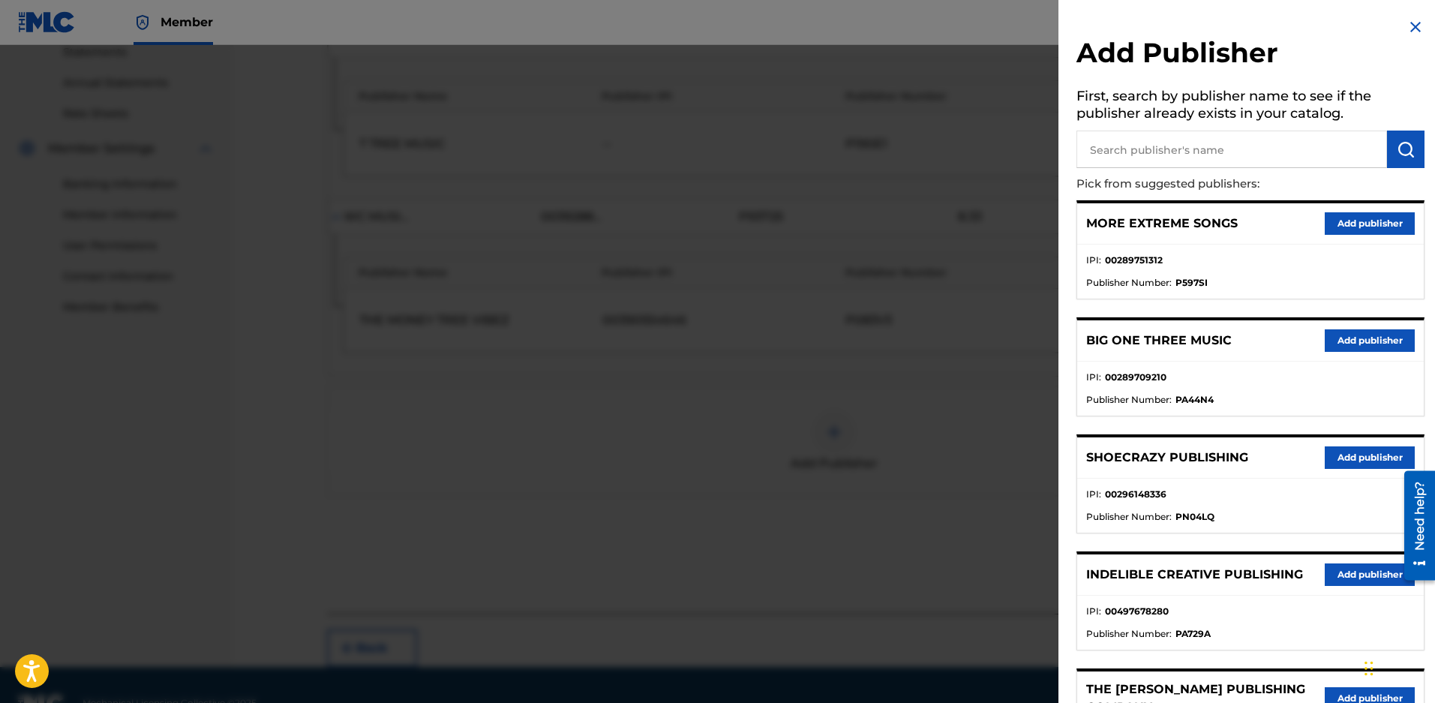
click at [1144, 141] on input "text" at bounding box center [1232, 150] width 311 height 38
type input "endurance l"
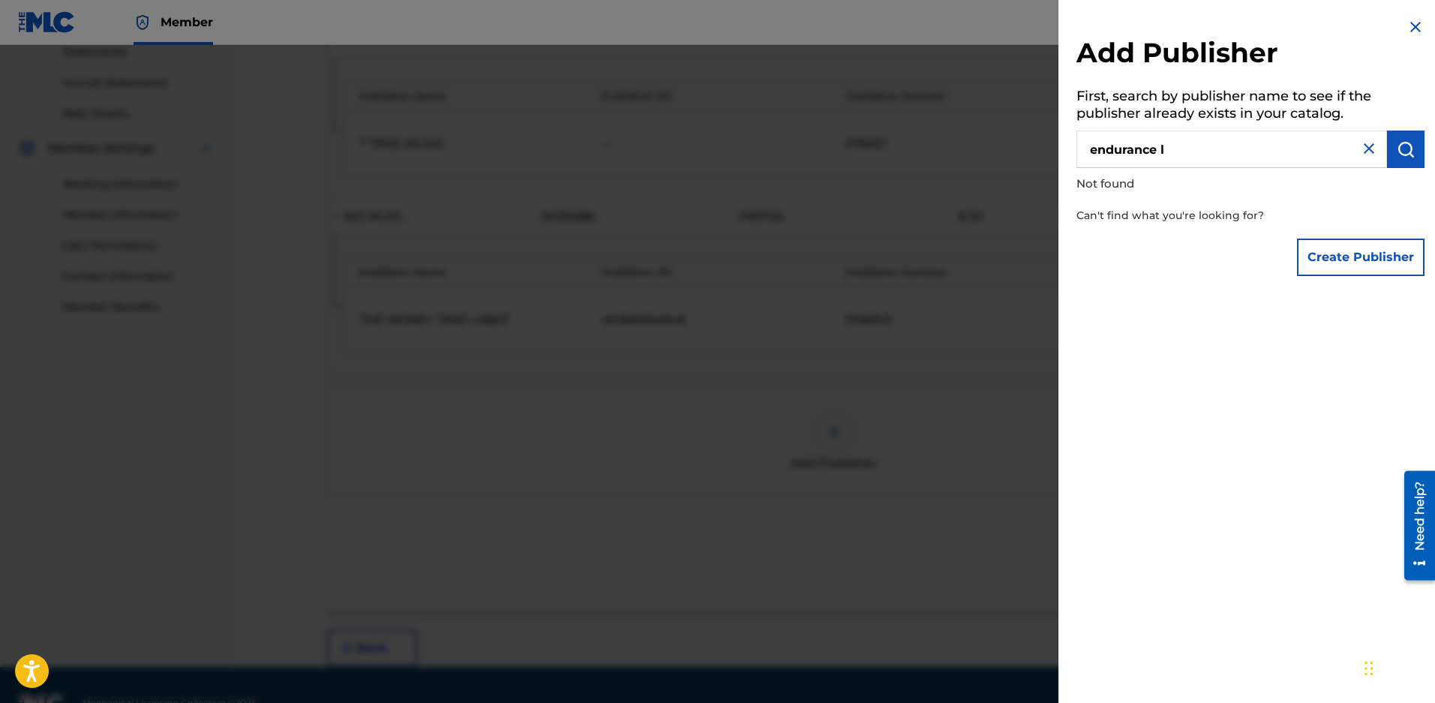
click at [1399, 139] on button "submit" at bounding box center [1406, 150] width 38 height 38
click at [1362, 260] on button "Create Publisher" at bounding box center [1361, 258] width 128 height 38
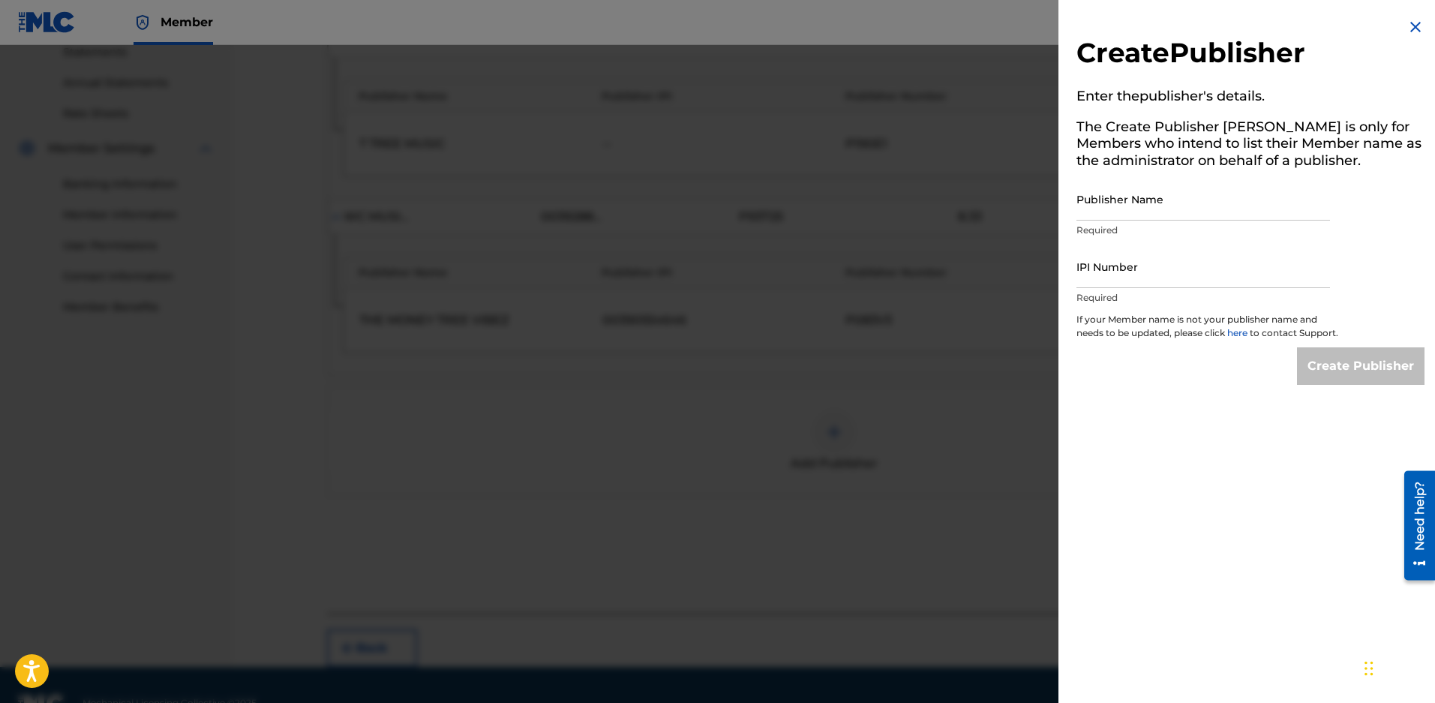
drag, startPoint x: 1415, startPoint y: 28, endPoint x: 1396, endPoint y: 26, distance: 18.8
click at [1414, 28] on img at bounding box center [1416, 27] width 18 height 18
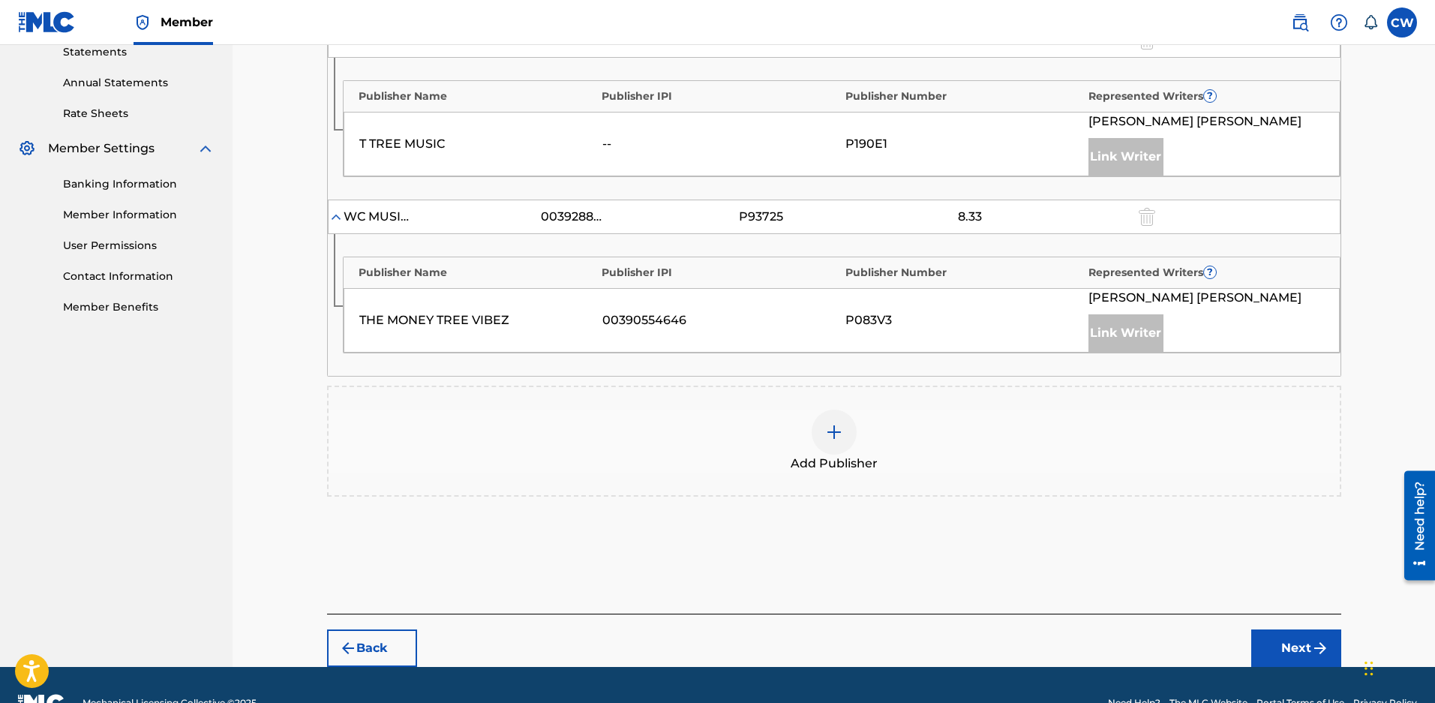
click at [418, 496] on div "Add Publisher" at bounding box center [834, 441] width 1014 height 111
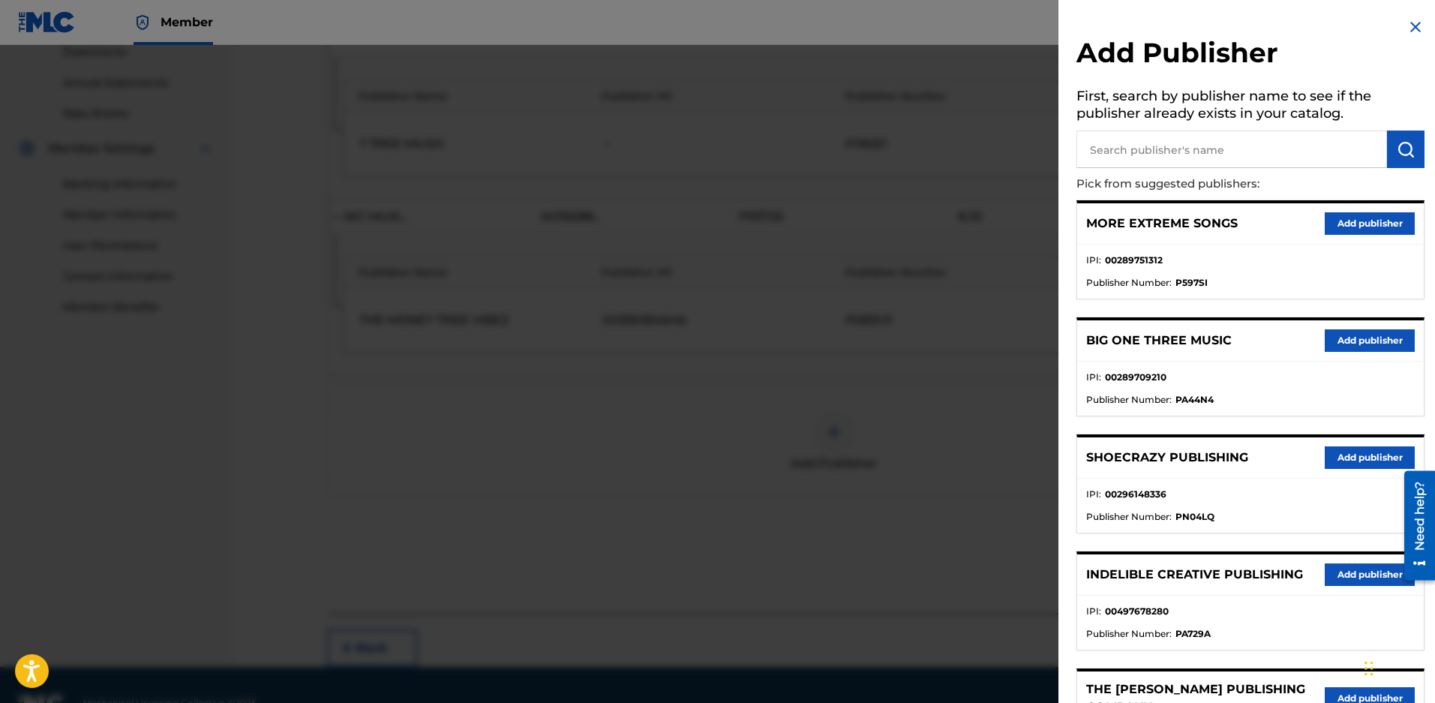
click at [1407, 23] on img at bounding box center [1416, 27] width 18 height 18
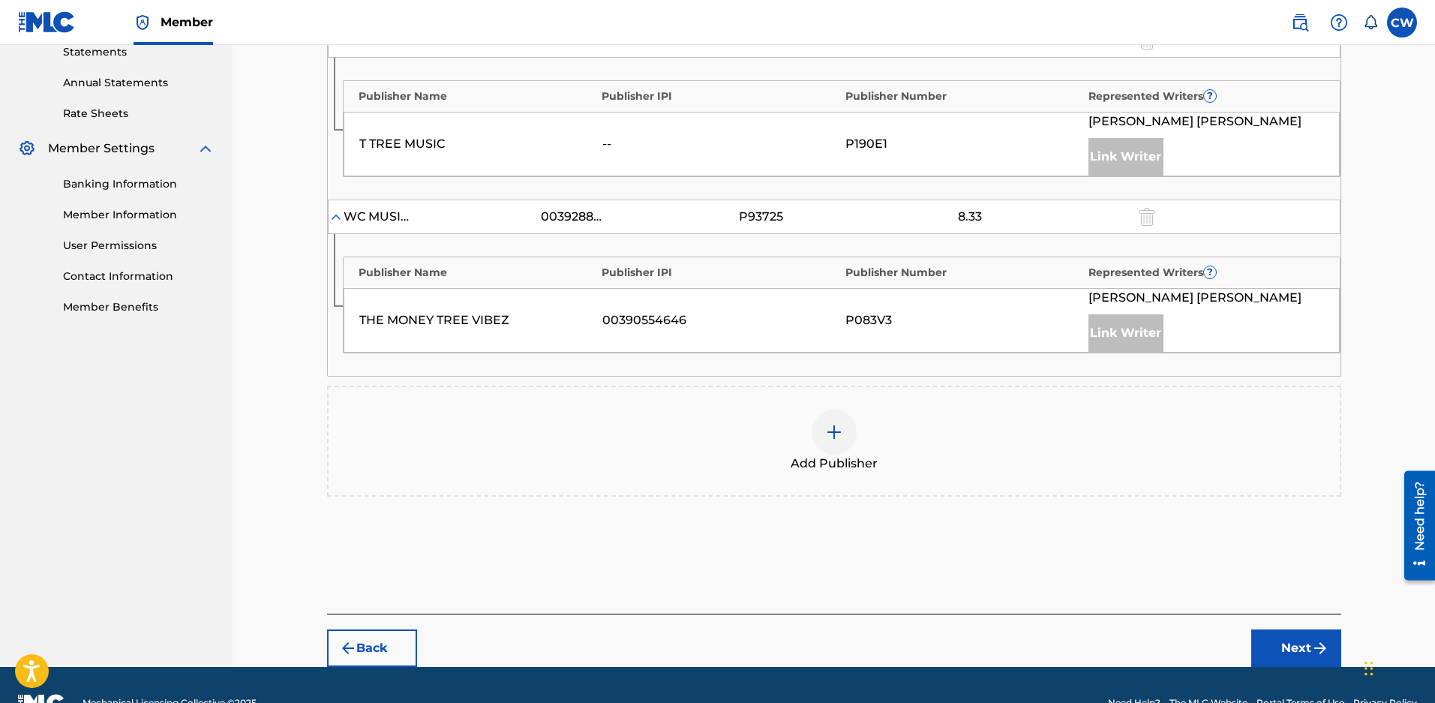
click at [377, 654] on button "Back" at bounding box center [372, 648] width 90 height 38
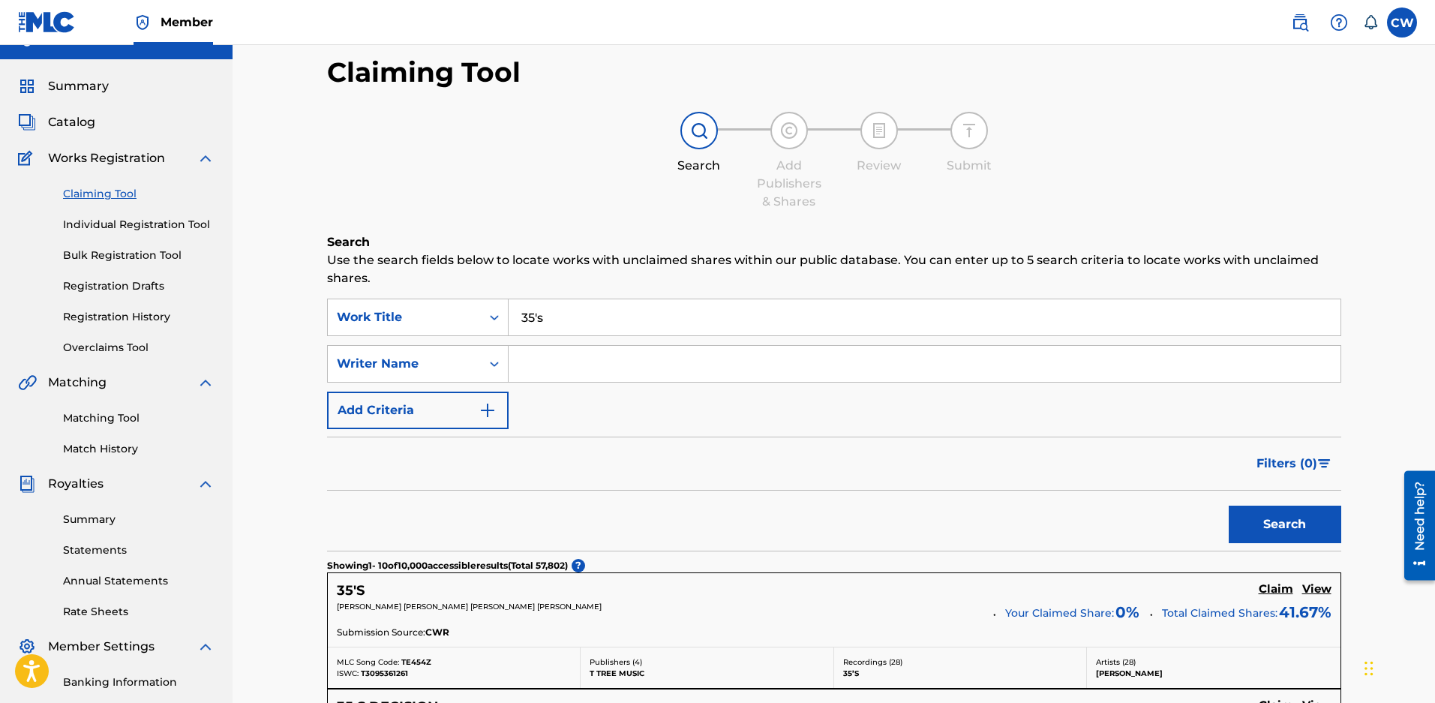
scroll to position [0, 0]
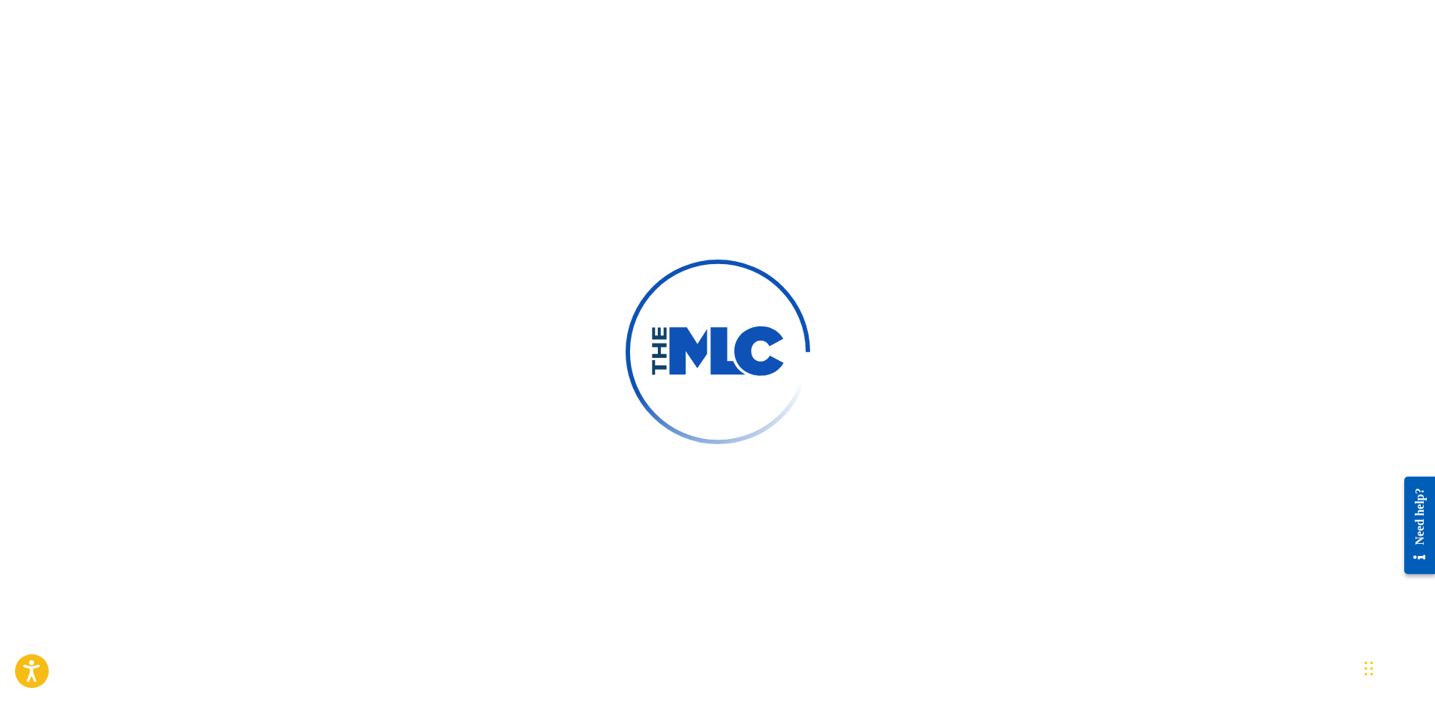
click at [810, 62] on div at bounding box center [717, 351] width 1435 height 703
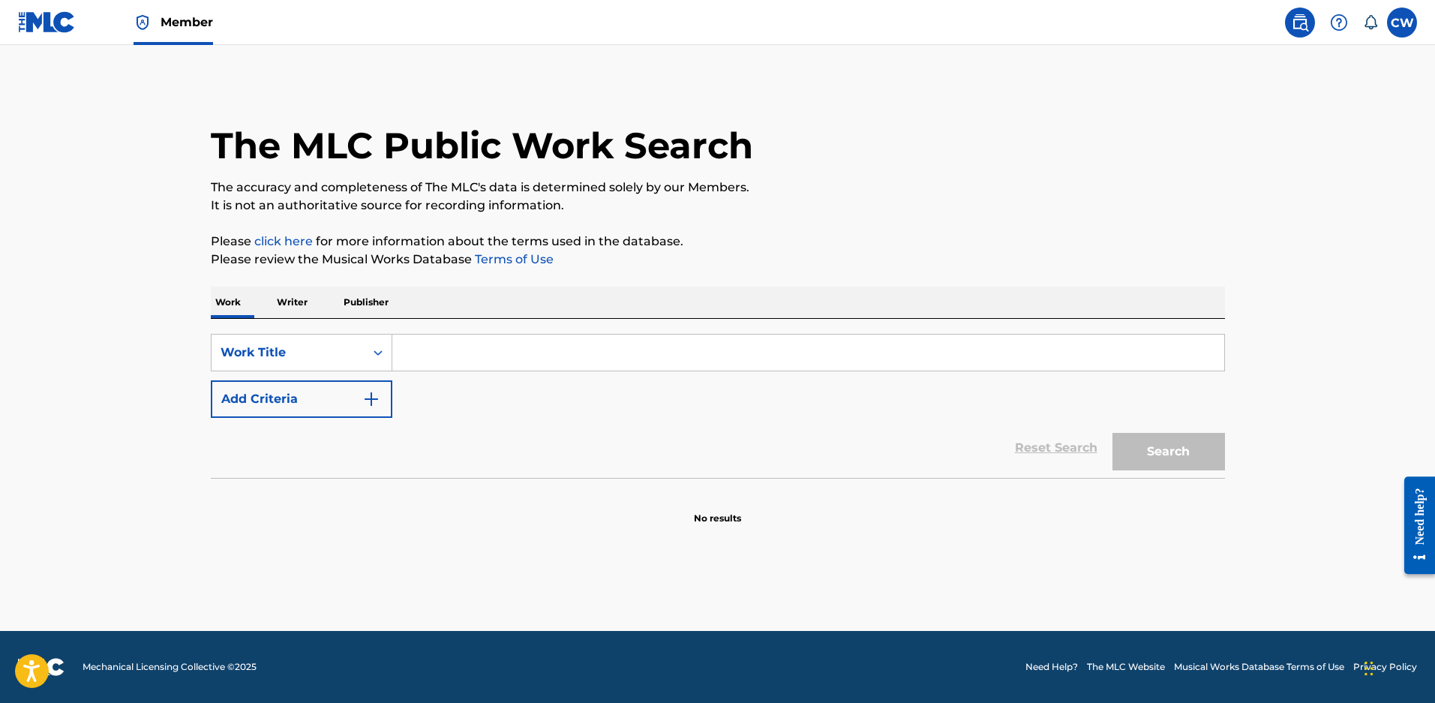
drag, startPoint x: 446, startPoint y: 359, endPoint x: 442, endPoint y: 347, distance: 12.8
click at [446, 359] on input "Search Form" at bounding box center [808, 353] width 832 height 36
type input "summadat"
click at [1113, 433] on button "Search" at bounding box center [1169, 452] width 113 height 38
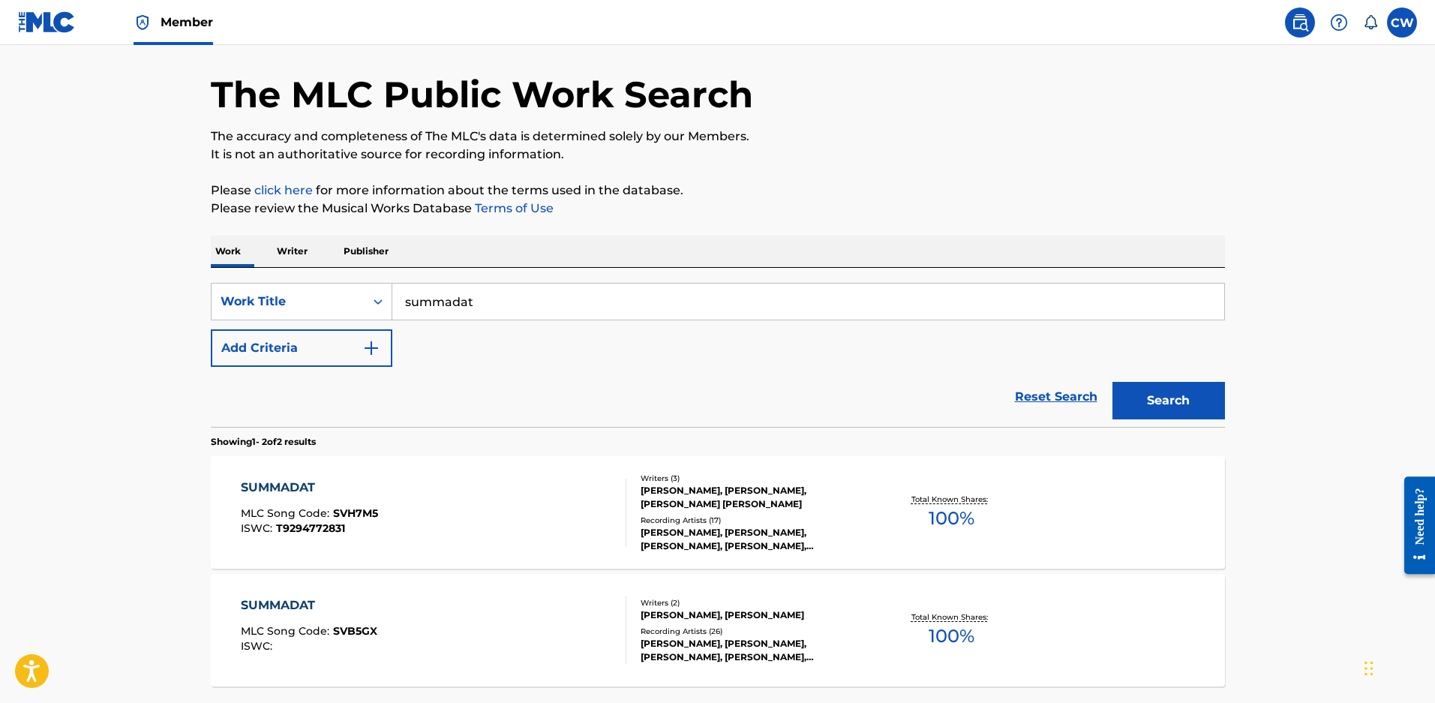
scroll to position [150, 0]
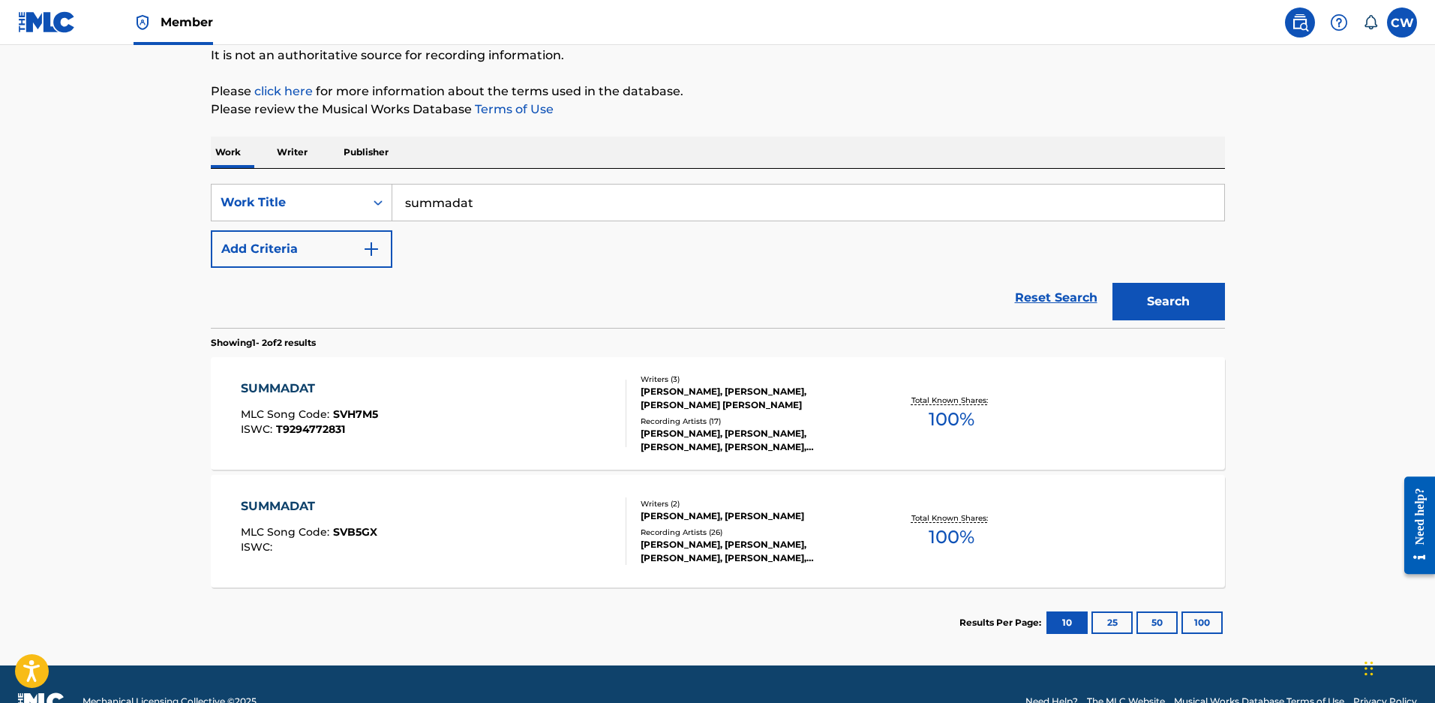
click at [354, 244] on button "Add Criteria" at bounding box center [302, 249] width 182 height 38
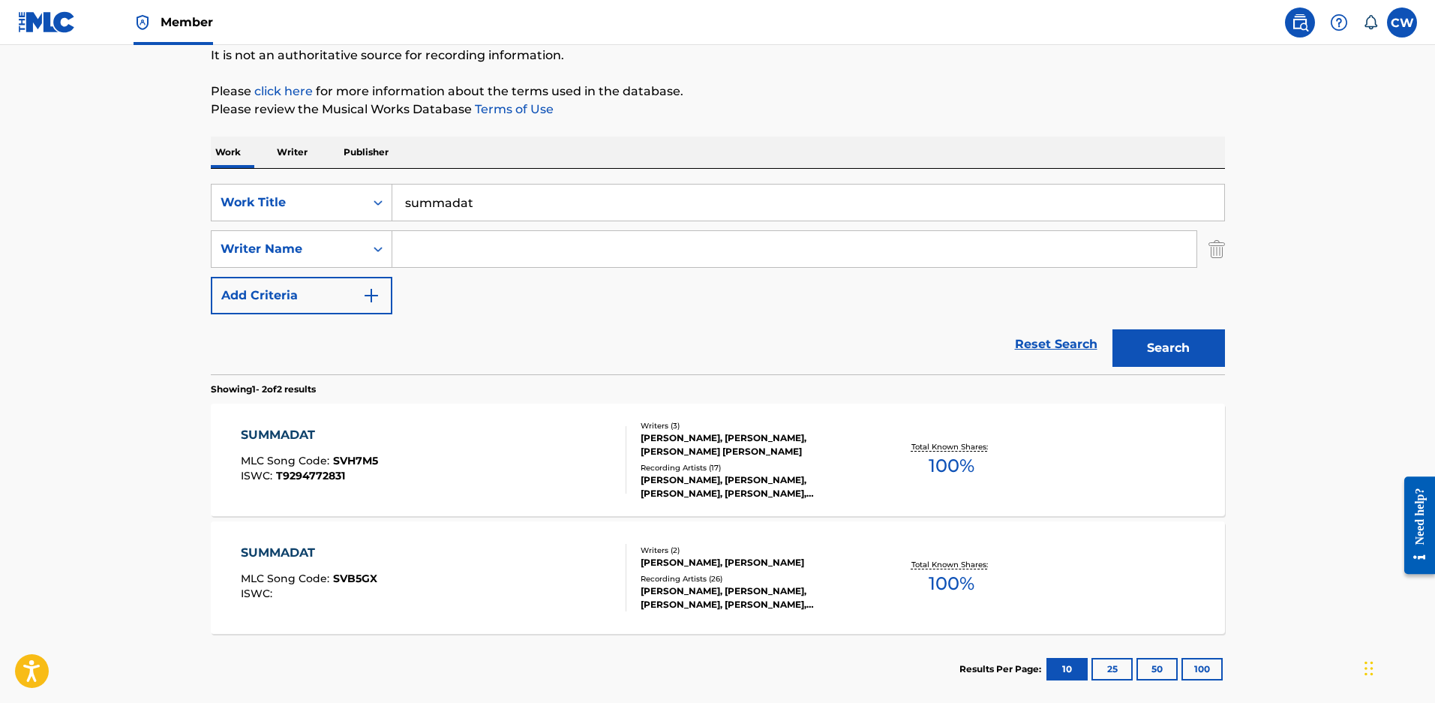
click at [419, 245] on input "Search Form" at bounding box center [794, 249] width 804 height 36
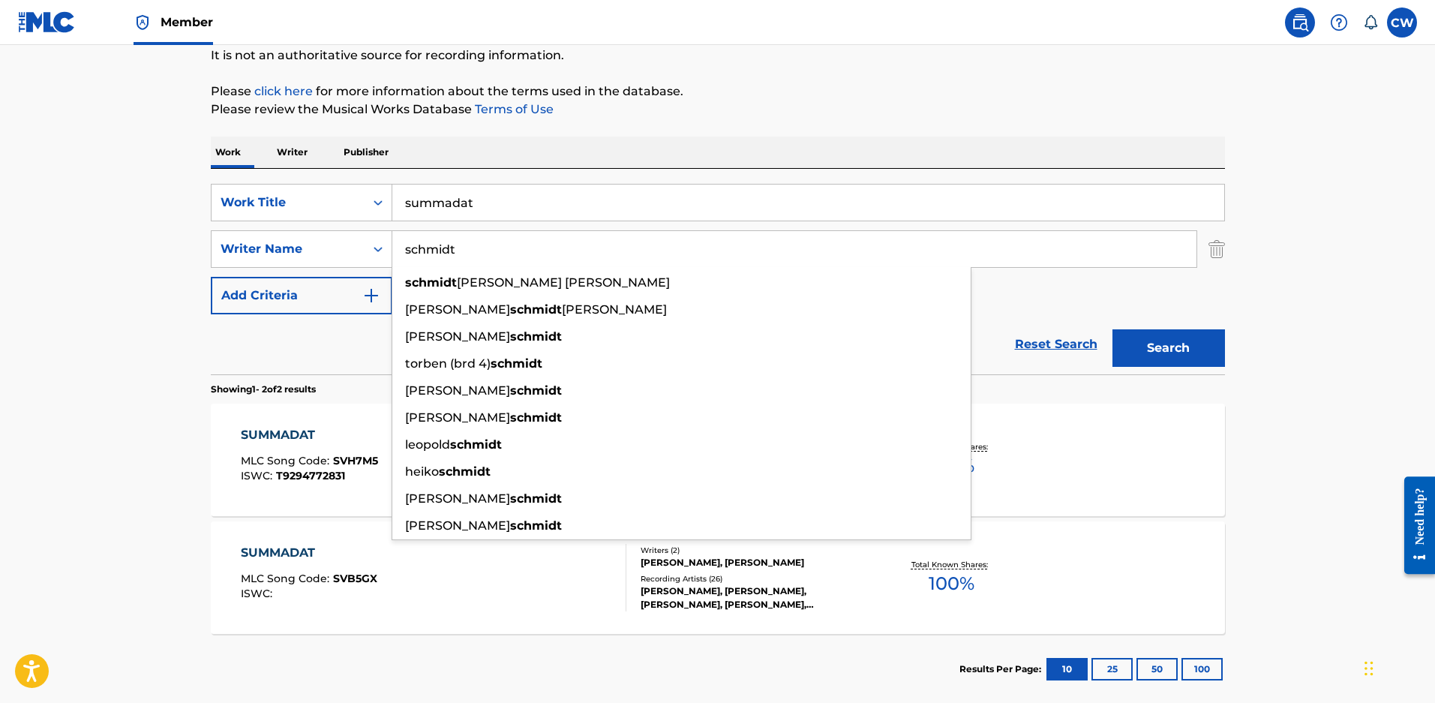
type input "schmidt"
click at [1113, 329] on button "Search" at bounding box center [1169, 348] width 113 height 38
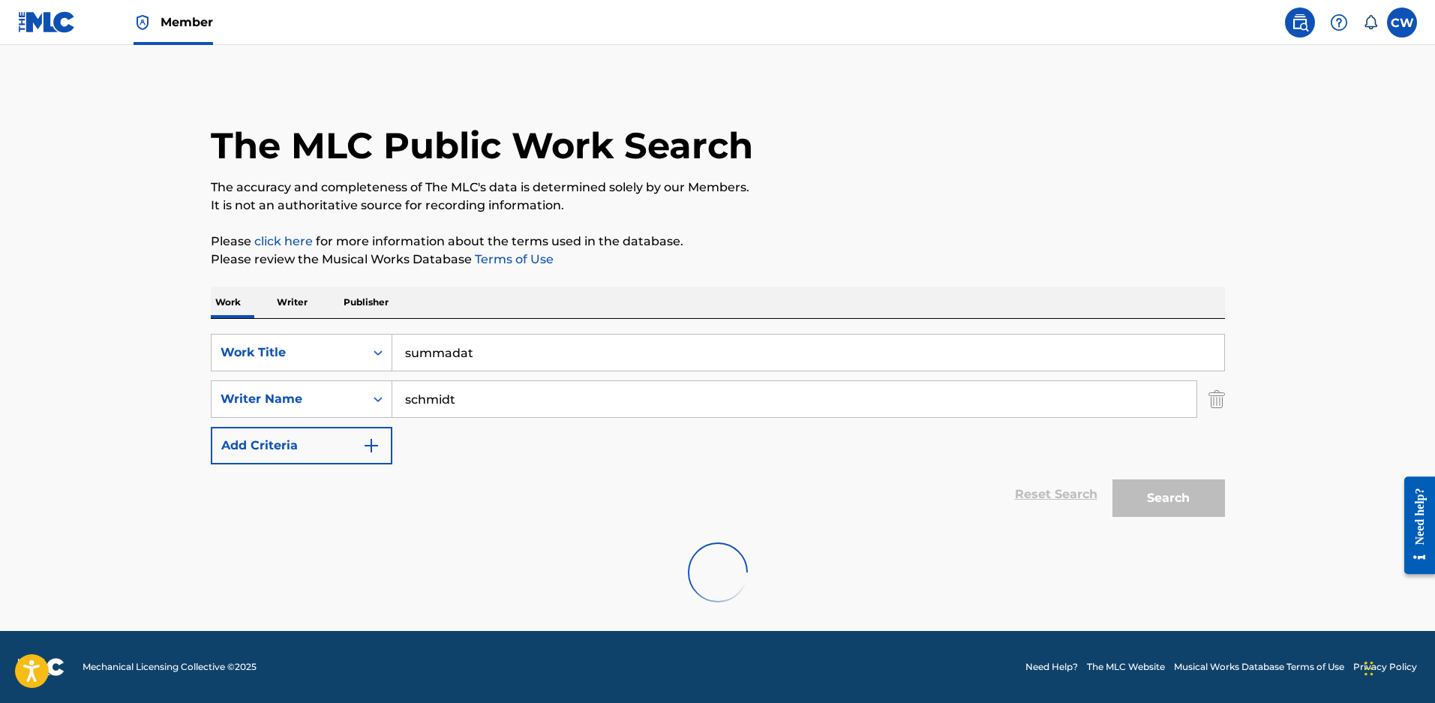
scroll to position [122, 0]
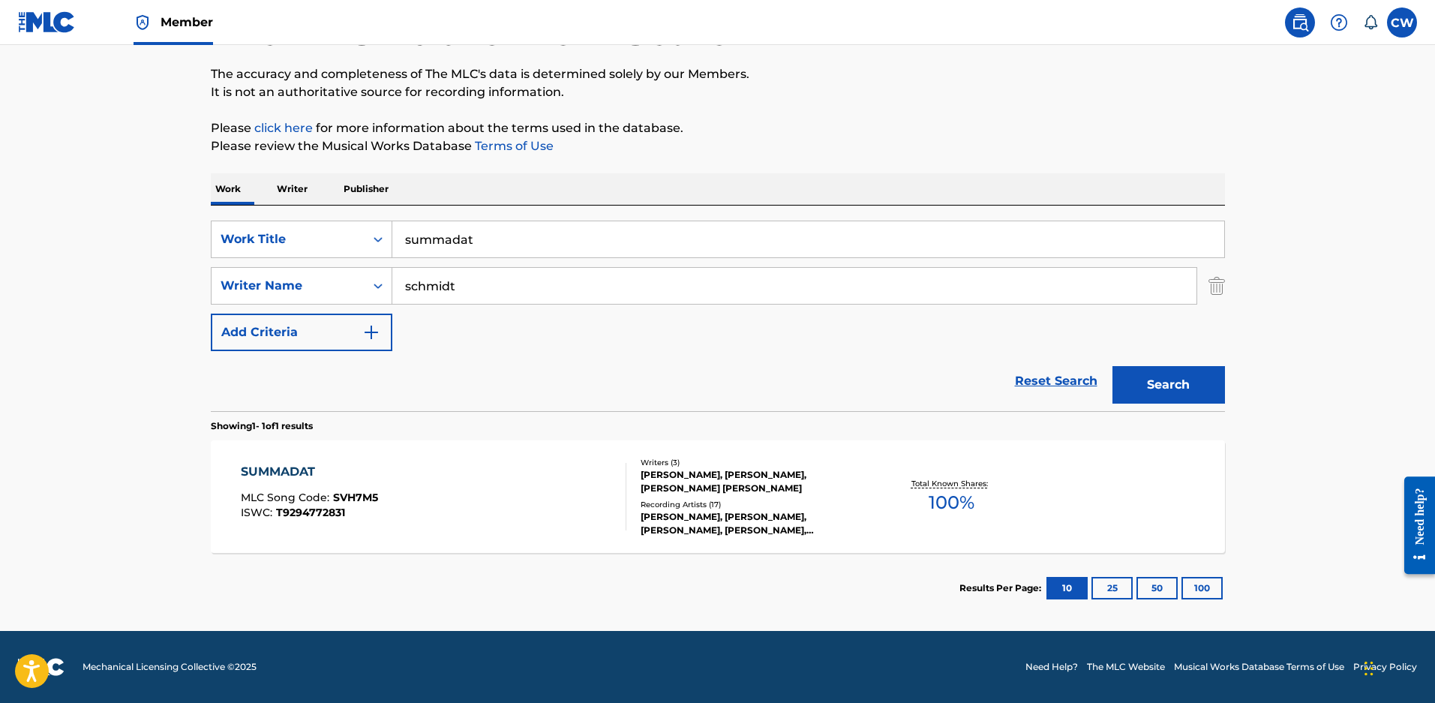
click at [665, 475] on div "RENEE BLAIR, ANDY ALBERT, JORDAN MARK SCHMIDT" at bounding box center [754, 481] width 227 height 27
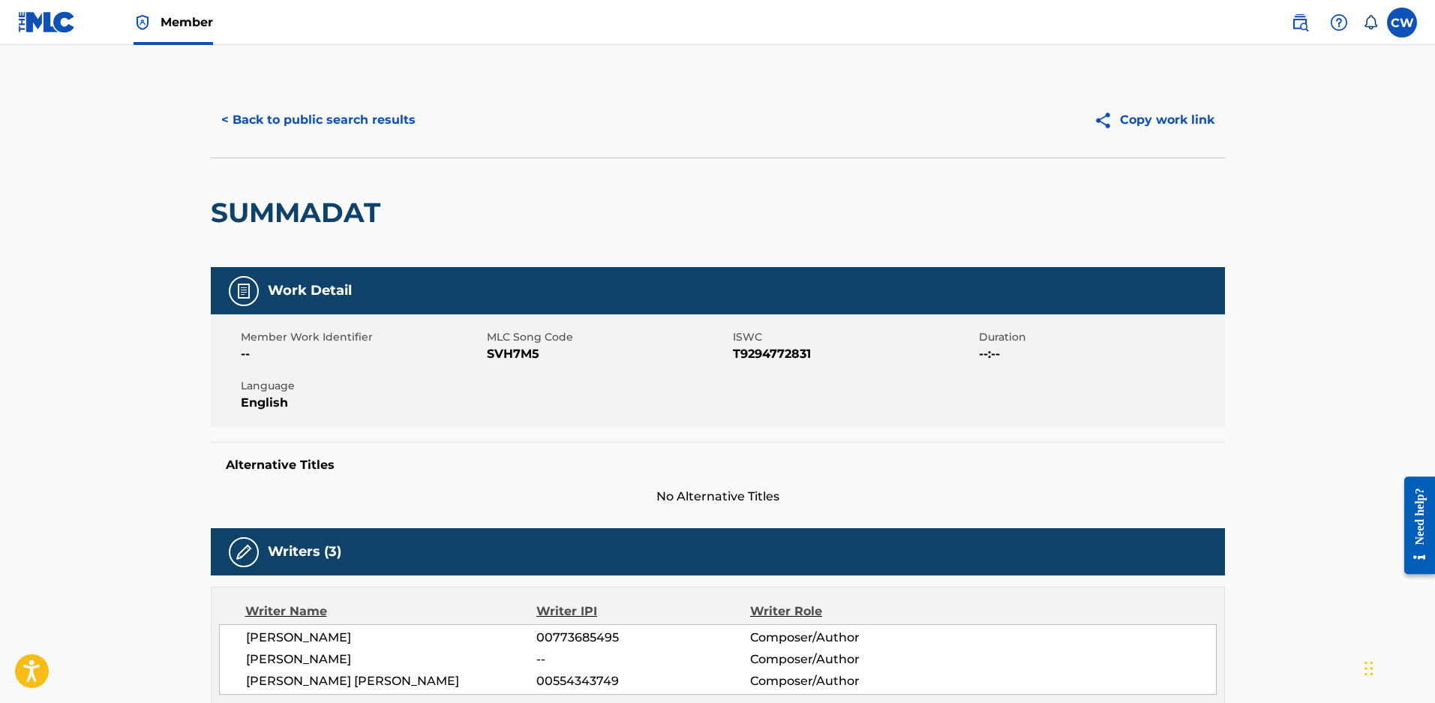
click at [338, 112] on button "< Back to public search results" at bounding box center [318, 120] width 215 height 38
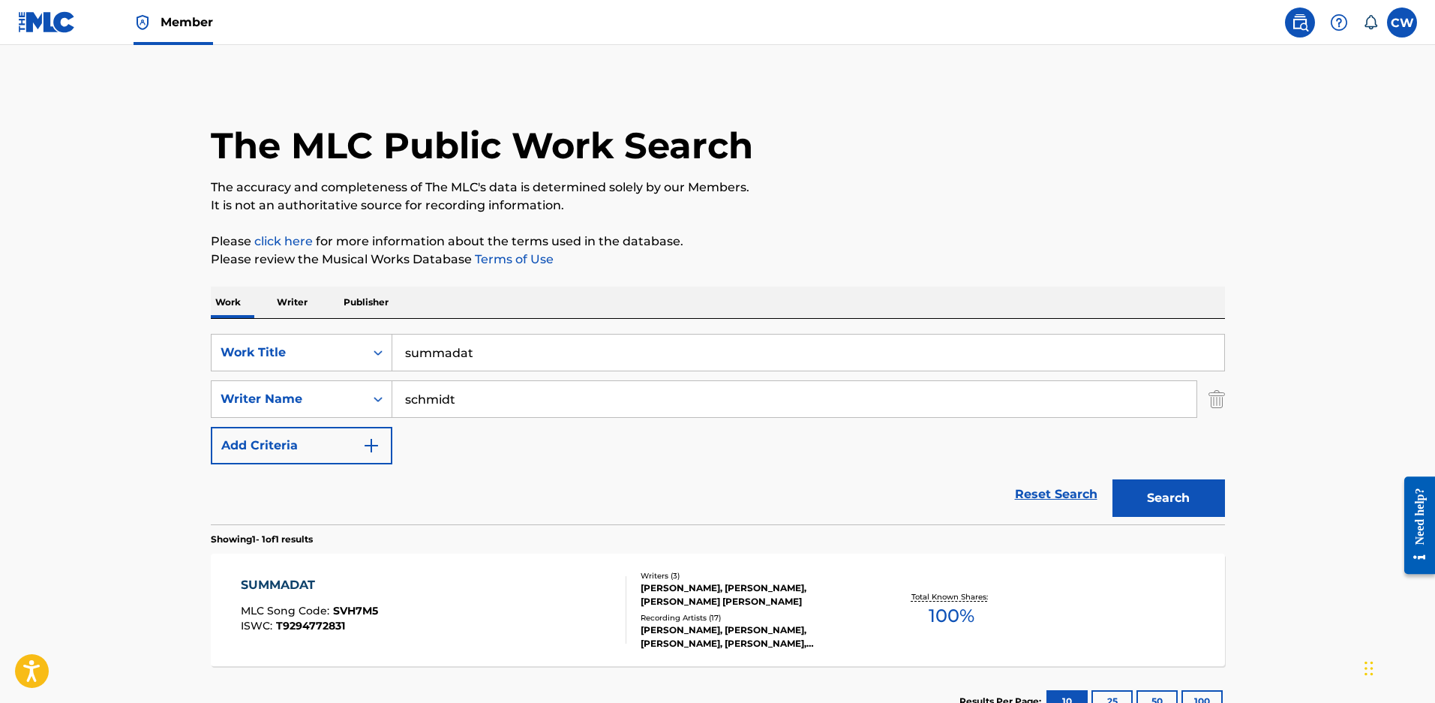
scroll to position [37, 0]
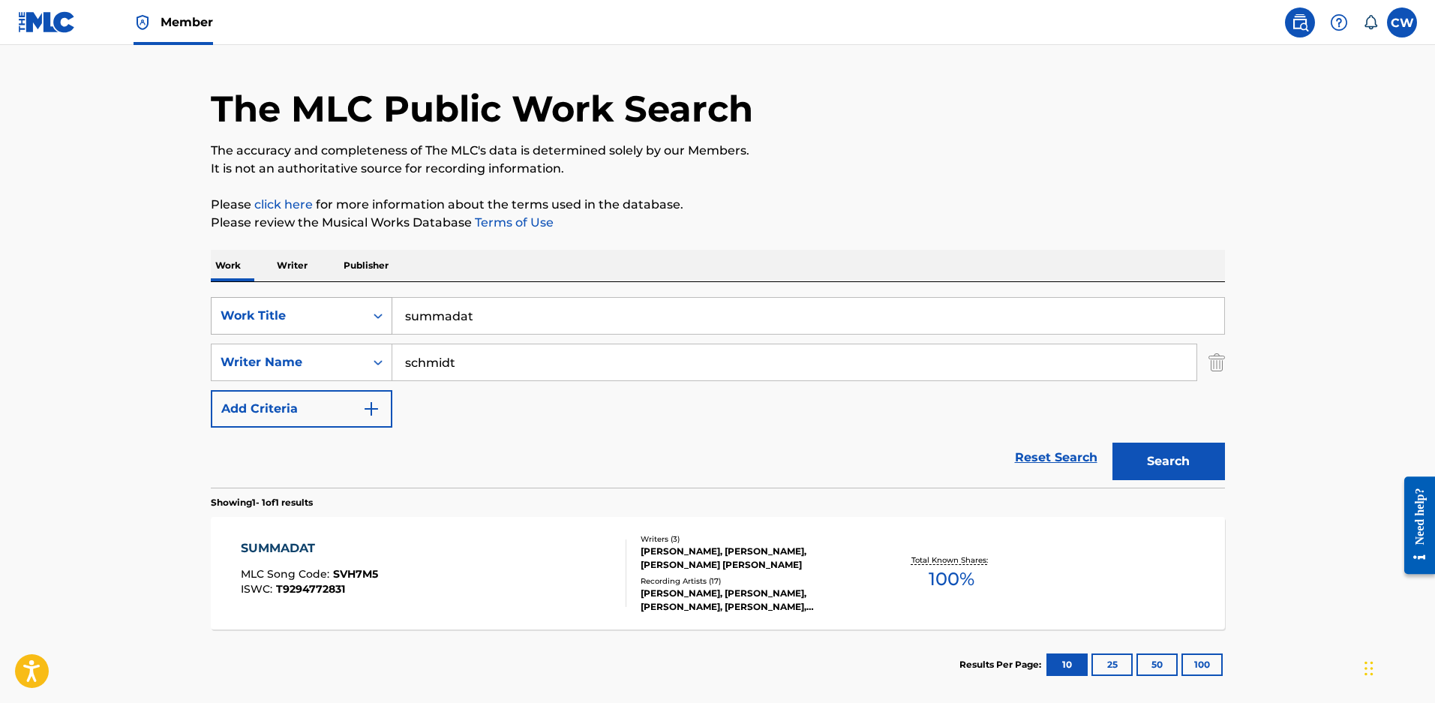
click at [319, 315] on div "Work Title" at bounding box center [288, 316] width 135 height 18
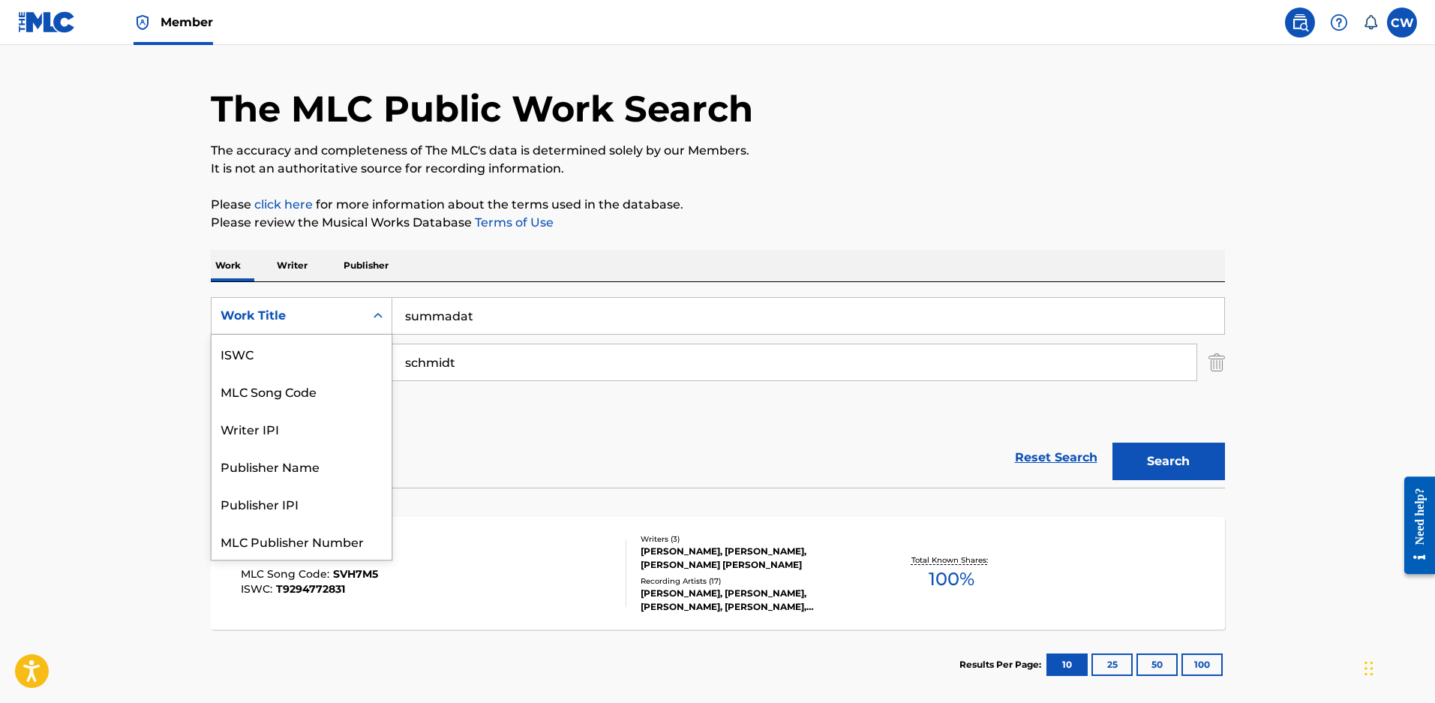
scroll to position [38, 0]
click at [311, 367] on div "MLC Song Code" at bounding box center [302, 354] width 180 height 38
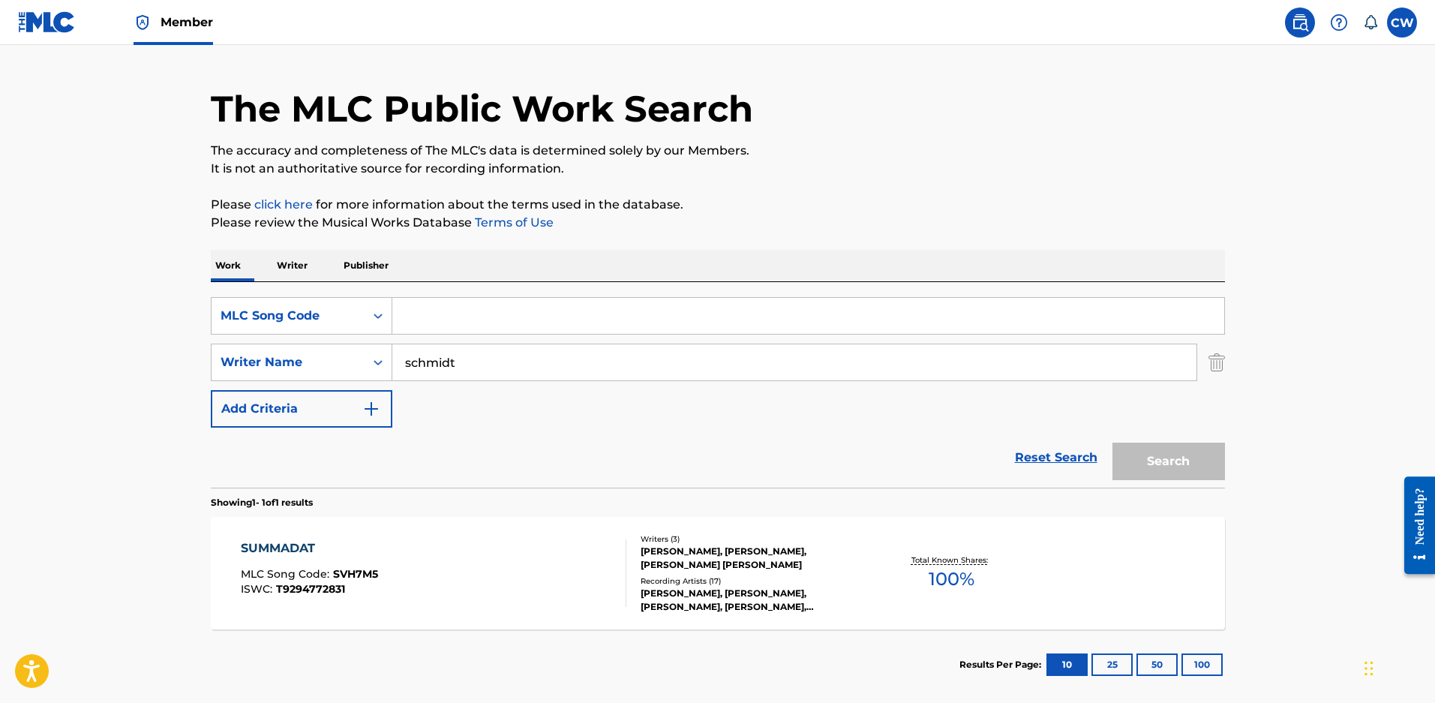
click at [472, 333] on input "Search Form" at bounding box center [808, 316] width 832 height 36
paste input "SD4OXR"
type input "SD4OXR"
click at [1113, 443] on button "Search" at bounding box center [1169, 462] width 113 height 38
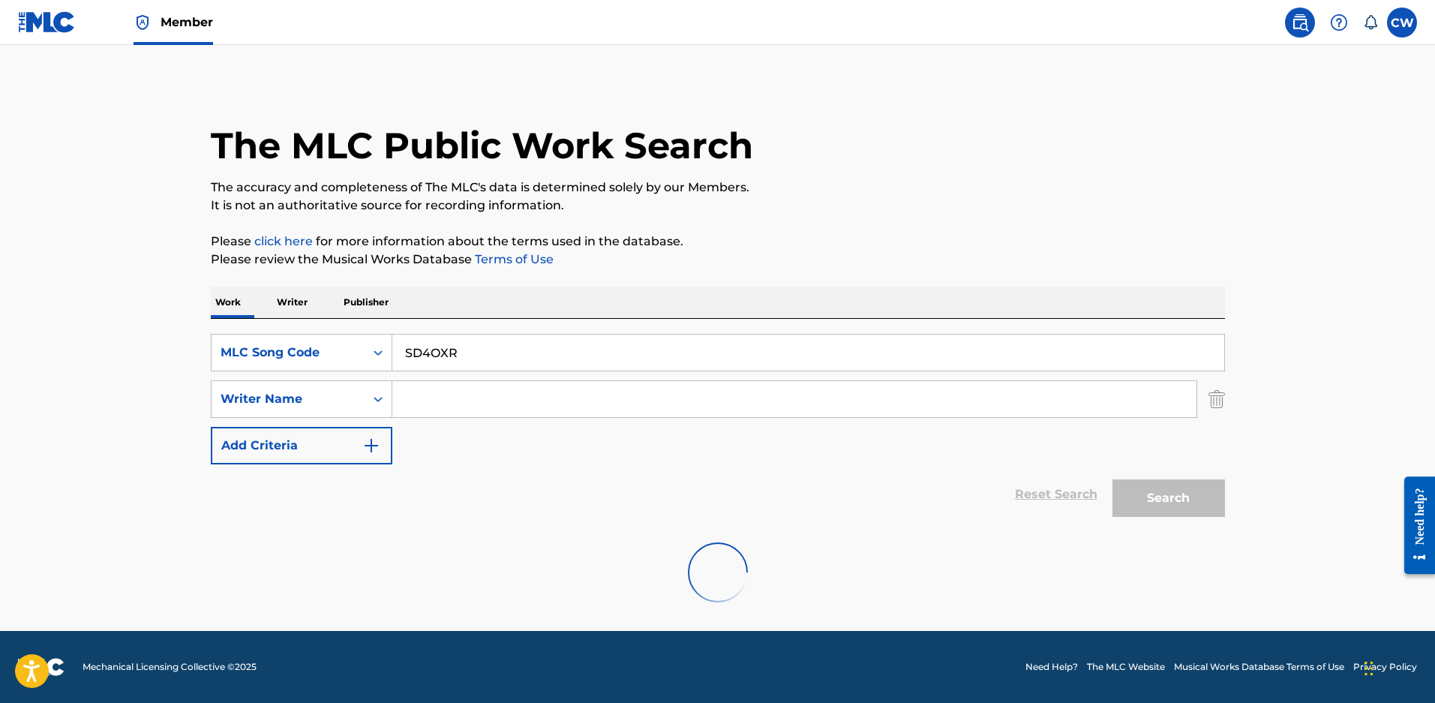
scroll to position [0, 0]
click at [393, 296] on p "Publisher" at bounding box center [366, 303] width 54 height 32
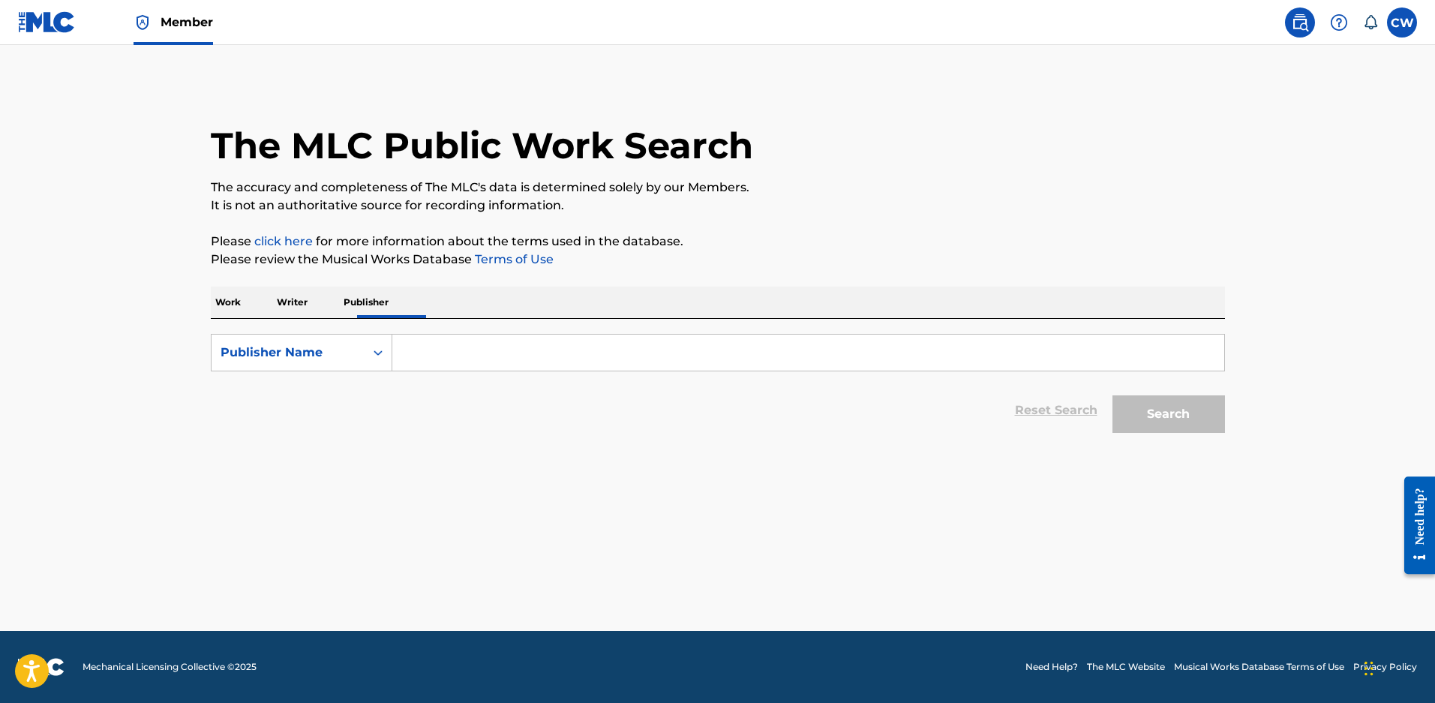
click at [432, 359] on input "Search Form" at bounding box center [808, 353] width 832 height 36
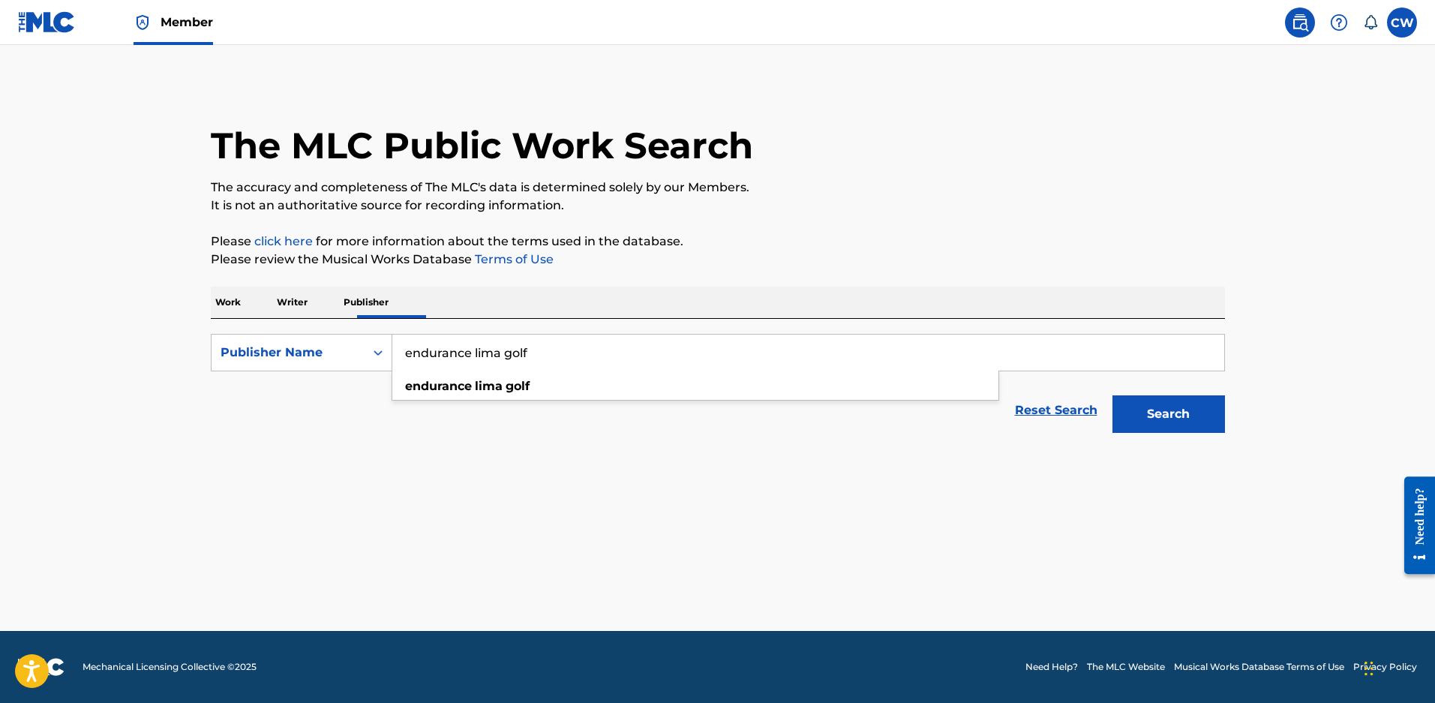
type input "endurance lima golf"
click at [1113, 395] on button "Search" at bounding box center [1169, 414] width 113 height 38
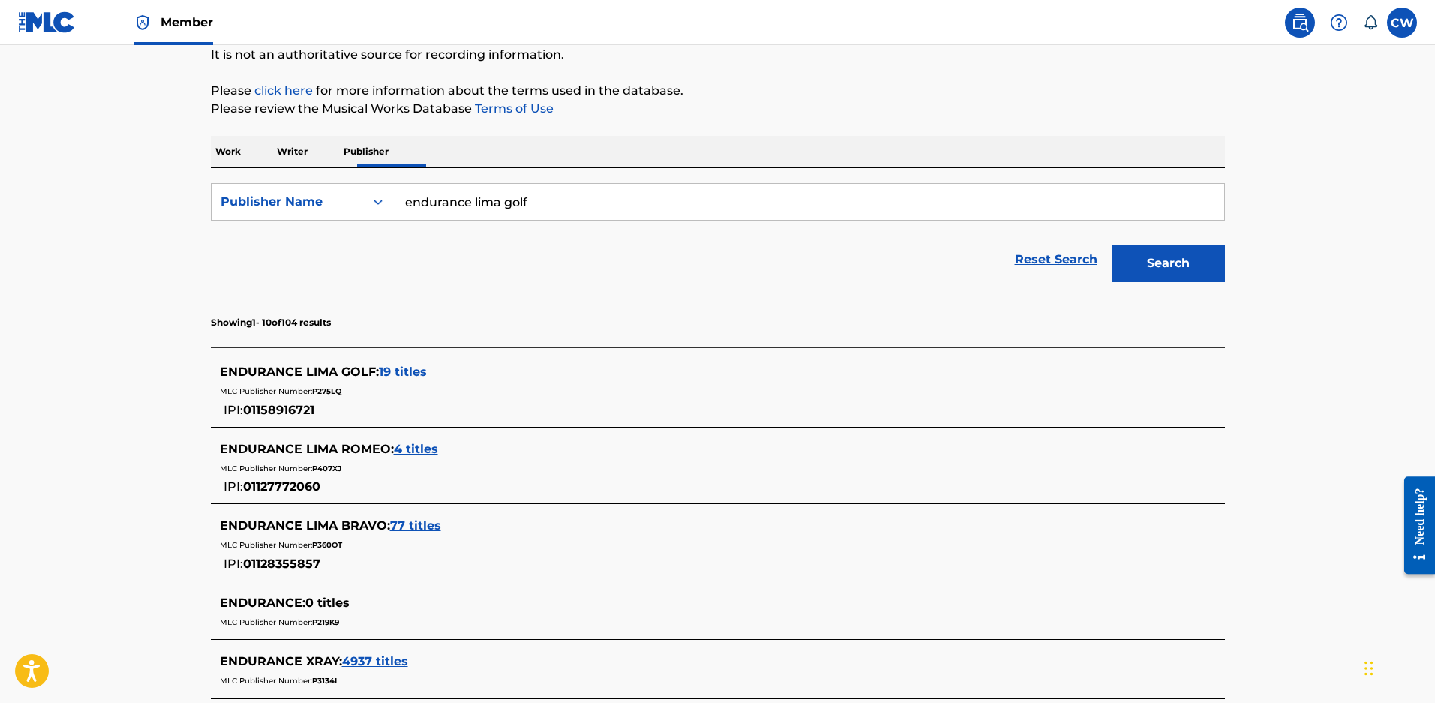
scroll to position [225, 0]
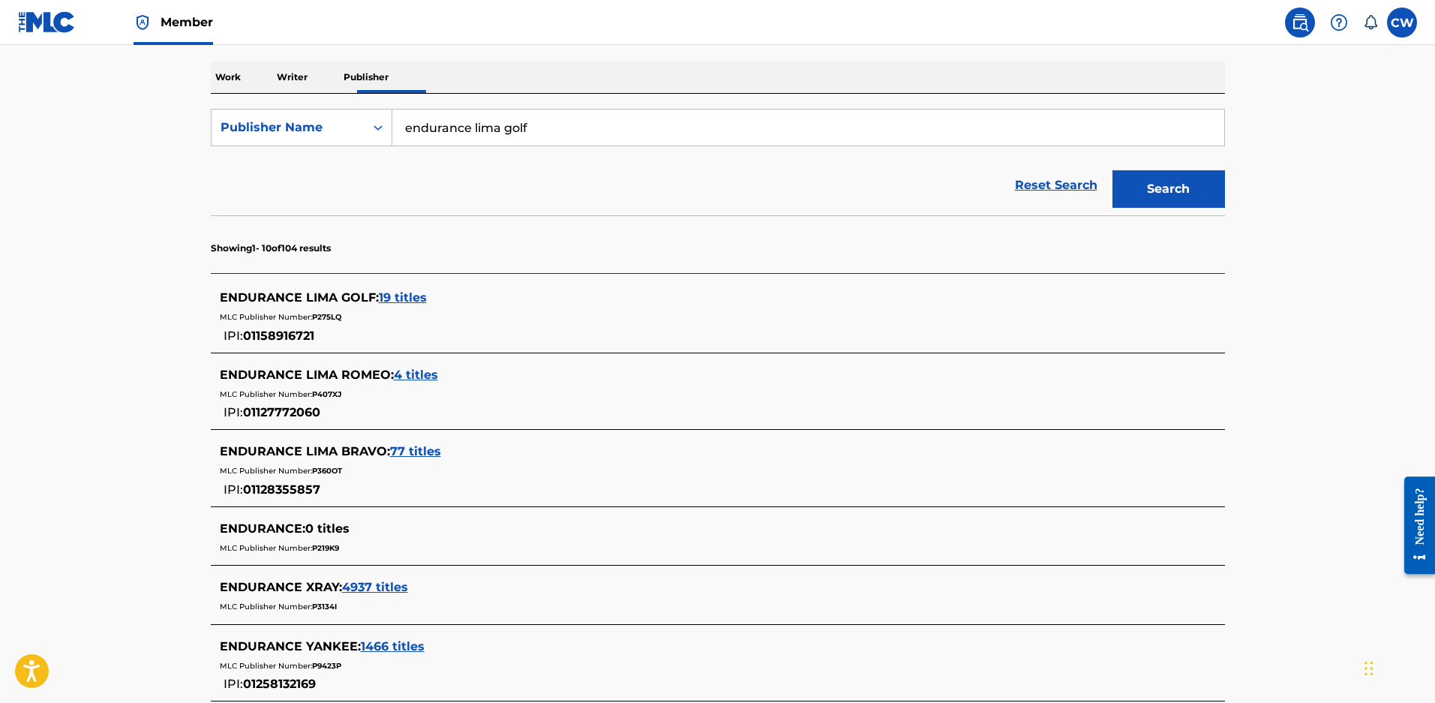
click at [404, 305] on span "19 titles" at bounding box center [403, 297] width 48 height 14
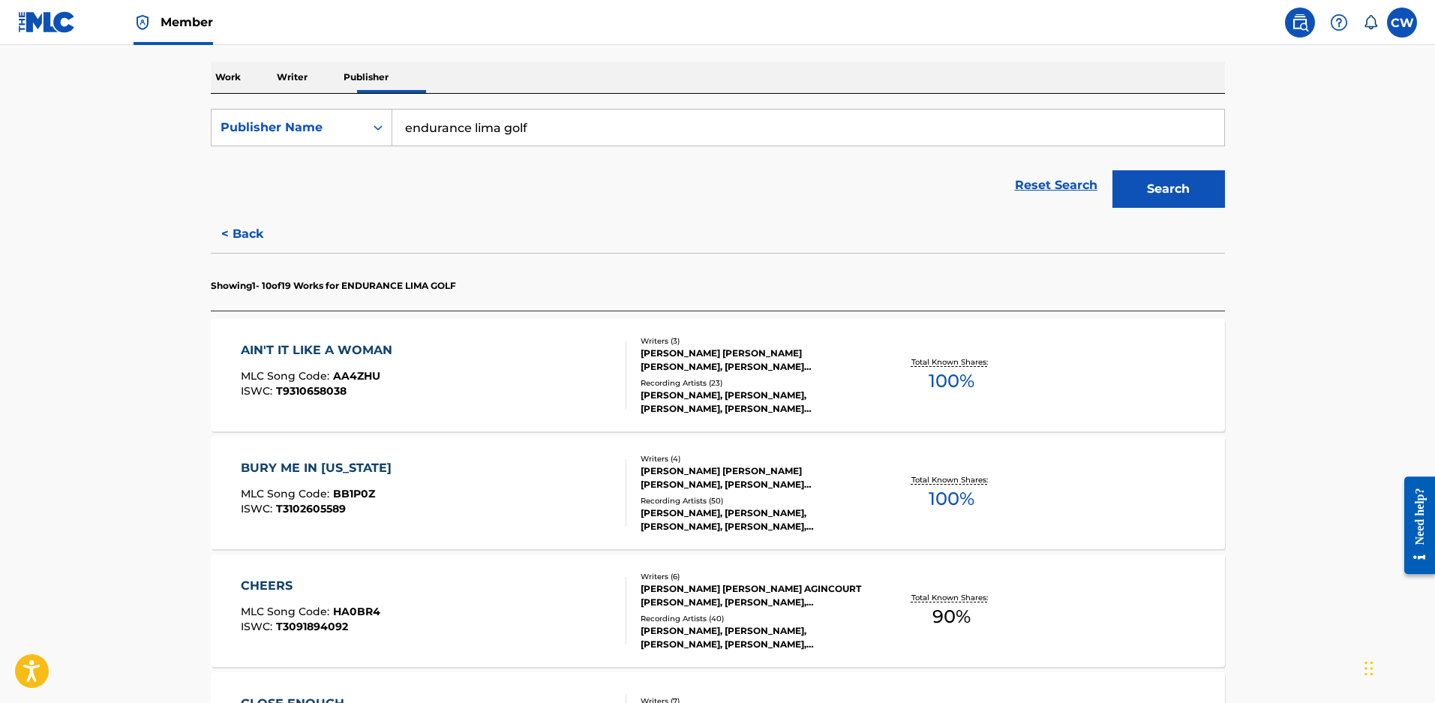
drag, startPoint x: 585, startPoint y: 340, endPoint x: 673, endPoint y: 362, distance: 90.6
click at [673, 362] on div "[PERSON_NAME] [PERSON_NAME] [PERSON_NAME], [PERSON_NAME] [PERSON_NAME]" at bounding box center [754, 360] width 227 height 27
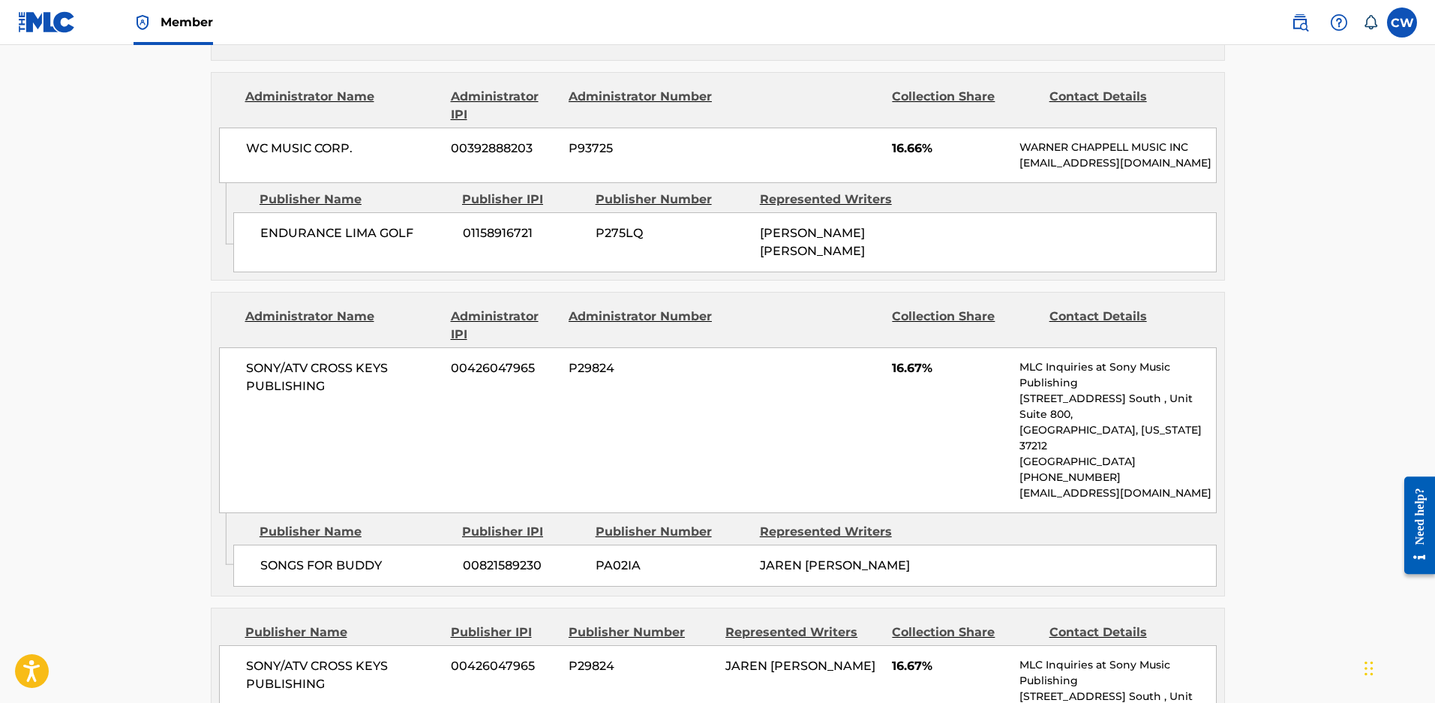
scroll to position [1050, 0]
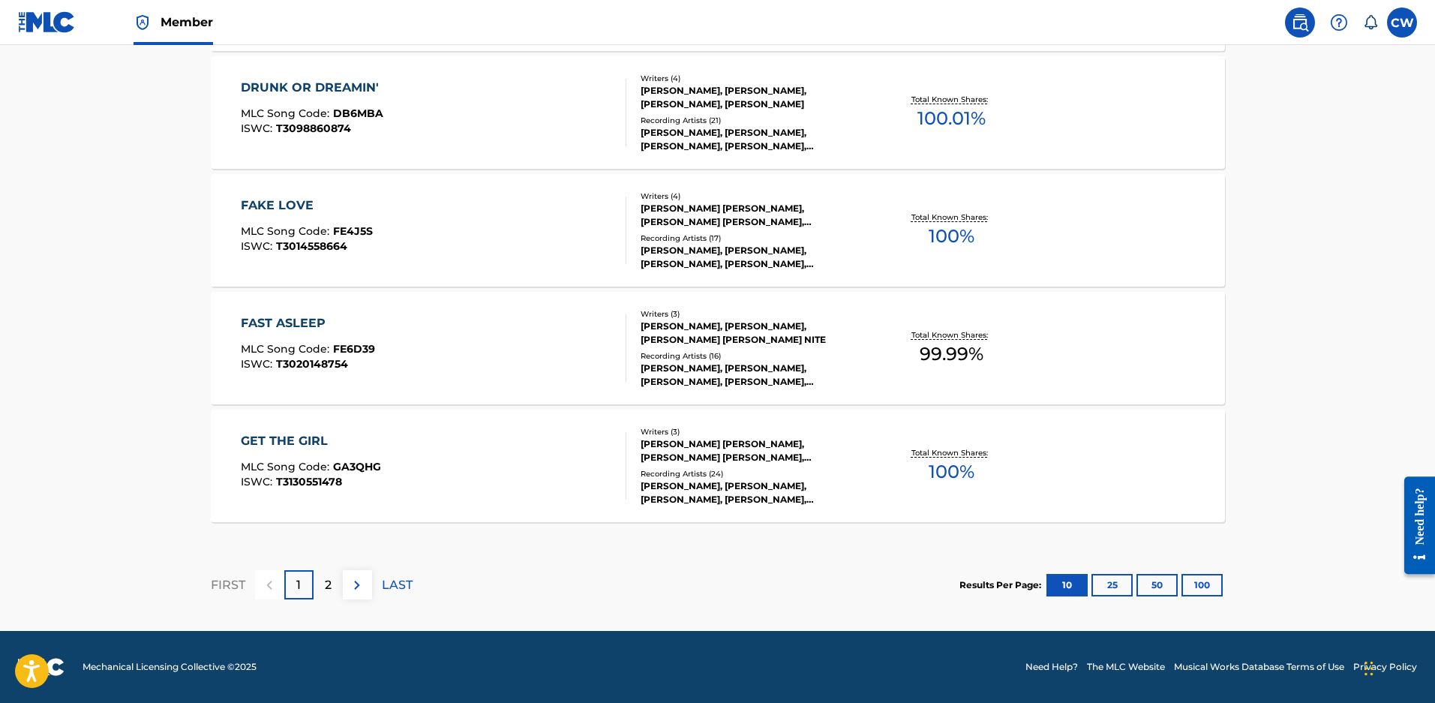
scroll to position [1203, 0]
click at [334, 586] on div "2" at bounding box center [328, 584] width 29 height 29
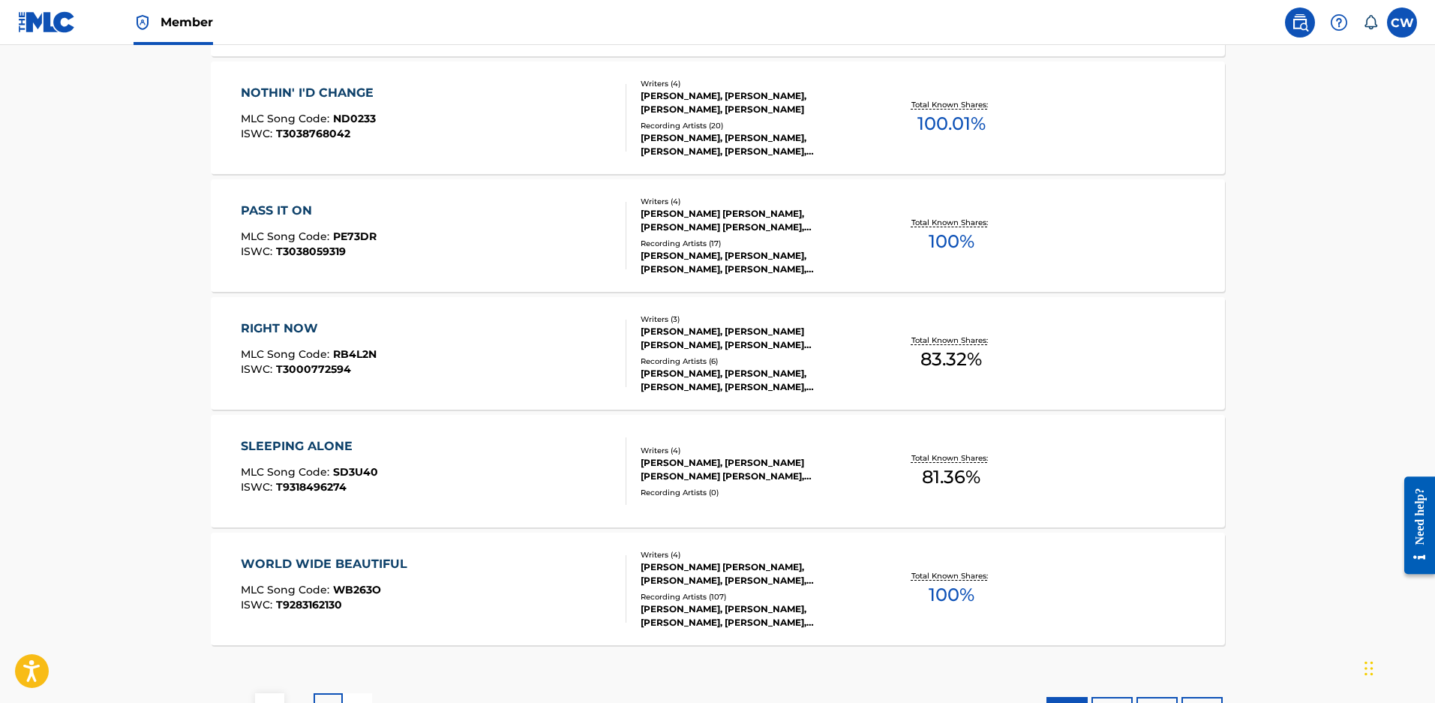
scroll to position [1050, 0]
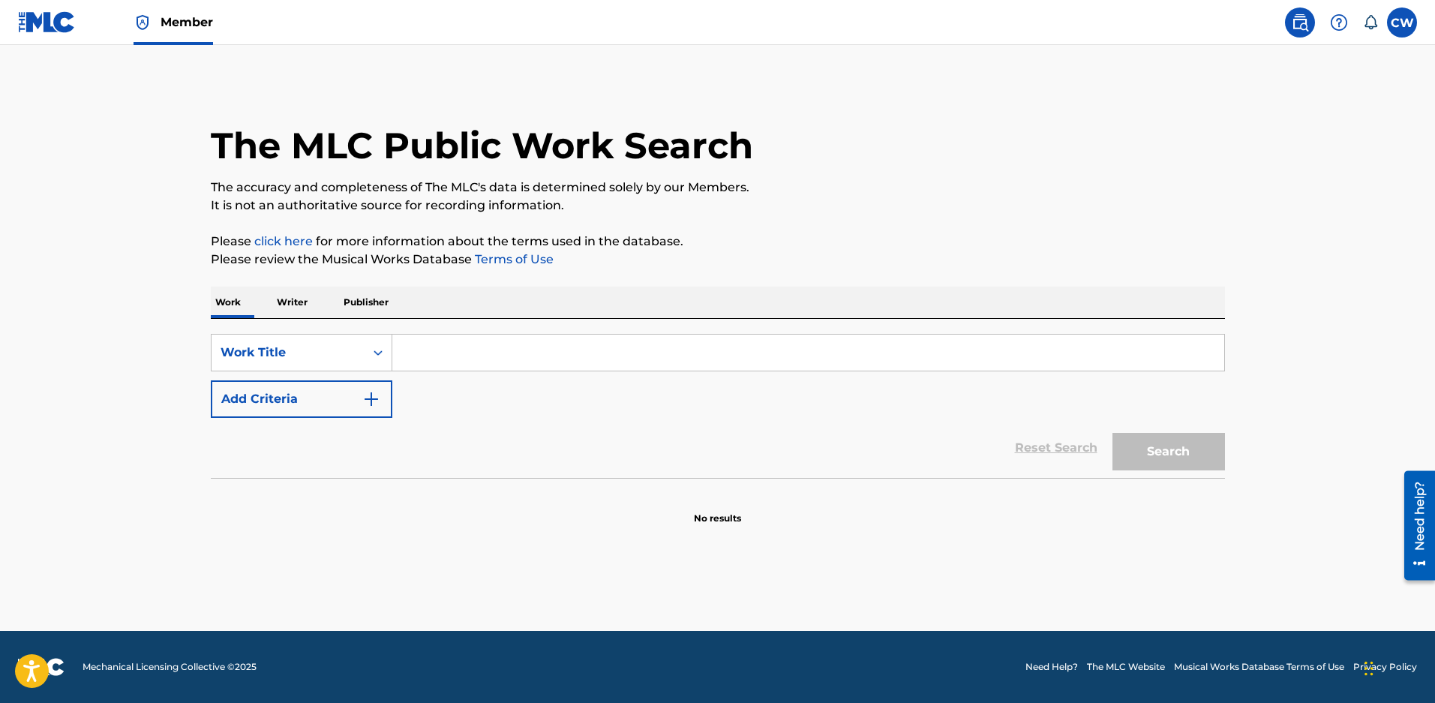
click at [392, 312] on p "Publisher" at bounding box center [366, 303] width 54 height 32
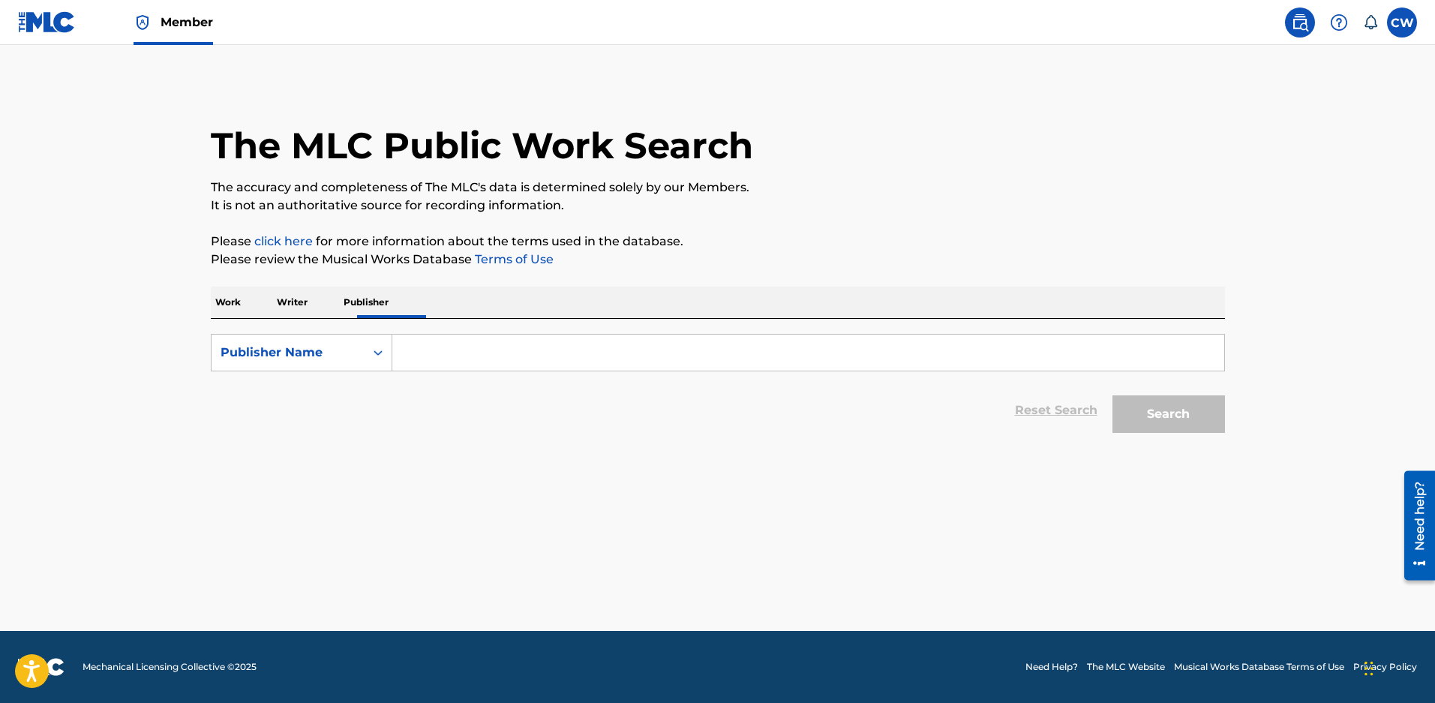
click at [488, 367] on input "Search Form" at bounding box center [808, 353] width 832 height 36
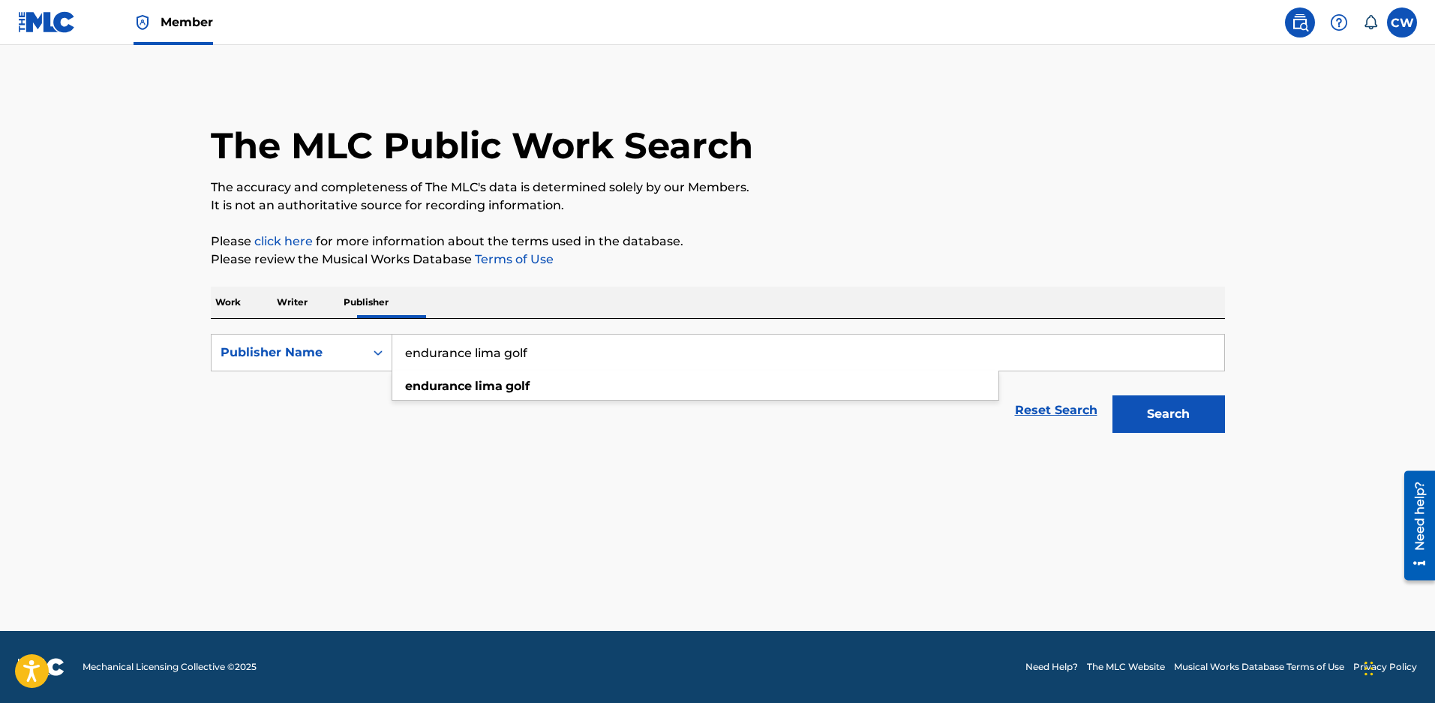
type input "endurance lima golf"
click at [1113, 395] on button "Search" at bounding box center [1169, 414] width 113 height 38
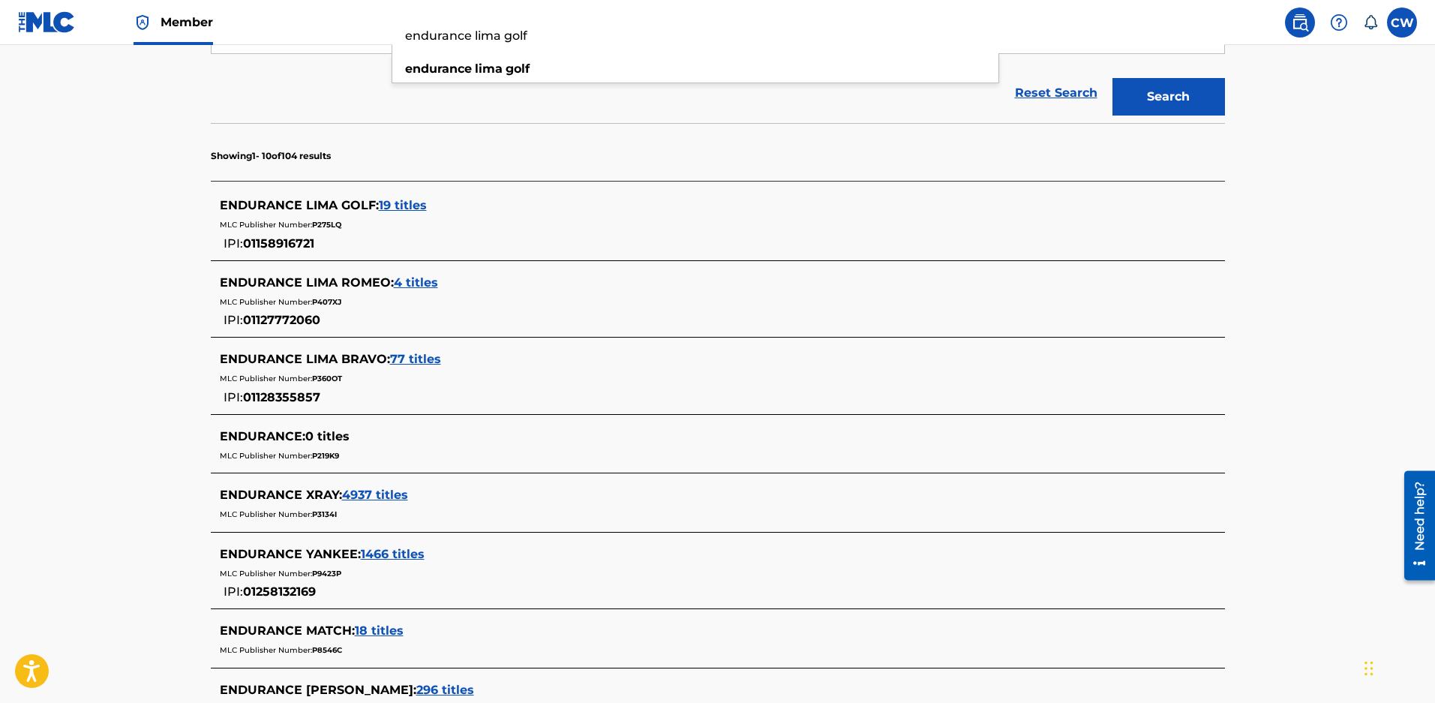
scroll to position [300, 0]
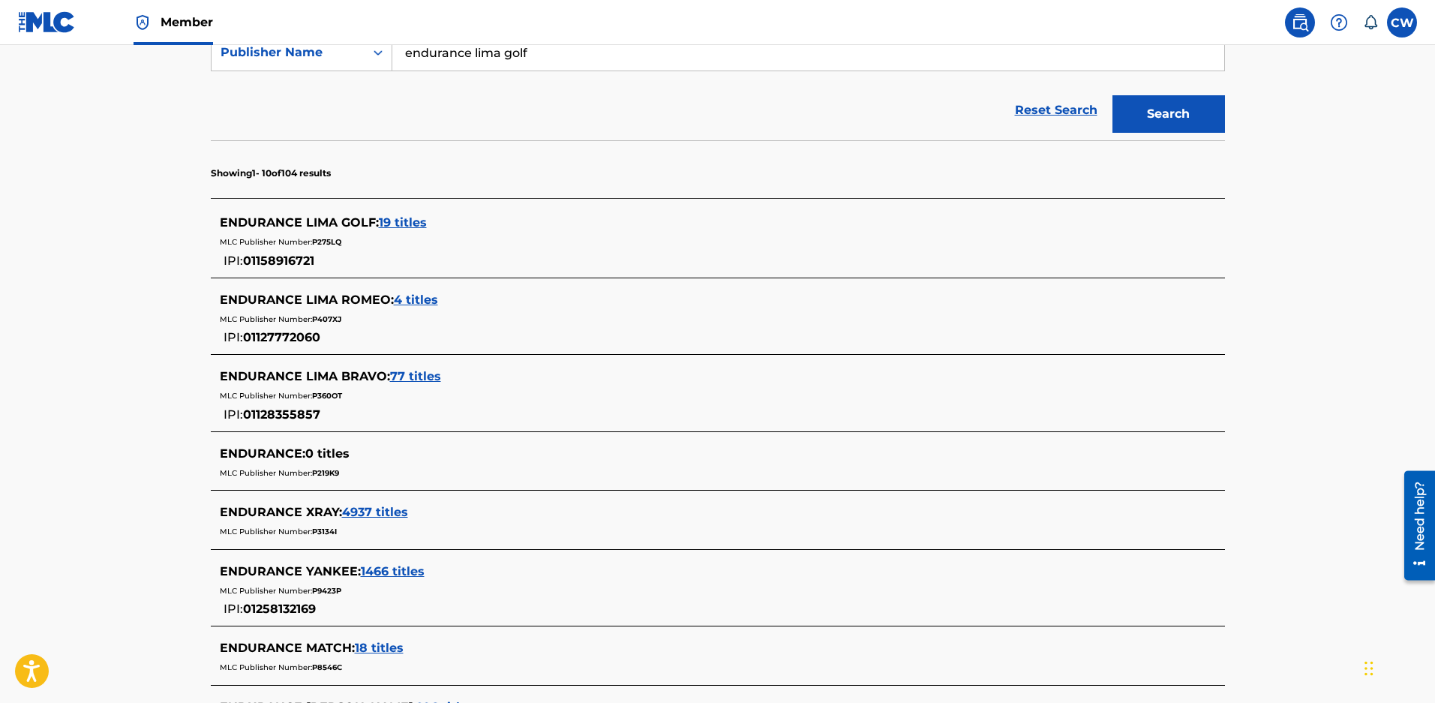
click at [398, 229] on span "19 titles" at bounding box center [403, 222] width 48 height 14
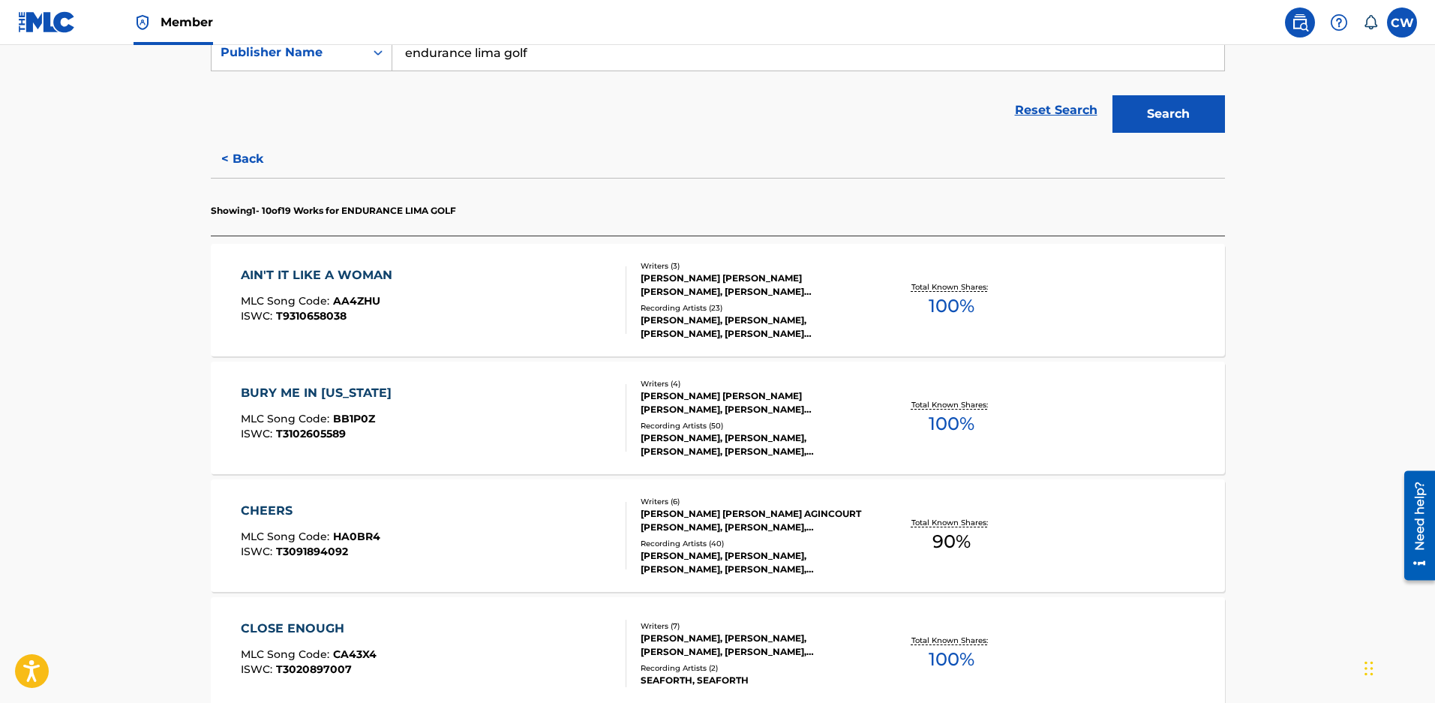
click at [756, 426] on div "Writers ( 4 ) [PERSON_NAME] [PERSON_NAME] [PERSON_NAME], [PERSON_NAME] [PERSON_…" at bounding box center [746, 418] width 241 height 80
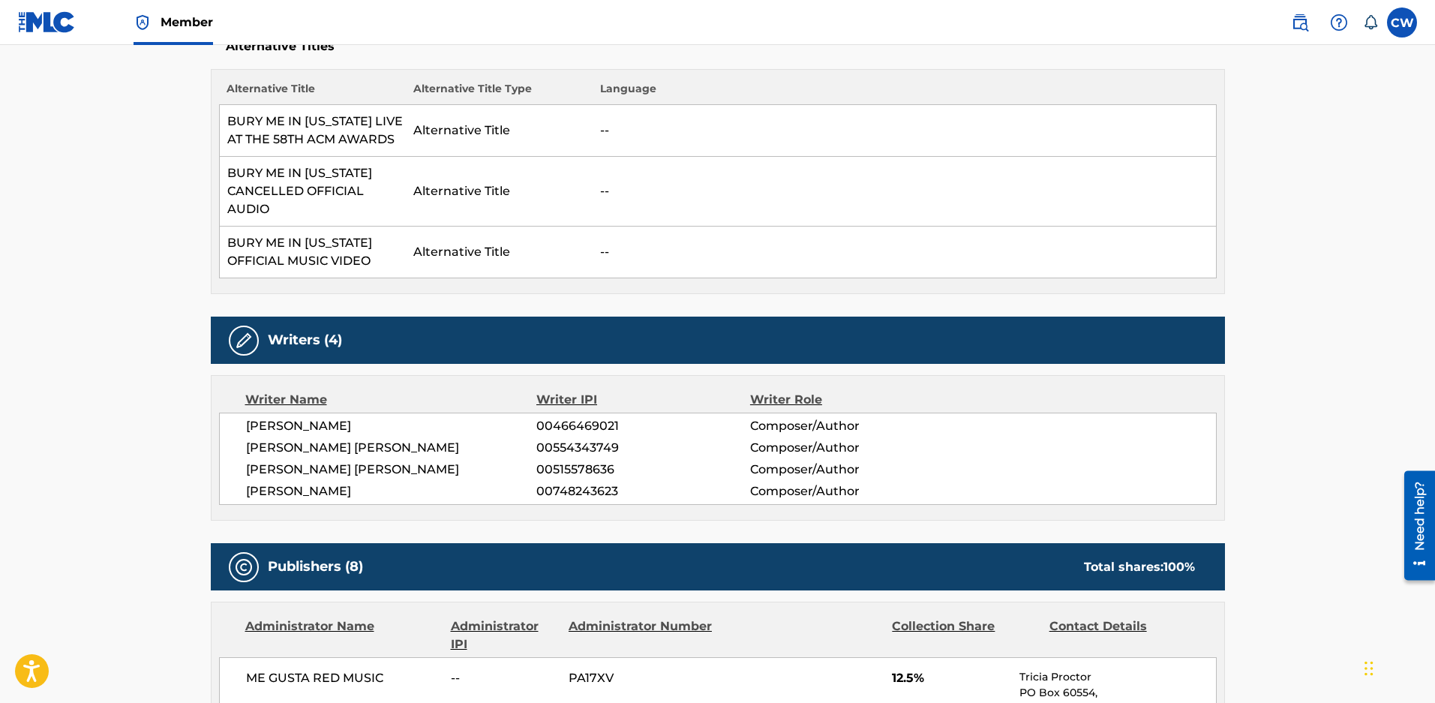
scroll to position [150, 0]
